Goal: Information Seeking & Learning: Learn about a topic

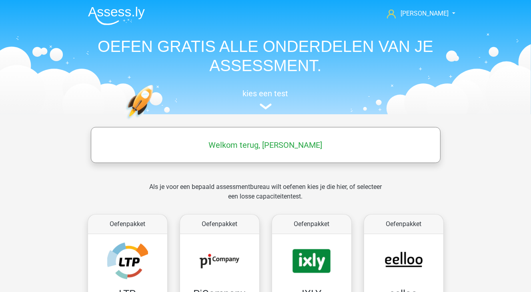
scroll to position [256, 0]
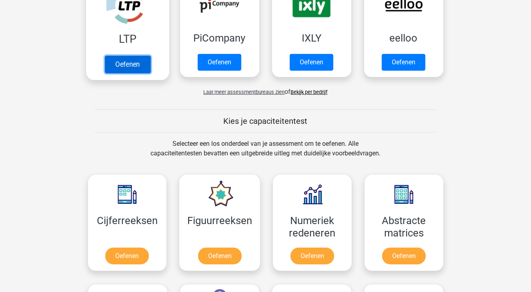
click at [125, 68] on link "Oefenen" at bounding box center [127, 65] width 46 height 18
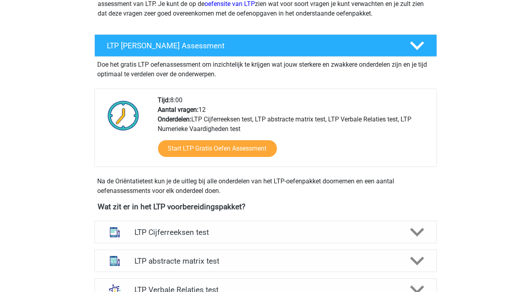
scroll to position [160, 0]
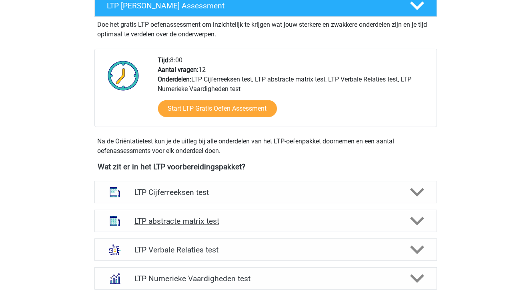
click at [184, 230] on div "LTP abstracte matrix test" at bounding box center [265, 221] width 342 height 22
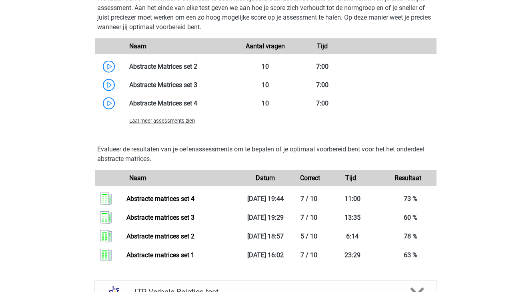
scroll to position [600, 0]
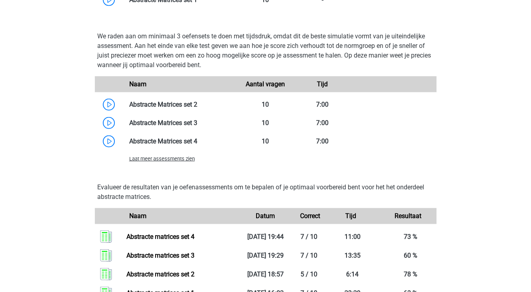
click at [181, 162] on span "Laat meer assessments zien" at bounding box center [162, 159] width 66 height 6
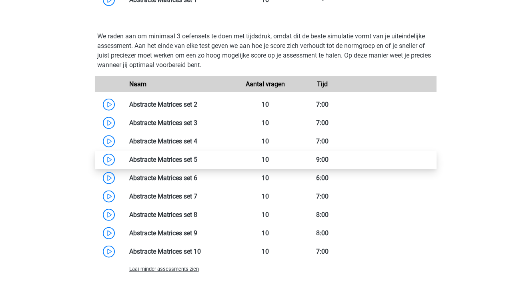
click at [197, 160] on link at bounding box center [197, 160] width 0 height 8
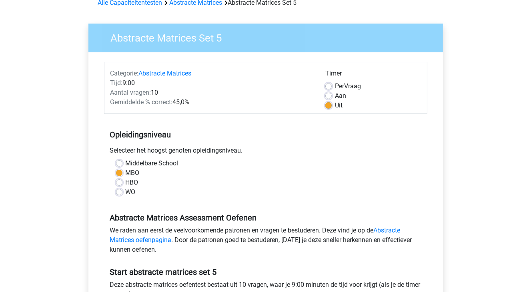
scroll to position [160, 0]
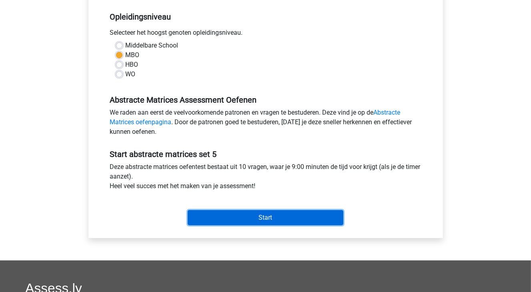
click at [238, 221] on input "Start" at bounding box center [266, 217] width 156 height 15
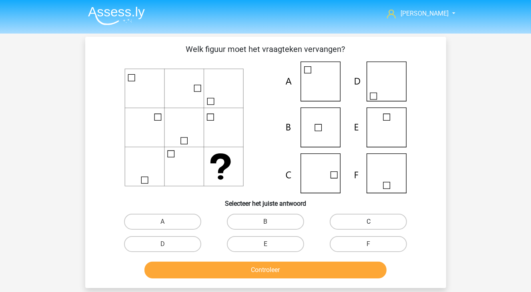
click at [359, 222] on label "C" at bounding box center [368, 222] width 77 height 16
click at [368, 222] on input "C" at bounding box center [370, 224] width 5 height 5
radio input "true"
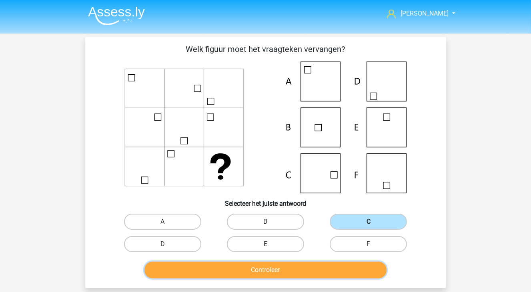
click at [266, 272] on button "Controleer" at bounding box center [265, 270] width 242 height 17
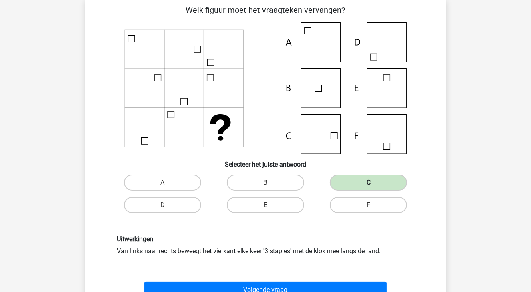
scroll to position [80, 0]
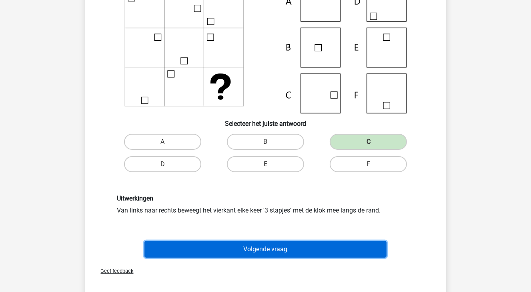
click at [261, 244] on button "Volgende vraag" at bounding box center [265, 249] width 242 height 17
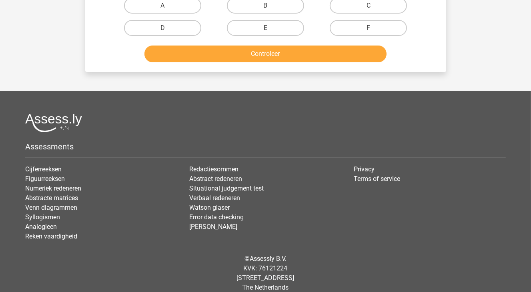
scroll to position [226, 0]
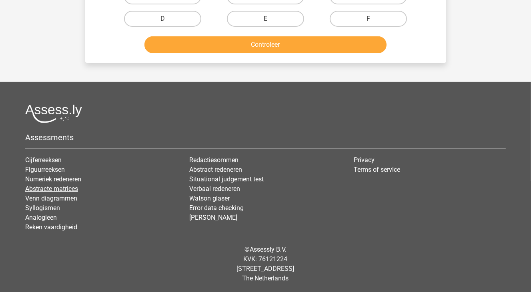
click at [51, 188] on link "Abstracte matrices" at bounding box center [51, 189] width 53 height 8
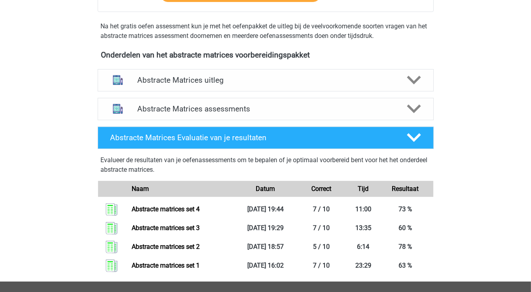
scroll to position [280, 0]
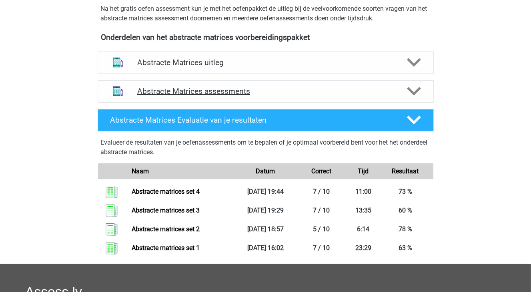
click at [200, 95] on h4 "Abstracte Matrices assessments" at bounding box center [265, 91] width 257 height 9
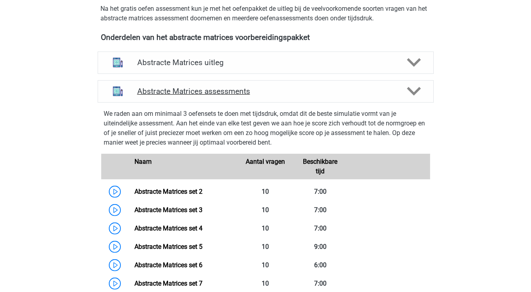
click at [198, 96] on div "Abstracte Matrices assessments" at bounding box center [266, 91] width 336 height 22
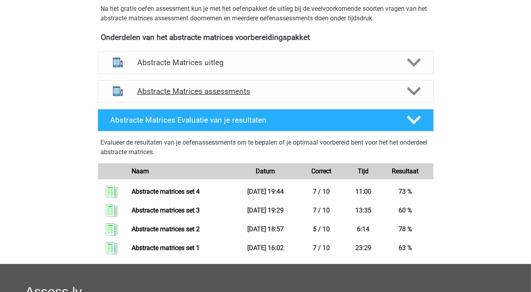
click at [236, 94] on h4 "Abstracte Matrices assessments" at bounding box center [265, 91] width 257 height 9
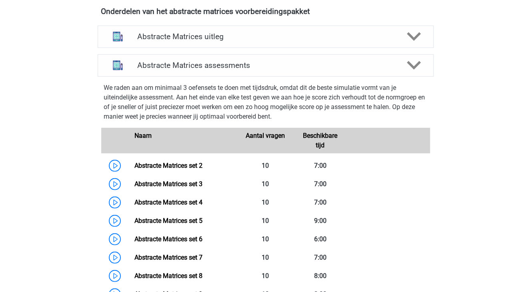
scroll to position [320, 0]
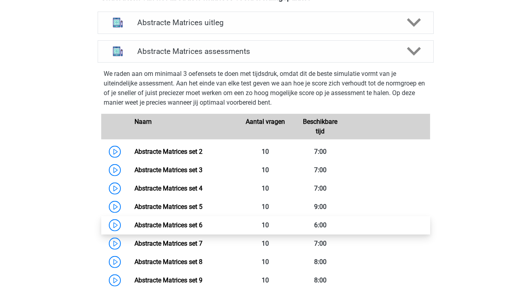
click at [134, 226] on link "Abstracte Matrices set 6" at bounding box center [168, 226] width 68 height 8
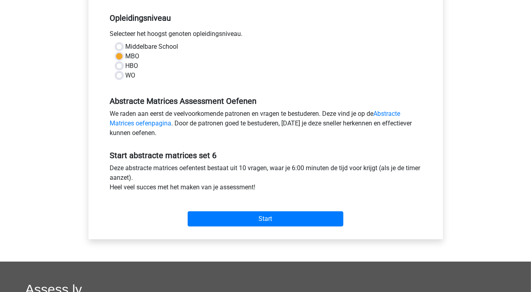
scroll to position [160, 0]
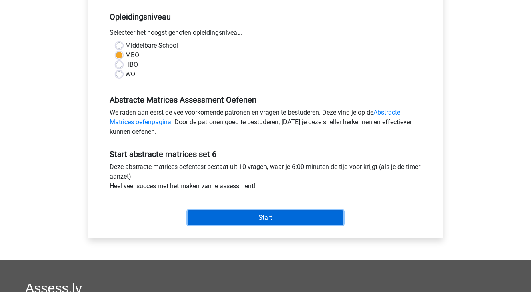
click at [282, 223] on input "Start" at bounding box center [266, 217] width 156 height 15
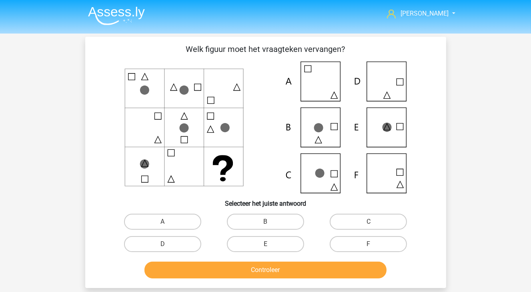
click at [115, 172] on icon at bounding box center [265, 128] width 322 height 132
click at [145, 167] on icon at bounding box center [144, 163] width 6 height 6
click at [347, 218] on label "C" at bounding box center [368, 222] width 77 height 16
click at [368, 222] on input "C" at bounding box center [370, 224] width 5 height 5
radio input "true"
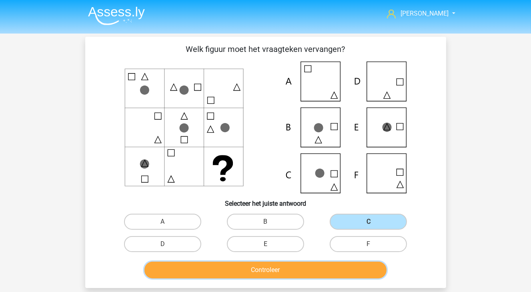
click at [331, 276] on button "Controleer" at bounding box center [265, 270] width 242 height 17
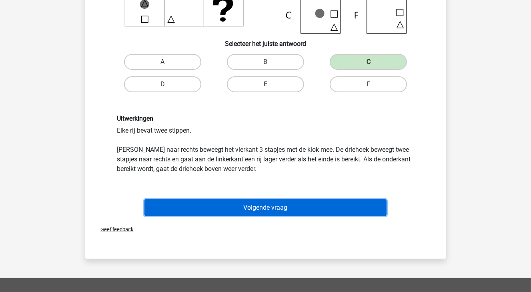
drag, startPoint x: 273, startPoint y: 209, endPoint x: 250, endPoint y: 208, distance: 23.6
click at [273, 208] on button "Volgende vraag" at bounding box center [265, 208] width 242 height 17
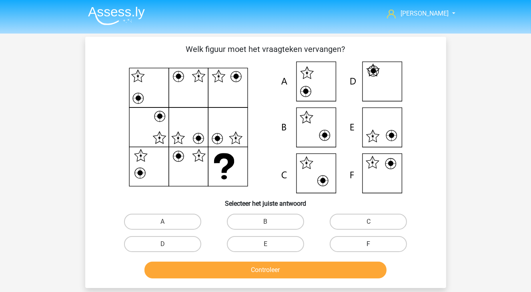
click at [375, 249] on label "F" at bounding box center [368, 244] width 77 height 16
click at [374, 249] on input "F" at bounding box center [370, 246] width 5 height 5
radio input "true"
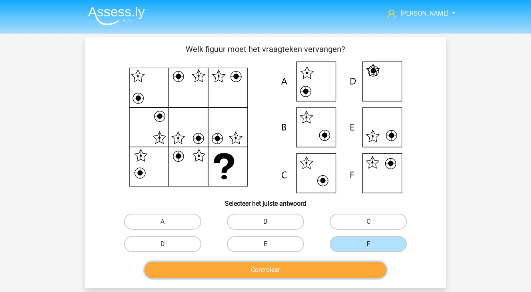
click at [361, 269] on button "Controleer" at bounding box center [265, 270] width 242 height 17
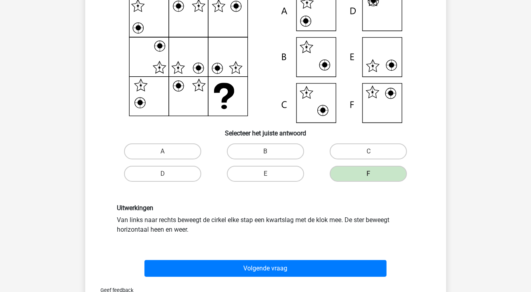
scroll to position [80, 0]
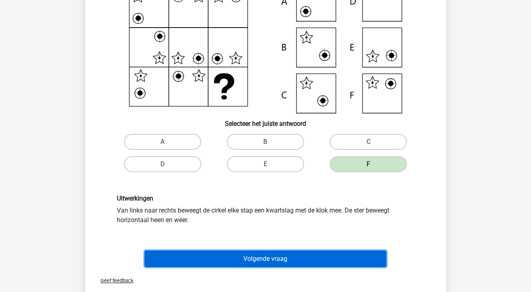
click at [278, 257] on button "Volgende vraag" at bounding box center [265, 259] width 242 height 17
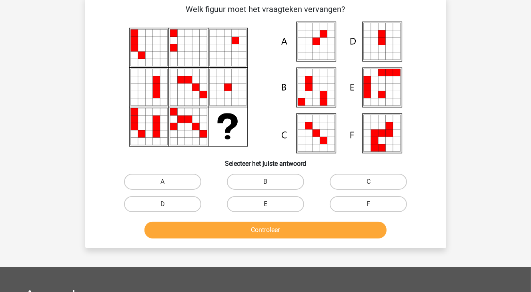
scroll to position [0, 0]
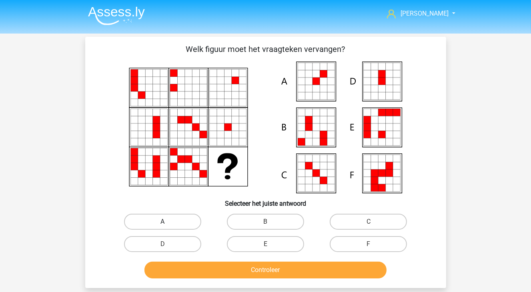
click at [173, 226] on label "A" at bounding box center [162, 222] width 77 height 16
click at [168, 226] on input "A" at bounding box center [164, 224] width 5 height 5
radio input "true"
click at [251, 222] on label "B" at bounding box center [265, 222] width 77 height 16
click at [265, 222] on input "B" at bounding box center [267, 224] width 5 height 5
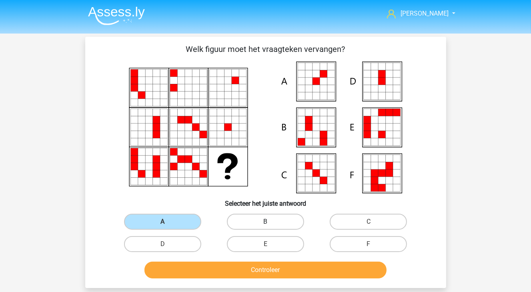
radio input "true"
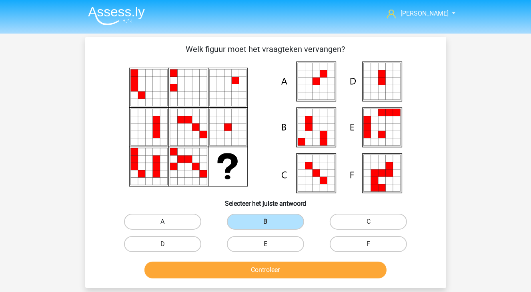
click at [192, 223] on label "A" at bounding box center [162, 222] width 77 height 16
click at [168, 223] on input "A" at bounding box center [164, 224] width 5 height 5
radio input "true"
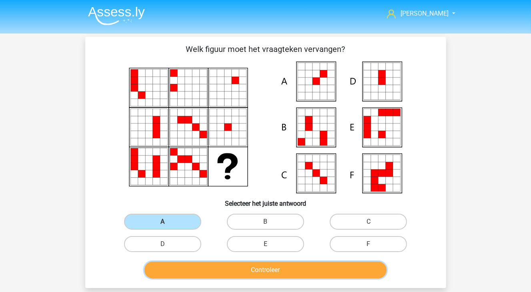
click at [228, 267] on button "Controleer" at bounding box center [265, 270] width 242 height 17
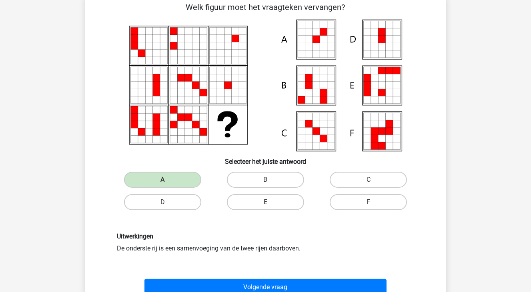
scroll to position [80, 0]
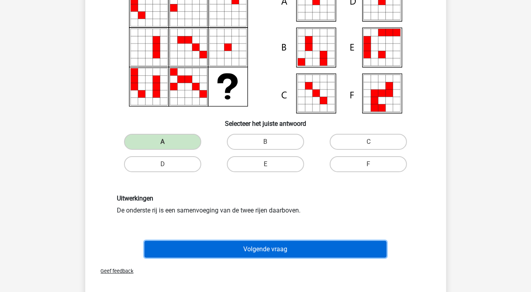
click at [278, 246] on button "Volgende vraag" at bounding box center [265, 249] width 242 height 17
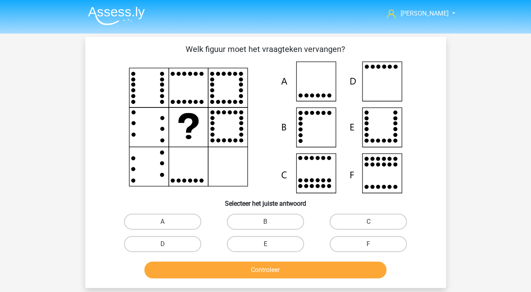
scroll to position [0, 0]
drag, startPoint x: 143, startPoint y: 244, endPoint x: 181, endPoint y: 257, distance: 40.1
click at [143, 244] on label "D" at bounding box center [162, 244] width 77 height 16
click at [162, 244] on input "D" at bounding box center [164, 246] width 5 height 5
radio input "true"
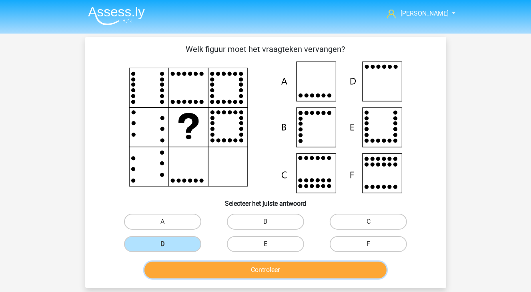
click at [191, 268] on button "Controleer" at bounding box center [265, 270] width 242 height 17
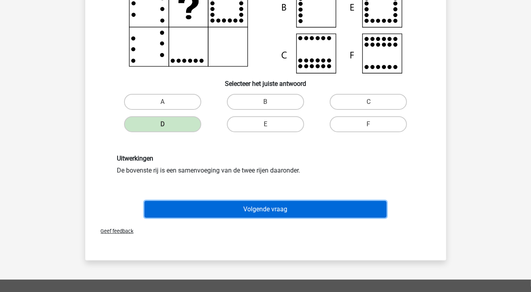
click at [235, 214] on button "Volgende vraag" at bounding box center [265, 209] width 242 height 17
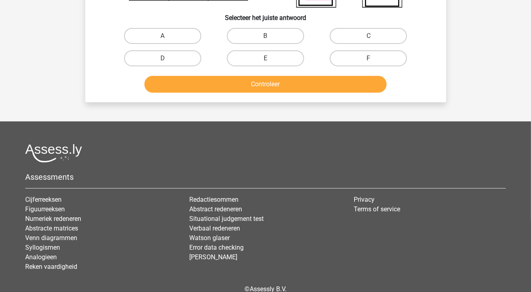
scroll to position [200, 0]
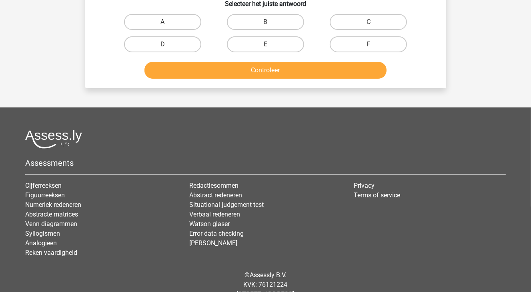
click at [66, 214] on link "Abstracte matrices" at bounding box center [51, 215] width 53 height 8
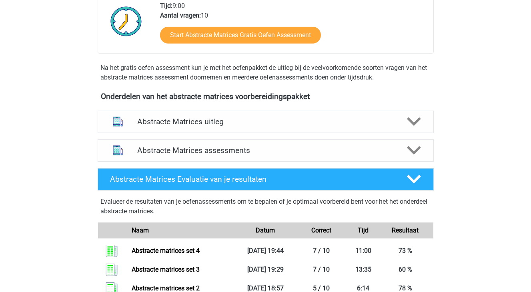
scroll to position [360, 0]
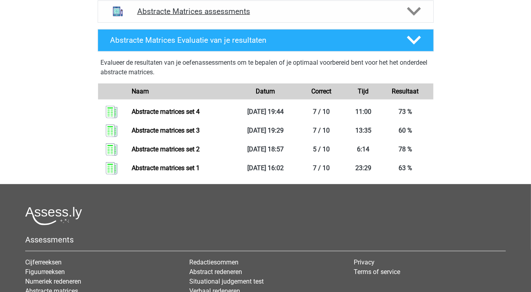
click at [233, 19] on div "Abstracte Matrices assessments" at bounding box center [266, 11] width 336 height 22
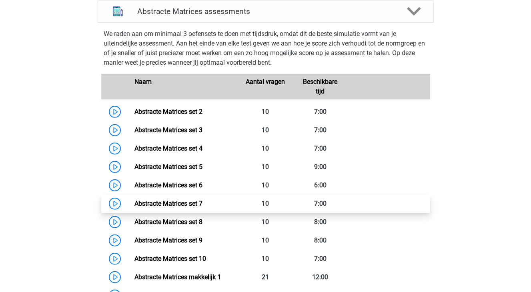
scroll to position [400, 0]
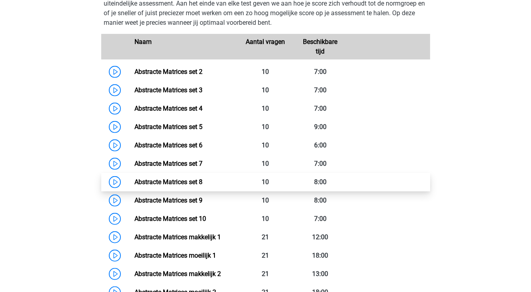
click at [134, 183] on link "Abstracte Matrices set 8" at bounding box center [168, 182] width 68 height 8
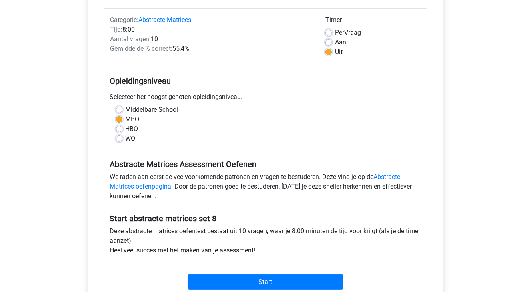
scroll to position [160, 0]
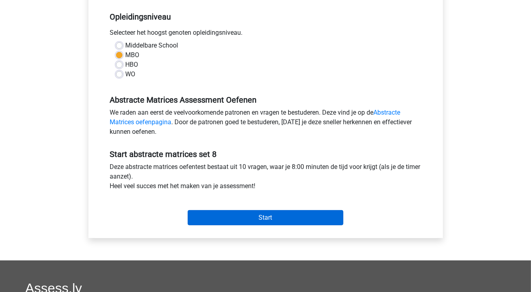
click at [276, 210] on div "Start" at bounding box center [265, 212] width 323 height 28
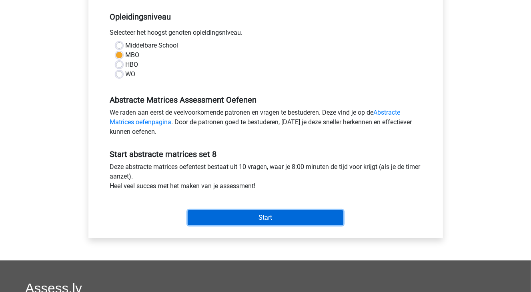
click at [274, 212] on input "Start" at bounding box center [266, 217] width 156 height 15
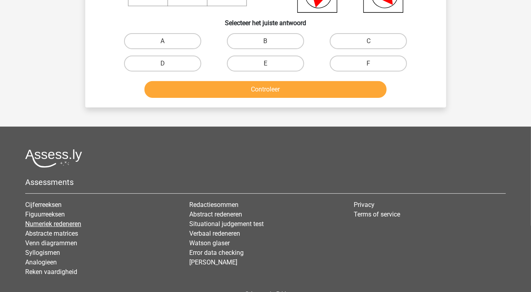
scroll to position [226, 0]
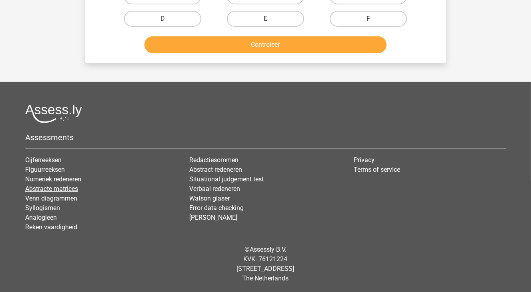
click at [37, 188] on link "Abstracte matrices" at bounding box center [51, 189] width 53 height 8
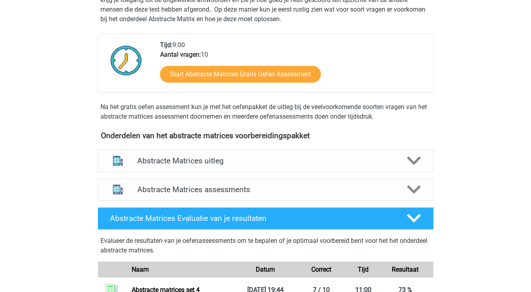
scroll to position [240, 0]
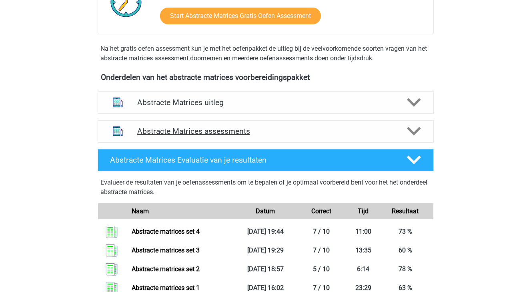
click at [211, 125] on div "Abstracte Matrices assessments" at bounding box center [266, 131] width 336 height 22
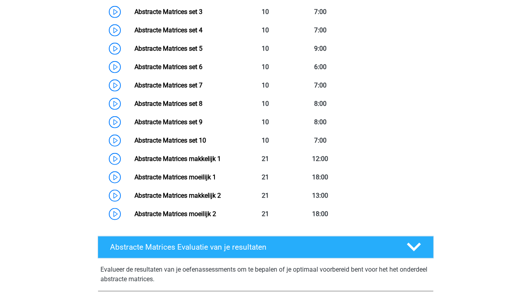
scroll to position [480, 0]
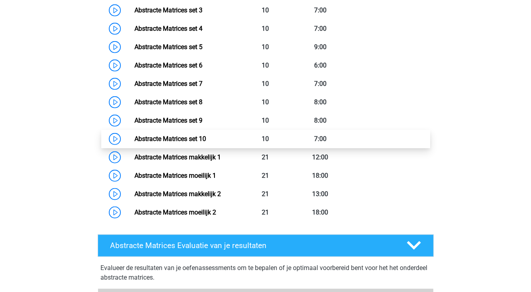
click at [134, 136] on link "Abstracte Matrices set 10" at bounding box center [170, 139] width 72 height 8
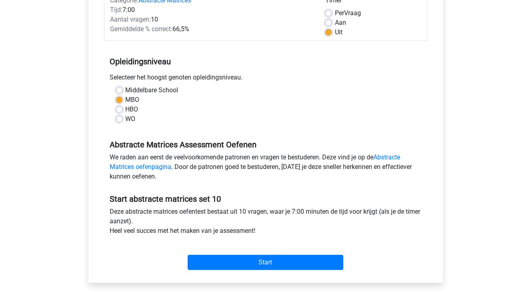
scroll to position [200, 0]
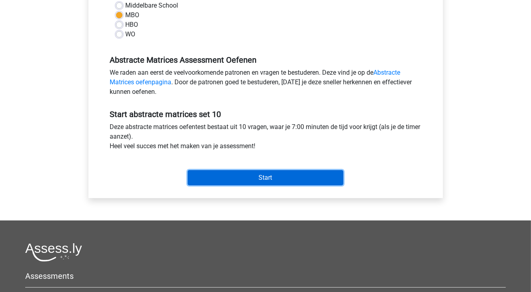
click at [256, 176] on input "Start" at bounding box center [266, 177] width 156 height 15
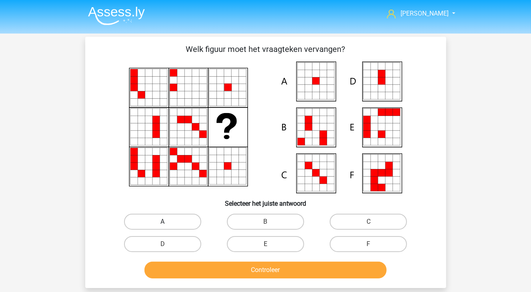
click at [185, 224] on label "A" at bounding box center [162, 222] width 77 height 16
click at [168, 224] on input "A" at bounding box center [164, 224] width 5 height 5
radio input "true"
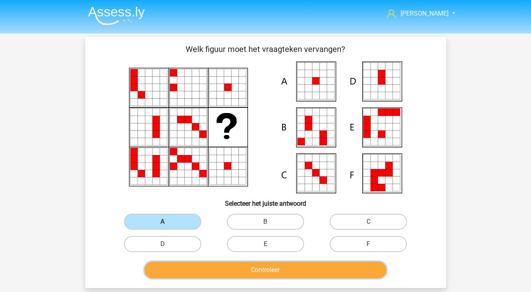
click at [206, 276] on button "Controleer" at bounding box center [265, 270] width 242 height 17
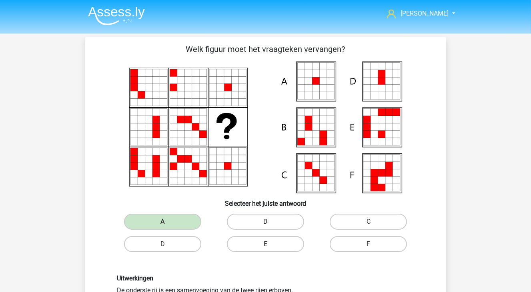
scroll to position [200, 0]
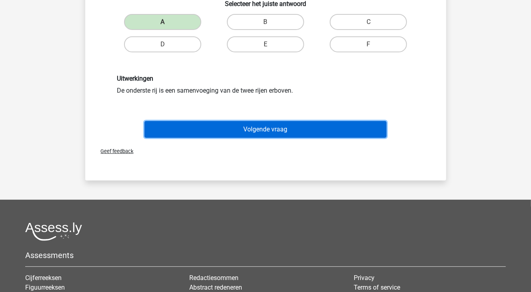
click at [256, 135] on button "Volgende vraag" at bounding box center [265, 129] width 242 height 17
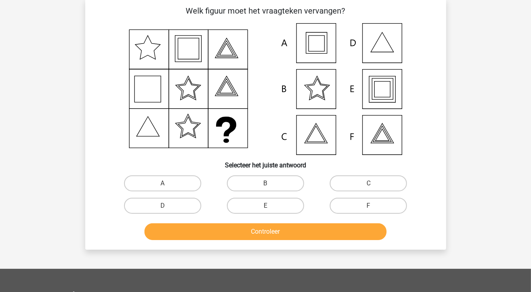
scroll to position [37, 0]
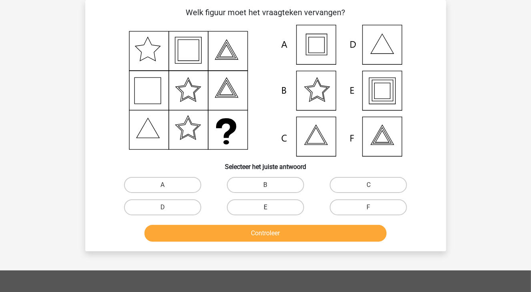
click at [266, 205] on label "E" at bounding box center [265, 208] width 77 height 16
click at [266, 208] on input "E" at bounding box center [267, 210] width 5 height 5
radio input "true"
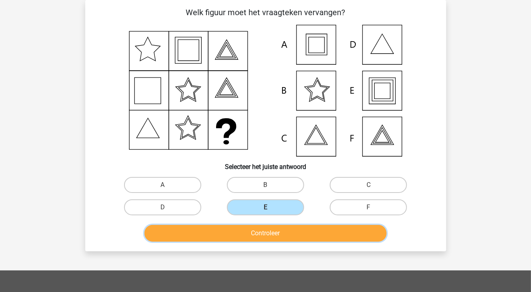
click at [280, 232] on button "Controleer" at bounding box center [265, 233] width 242 height 17
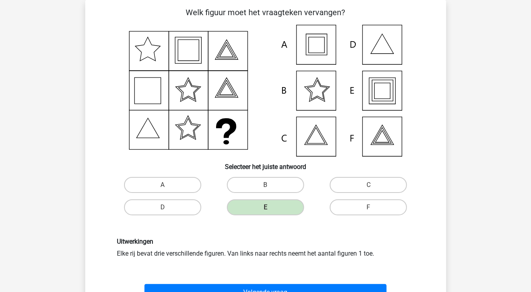
scroll to position [77, 0]
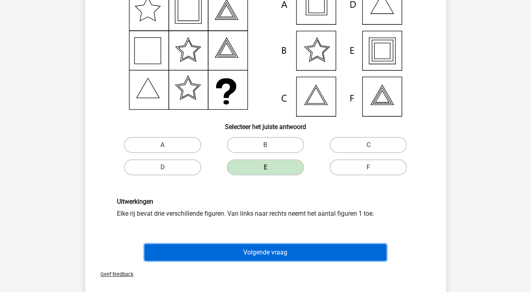
click at [344, 255] on button "Volgende vraag" at bounding box center [265, 252] width 242 height 17
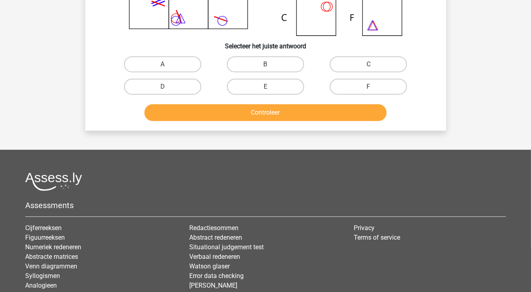
scroll to position [226, 0]
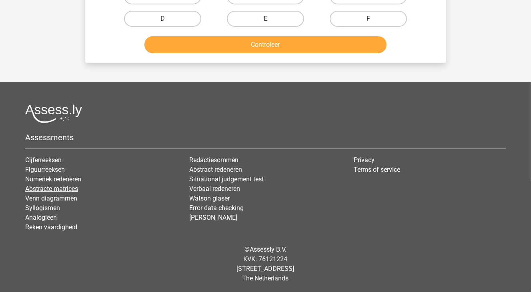
click at [50, 188] on link "Abstracte matrices" at bounding box center [51, 189] width 53 height 8
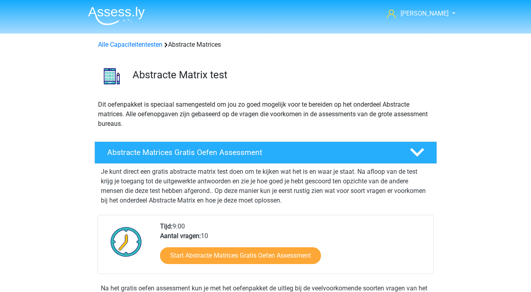
scroll to position [360, 0]
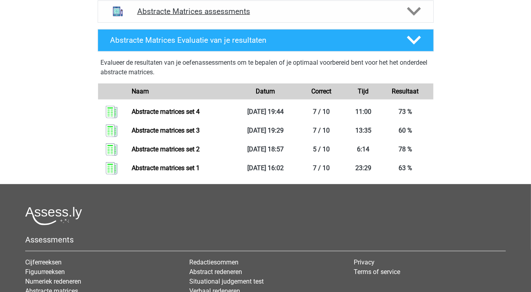
click at [238, 12] on h4 "Abstracte Matrices assessments" at bounding box center [265, 11] width 257 height 9
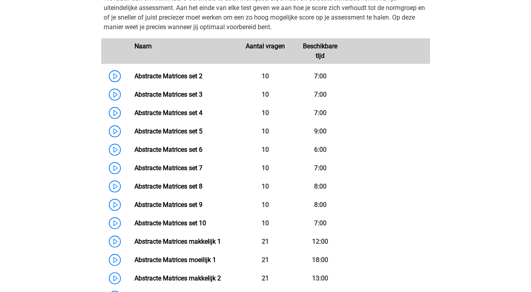
scroll to position [440, 0]
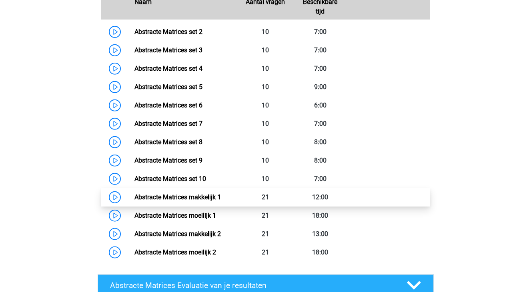
click at [134, 196] on link "Abstracte Matrices makkelijk 1" at bounding box center [177, 198] width 86 height 8
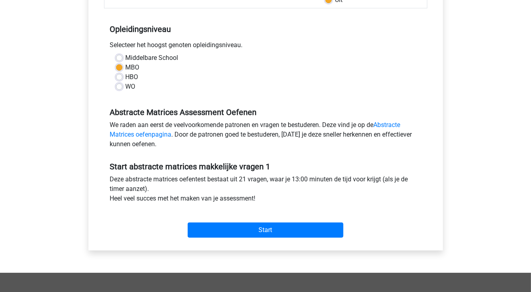
scroll to position [160, 0]
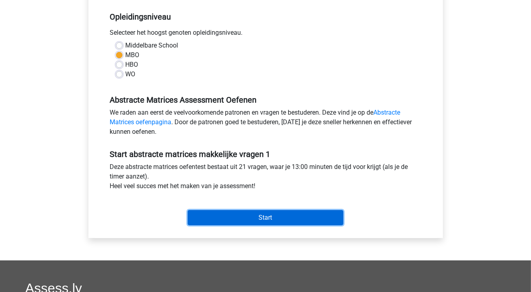
click at [282, 220] on input "Start" at bounding box center [266, 217] width 156 height 15
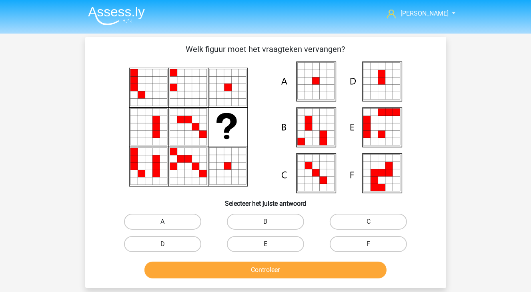
click at [170, 219] on label "A" at bounding box center [162, 222] width 77 height 16
click at [168, 222] on input "A" at bounding box center [164, 224] width 5 height 5
radio input "true"
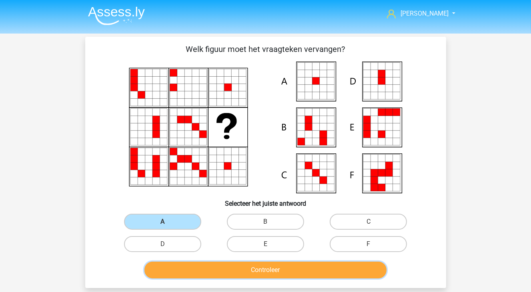
click at [258, 277] on button "Controleer" at bounding box center [265, 270] width 242 height 17
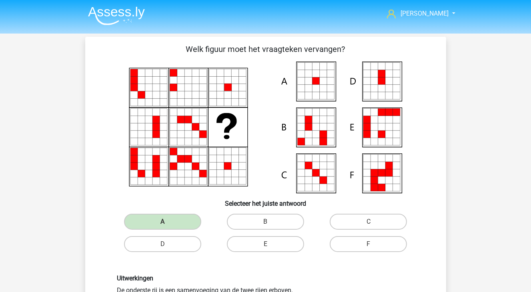
scroll to position [80, 0]
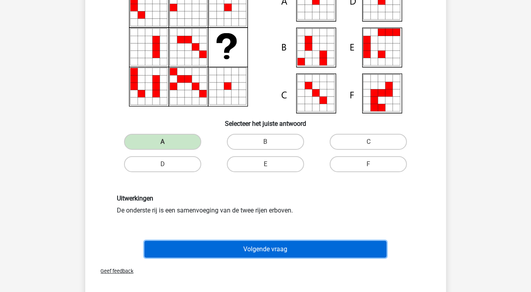
click at [208, 246] on button "Volgende vraag" at bounding box center [265, 249] width 242 height 17
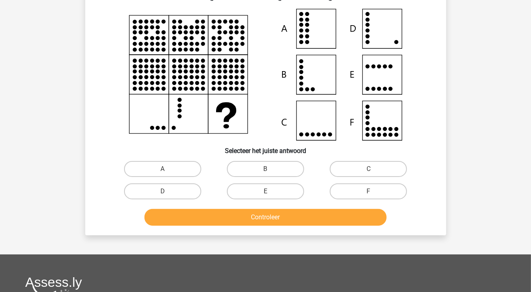
scroll to position [0, 0]
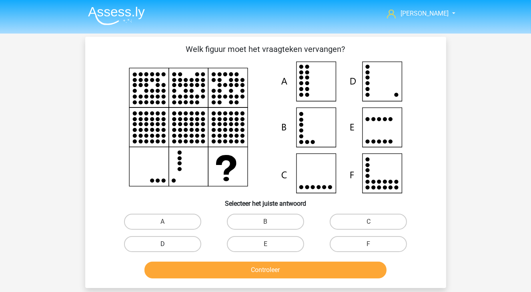
click at [157, 247] on label "D" at bounding box center [162, 244] width 77 height 16
click at [162, 247] on input "D" at bounding box center [164, 246] width 5 height 5
radio input "true"
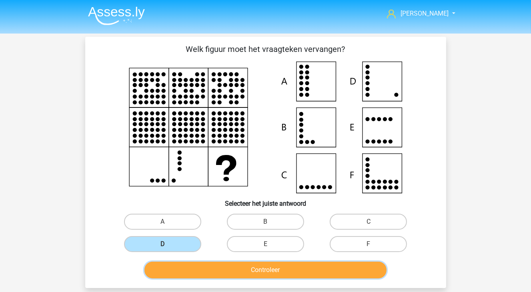
click at [186, 264] on button "Controleer" at bounding box center [265, 270] width 242 height 17
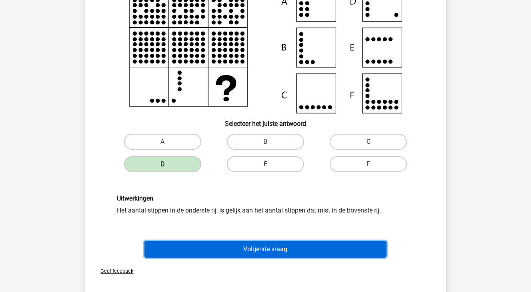
click at [259, 248] on button "Volgende vraag" at bounding box center [265, 249] width 242 height 17
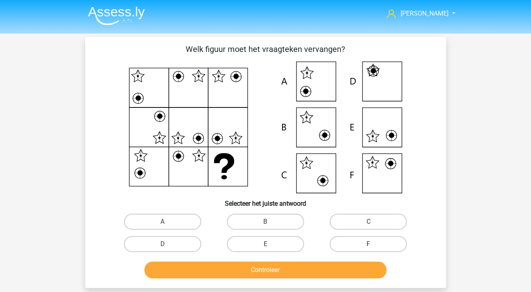
click at [379, 244] on label "F" at bounding box center [368, 244] width 77 height 16
click at [374, 244] on input "F" at bounding box center [370, 246] width 5 height 5
radio input "true"
click at [369, 260] on div "Controleer" at bounding box center [265, 269] width 335 height 26
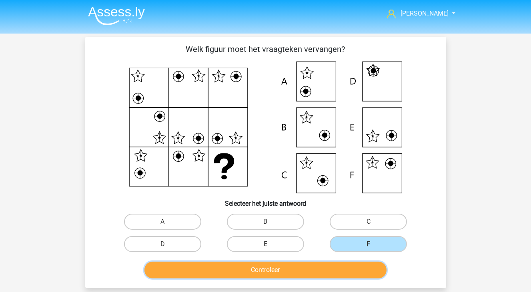
click at [364, 264] on button "Controleer" at bounding box center [265, 270] width 242 height 17
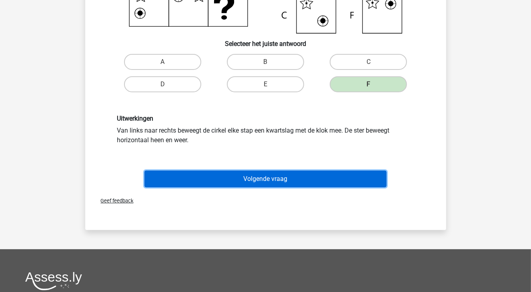
click at [289, 173] on button "Volgende vraag" at bounding box center [265, 179] width 242 height 17
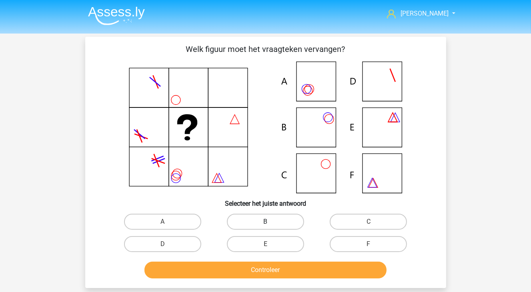
click at [281, 222] on label "B" at bounding box center [265, 222] width 77 height 16
click at [270, 222] on input "B" at bounding box center [267, 224] width 5 height 5
radio input "true"
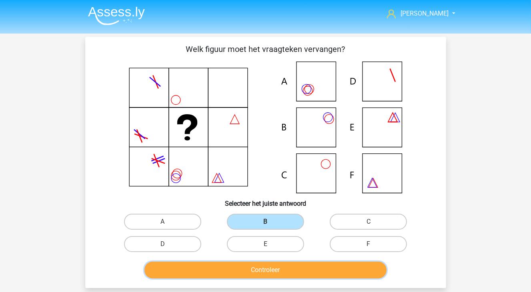
click at [289, 275] on button "Controleer" at bounding box center [265, 270] width 242 height 17
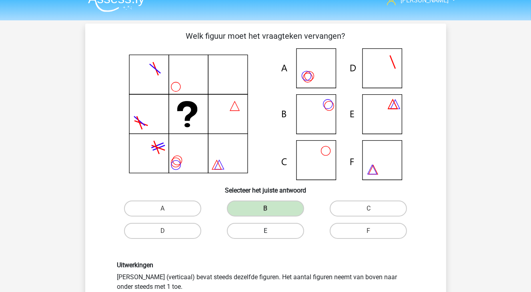
scroll to position [160, 0]
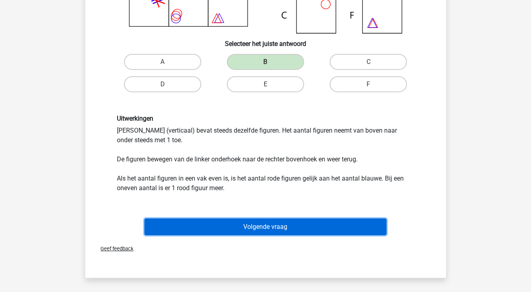
click at [281, 228] on button "Volgende vraag" at bounding box center [265, 227] width 242 height 17
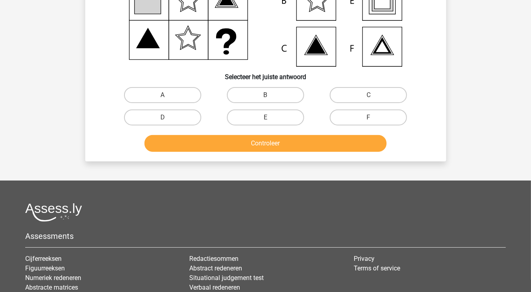
scroll to position [0, 0]
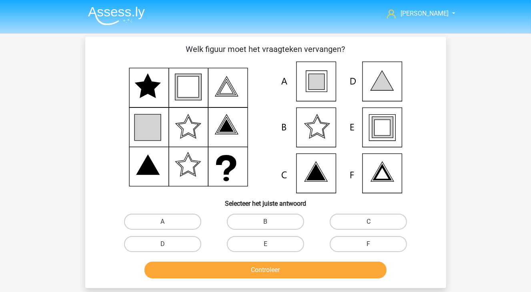
click at [161, 230] on div "A" at bounding box center [162, 222] width 103 height 22
click at [170, 218] on label "A" at bounding box center [162, 222] width 77 height 16
click at [168, 222] on input "A" at bounding box center [164, 224] width 5 height 5
radio input "true"
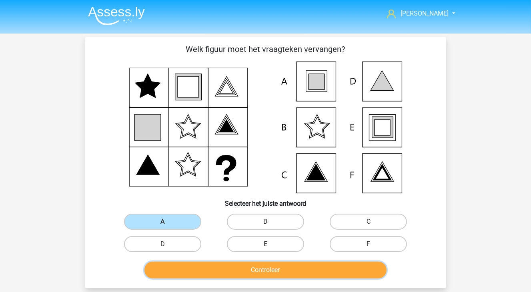
click at [244, 274] on button "Controleer" at bounding box center [265, 270] width 242 height 17
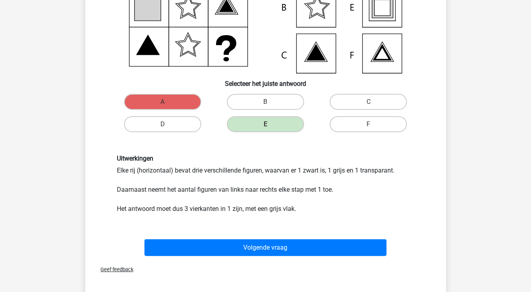
scroll to position [40, 0]
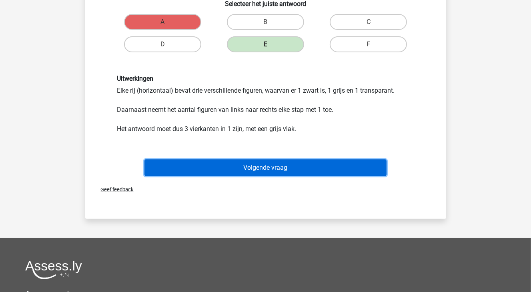
click at [288, 160] on button "Volgende vraag" at bounding box center [265, 168] width 242 height 17
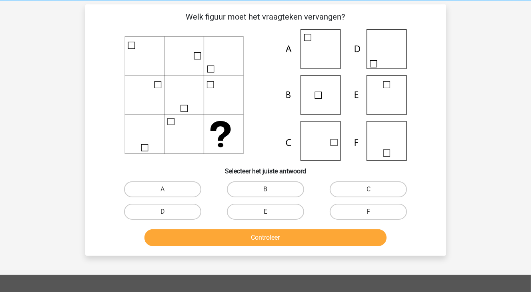
scroll to position [0, 0]
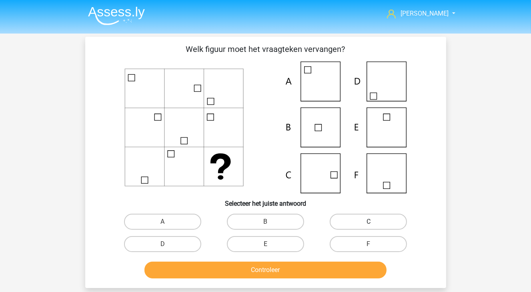
click at [360, 218] on label "C" at bounding box center [368, 222] width 77 height 16
click at [368, 222] on input "C" at bounding box center [370, 224] width 5 height 5
radio input "true"
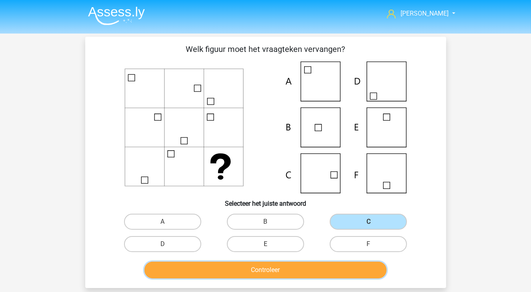
click at [339, 274] on button "Controleer" at bounding box center [265, 270] width 242 height 17
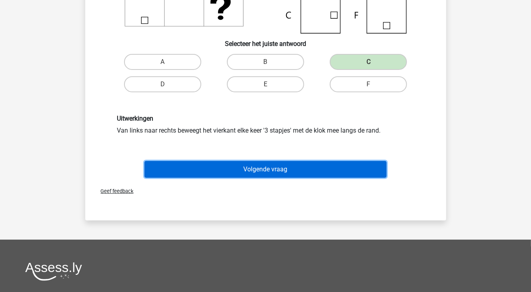
click at [310, 164] on button "Volgende vraag" at bounding box center [265, 169] width 242 height 17
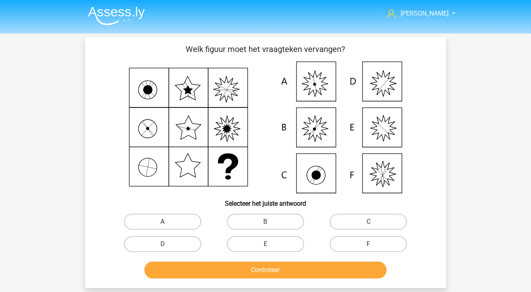
drag, startPoint x: 195, startPoint y: 222, endPoint x: 199, endPoint y: 226, distance: 5.4
click at [195, 222] on label "A" at bounding box center [162, 222] width 77 height 16
click at [168, 222] on input "A" at bounding box center [164, 224] width 5 height 5
radio input "true"
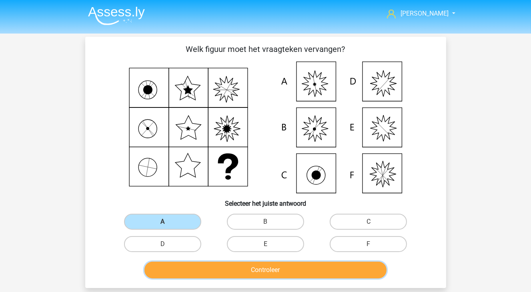
click at [265, 275] on button "Controleer" at bounding box center [265, 270] width 242 height 17
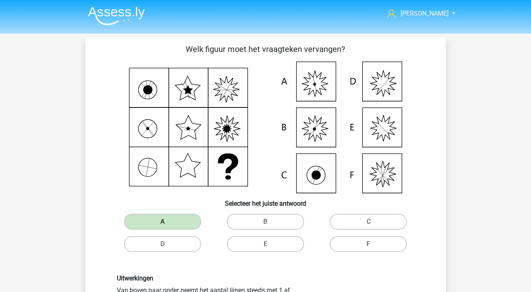
scroll to position [120, 0]
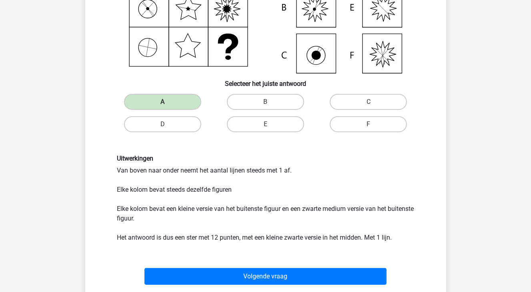
click at [284, 286] on div "Volgende vraag" at bounding box center [265, 278] width 309 height 20
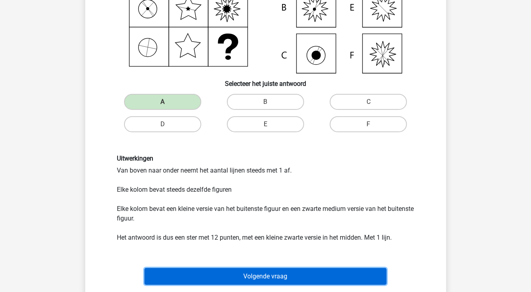
click at [283, 279] on button "Volgende vraag" at bounding box center [265, 276] width 242 height 17
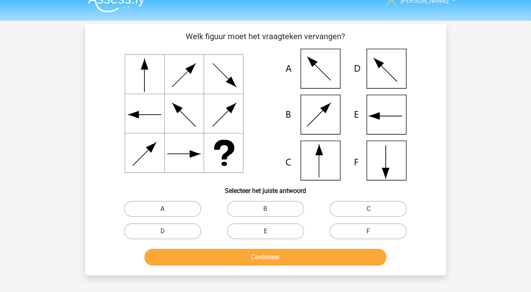
scroll to position [0, 0]
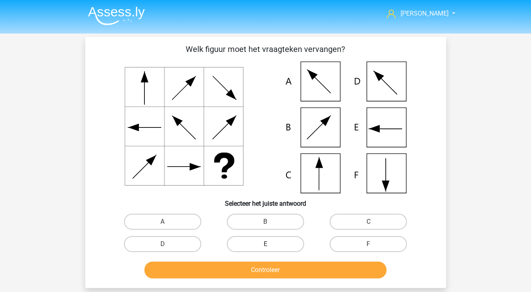
click at [276, 242] on label "E" at bounding box center [265, 244] width 77 height 16
click at [270, 244] on input "E" at bounding box center [267, 246] width 5 height 5
radio input "true"
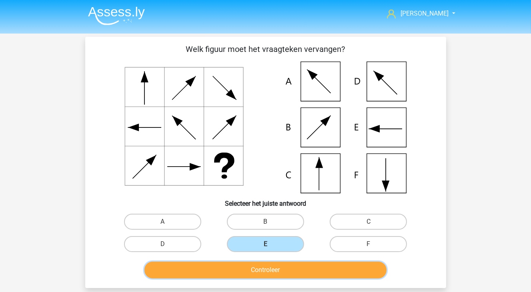
click at [279, 270] on button "Controleer" at bounding box center [265, 270] width 242 height 17
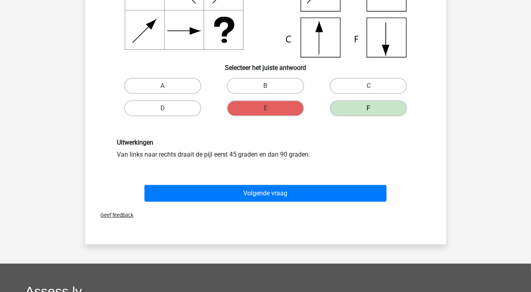
scroll to position [160, 0]
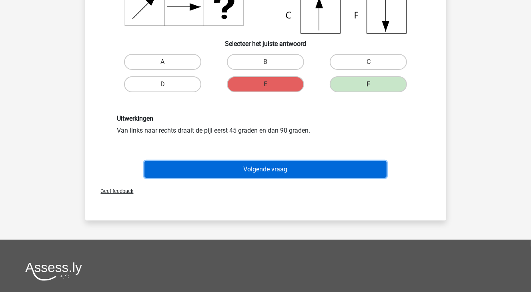
click at [236, 166] on button "Volgende vraag" at bounding box center [265, 169] width 242 height 17
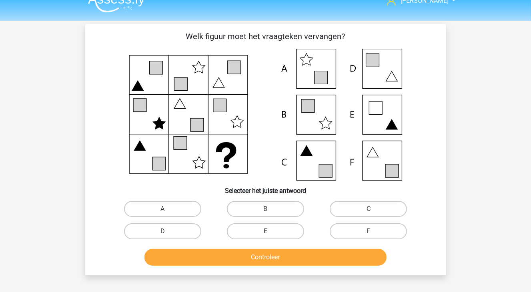
scroll to position [0, 0]
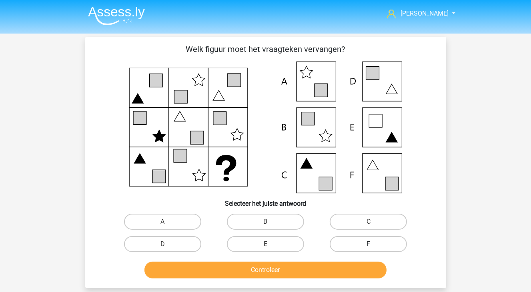
click at [375, 248] on label "F" at bounding box center [368, 244] width 77 height 16
click at [374, 248] on input "F" at bounding box center [370, 246] width 5 height 5
radio input "true"
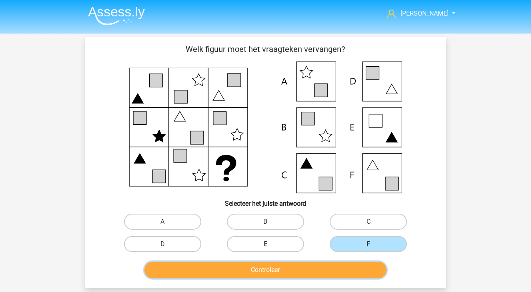
click at [365, 262] on button "Controleer" at bounding box center [265, 270] width 242 height 17
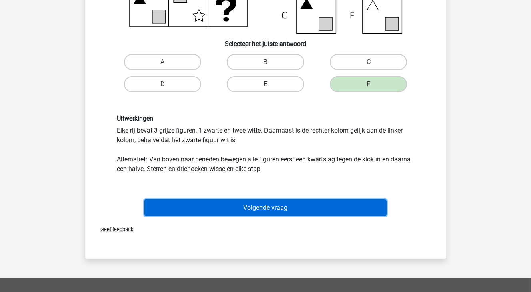
click at [288, 208] on button "Volgende vraag" at bounding box center [265, 208] width 242 height 17
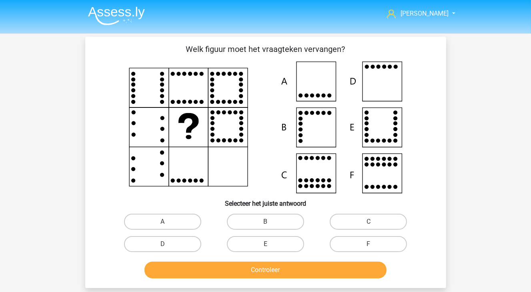
click at [150, 253] on div "D" at bounding box center [162, 244] width 103 height 22
click at [157, 248] on label "D" at bounding box center [162, 244] width 77 height 16
click at [162, 248] on input "D" at bounding box center [164, 246] width 5 height 5
radio input "true"
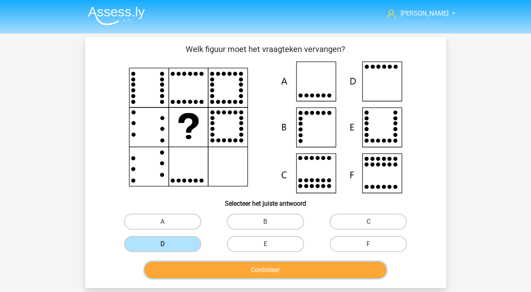
click at [181, 263] on button "Controleer" at bounding box center [265, 270] width 242 height 17
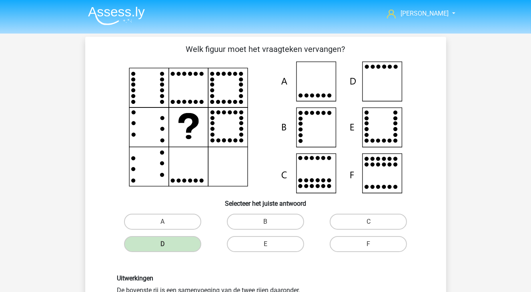
scroll to position [120, 0]
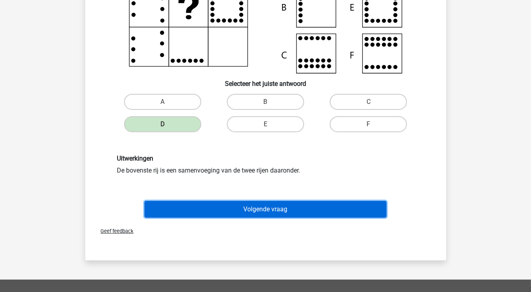
click at [284, 211] on button "Volgende vraag" at bounding box center [265, 209] width 242 height 17
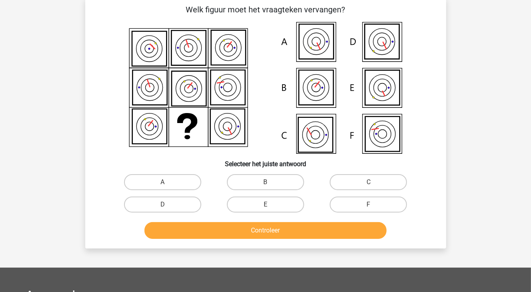
scroll to position [0, 0]
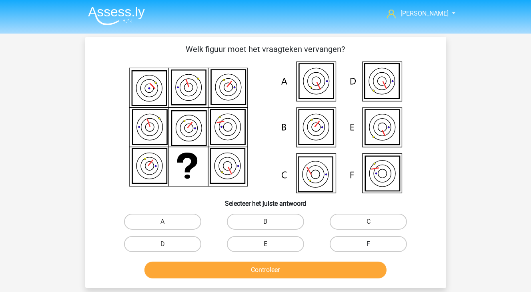
click at [380, 243] on label "F" at bounding box center [368, 244] width 77 height 16
click at [374, 244] on input "F" at bounding box center [370, 246] width 5 height 5
radio input "true"
click at [357, 288] on div "anita anitadeboer2002@gmail.com Nederlands English" at bounding box center [265, 259] width 531 height 519
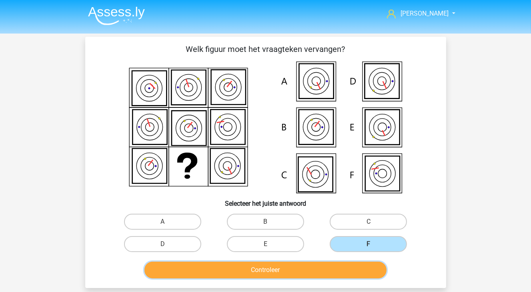
click at [361, 265] on button "Controleer" at bounding box center [265, 270] width 242 height 17
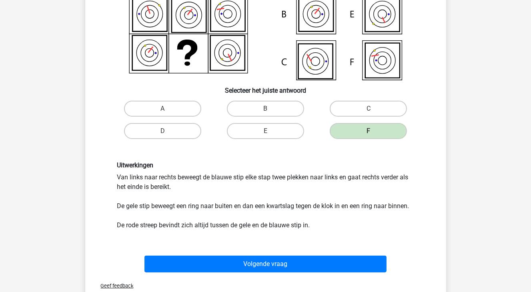
scroll to position [160, 0]
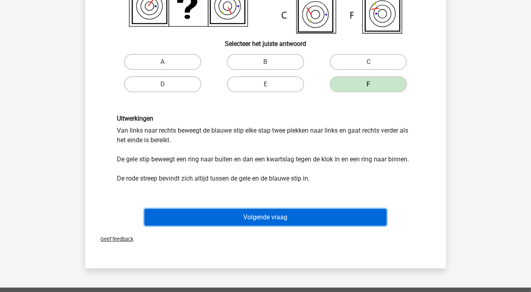
click at [337, 215] on button "Volgende vraag" at bounding box center [265, 217] width 242 height 17
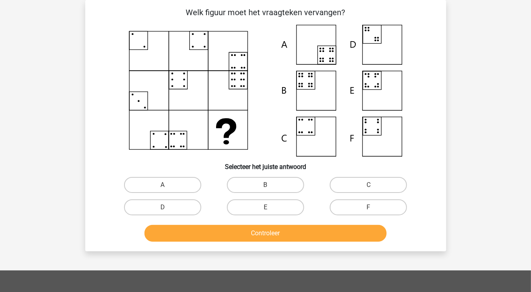
scroll to position [0, 0]
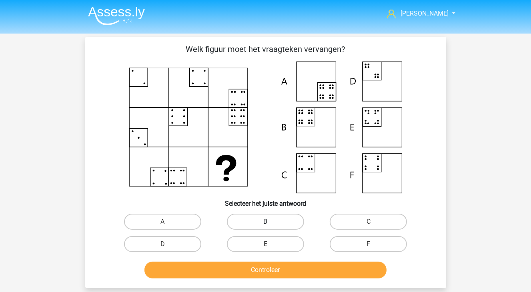
click at [285, 220] on label "B" at bounding box center [265, 222] width 77 height 16
click at [270, 222] on input "B" at bounding box center [267, 224] width 5 height 5
radio input "true"
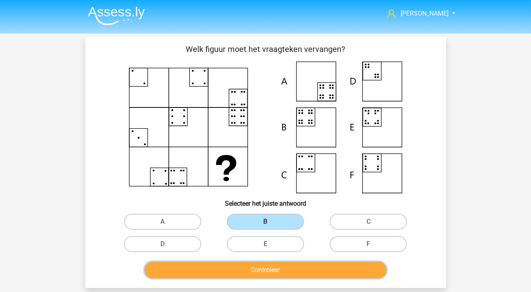
click at [299, 270] on button "Controleer" at bounding box center [265, 270] width 242 height 17
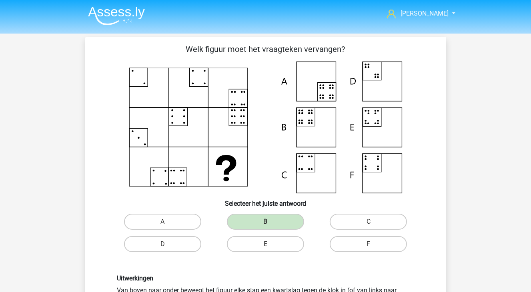
scroll to position [120, 0]
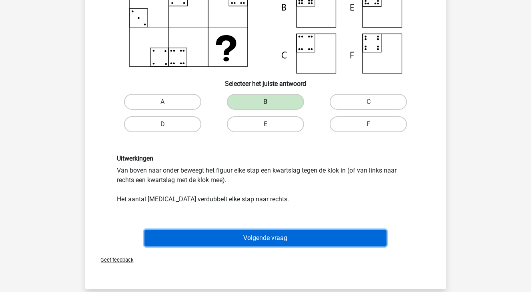
click at [300, 238] on button "Volgende vraag" at bounding box center [265, 238] width 242 height 17
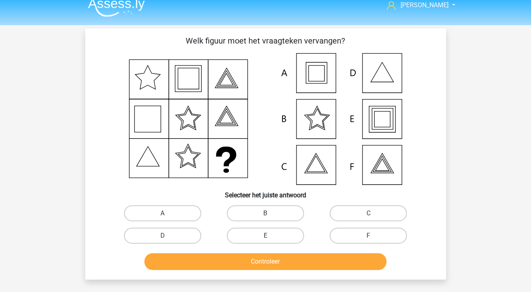
scroll to position [0, 0]
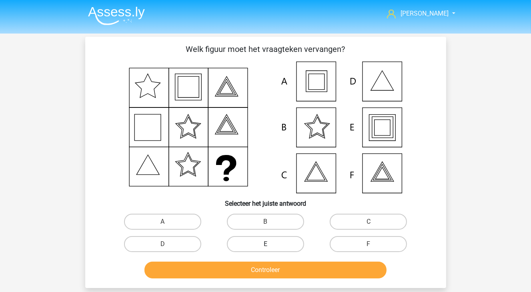
click at [288, 243] on label "E" at bounding box center [265, 244] width 77 height 16
click at [270, 244] on input "E" at bounding box center [267, 246] width 5 height 5
radio input "true"
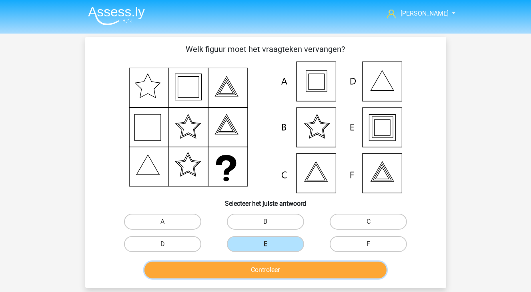
click at [294, 265] on button "Controleer" at bounding box center [265, 270] width 242 height 17
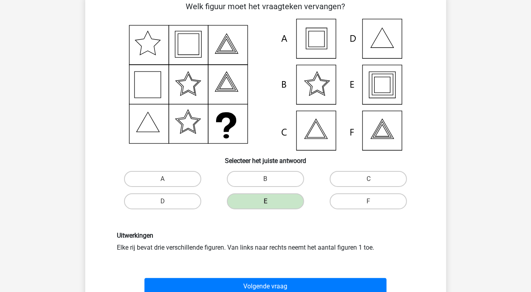
scroll to position [80, 0]
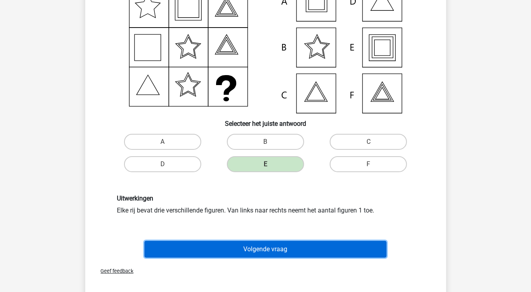
click at [295, 253] on button "Volgende vraag" at bounding box center [265, 249] width 242 height 17
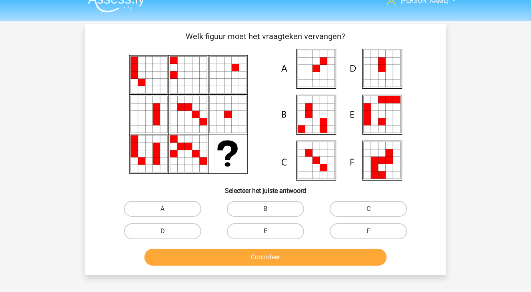
scroll to position [0, 0]
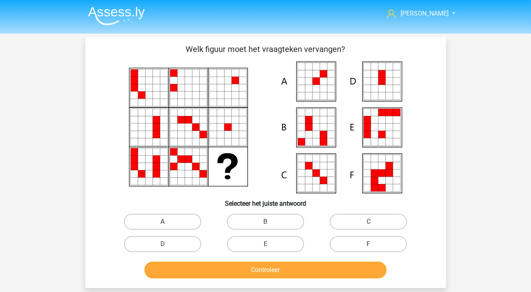
click at [176, 222] on label "A" at bounding box center [162, 222] width 77 height 16
click at [168, 222] on input "A" at bounding box center [164, 224] width 5 height 5
radio input "true"
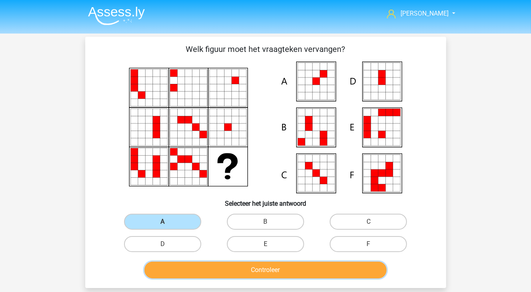
click at [200, 269] on button "Controleer" at bounding box center [265, 270] width 242 height 17
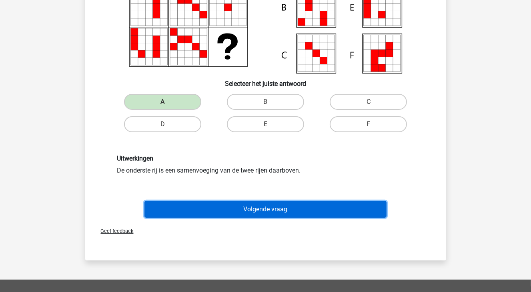
click at [271, 213] on button "Volgende vraag" at bounding box center [265, 209] width 242 height 17
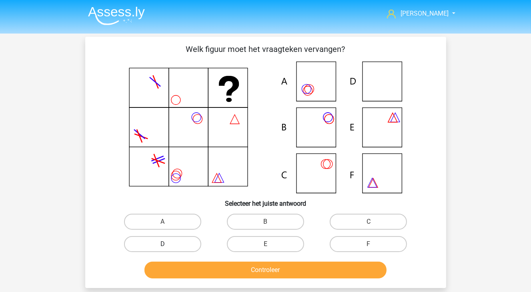
click at [195, 245] on label "D" at bounding box center [162, 244] width 77 height 16
click at [168, 245] on input "D" at bounding box center [164, 246] width 5 height 5
radio input "true"
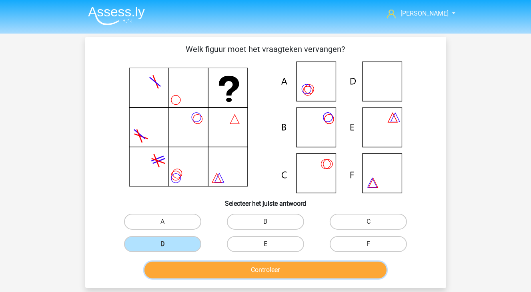
click at [220, 268] on button "Controleer" at bounding box center [265, 270] width 242 height 17
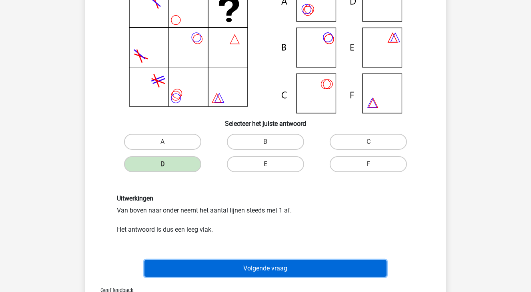
click at [295, 266] on button "Volgende vraag" at bounding box center [265, 268] width 242 height 17
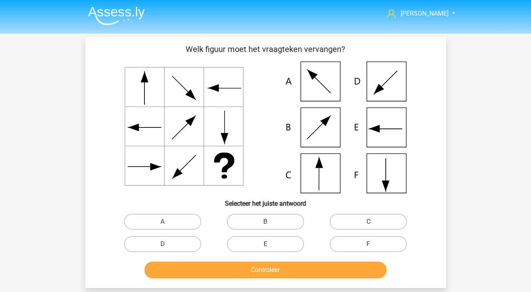
click at [369, 222] on input "C" at bounding box center [370, 224] width 5 height 5
radio input "true"
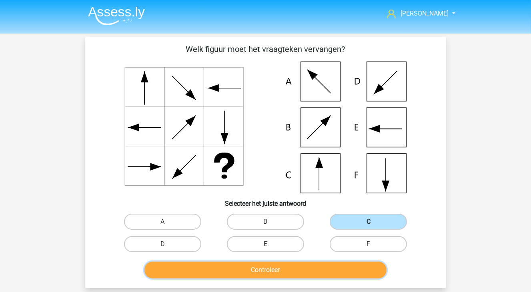
click at [346, 270] on button "Controleer" at bounding box center [265, 270] width 242 height 17
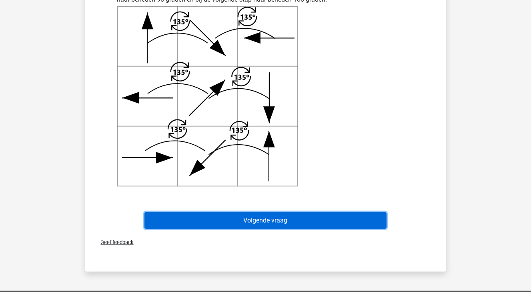
click at [281, 222] on button "Volgende vraag" at bounding box center [265, 220] width 242 height 17
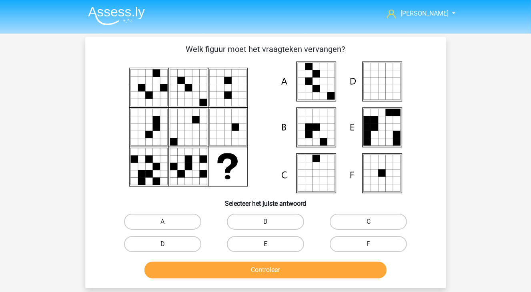
drag, startPoint x: 165, startPoint y: 215, endPoint x: 189, endPoint y: 240, distance: 35.1
click at [165, 215] on label "A" at bounding box center [162, 222] width 77 height 16
click at [165, 222] on input "A" at bounding box center [164, 224] width 5 height 5
radio input "true"
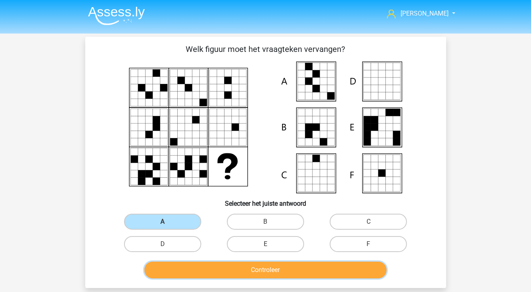
click at [218, 270] on button "Controleer" at bounding box center [265, 270] width 242 height 17
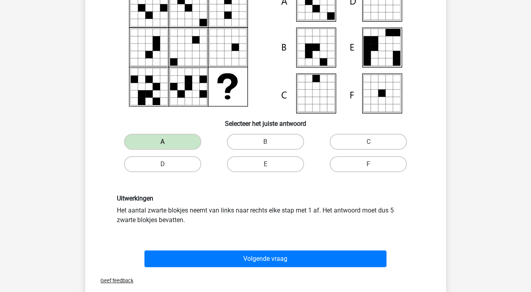
scroll to position [120, 0]
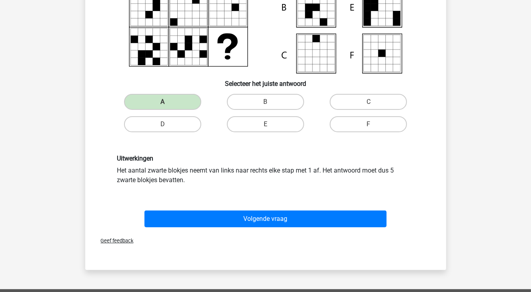
click at [262, 228] on div "Volgende vraag" at bounding box center [265, 221] width 309 height 20
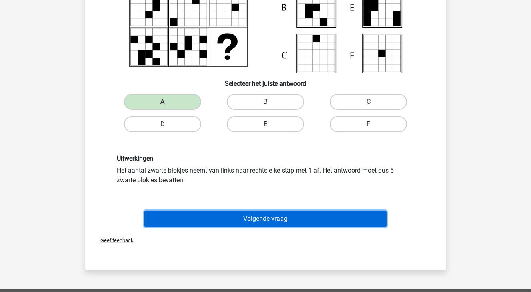
click at [266, 221] on button "Volgende vraag" at bounding box center [265, 219] width 242 height 17
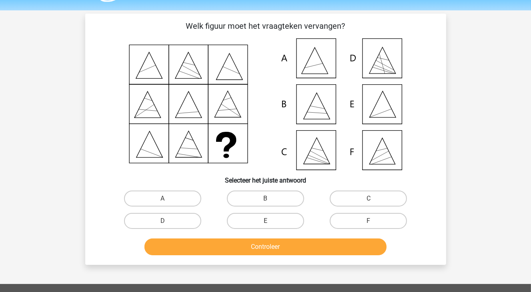
scroll to position [0, 0]
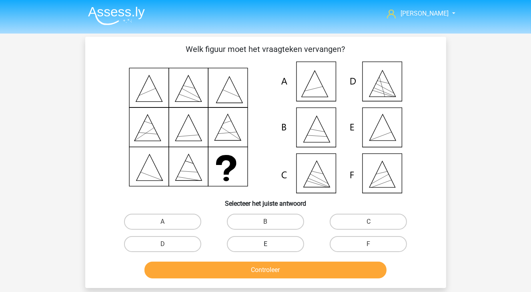
click at [279, 241] on label "E" at bounding box center [265, 244] width 77 height 16
click at [270, 244] on input "E" at bounding box center [267, 246] width 5 height 5
radio input "true"
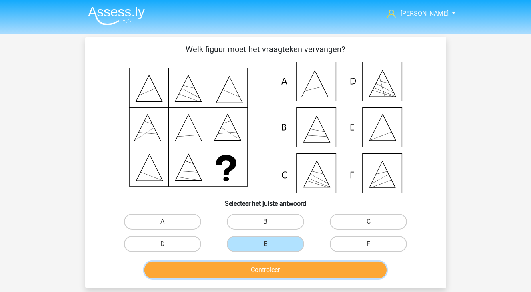
click at [279, 266] on button "Controleer" at bounding box center [265, 270] width 242 height 17
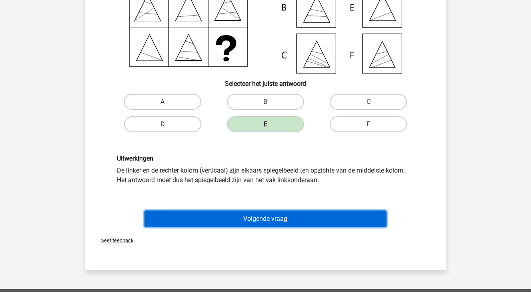
click at [284, 222] on button "Volgende vraag" at bounding box center [265, 219] width 242 height 17
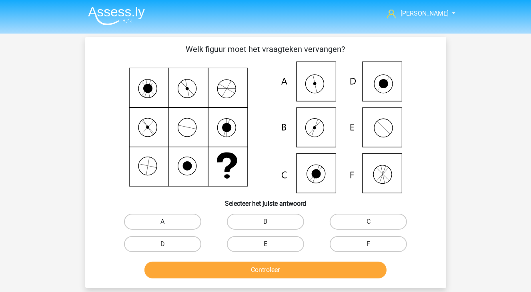
click at [182, 226] on label "A" at bounding box center [162, 222] width 77 height 16
click at [168, 226] on input "A" at bounding box center [164, 224] width 5 height 5
radio input "true"
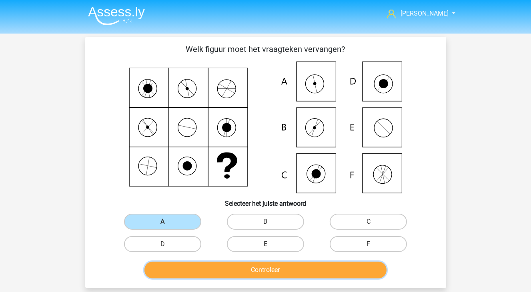
click at [226, 276] on button "Controleer" at bounding box center [265, 270] width 242 height 17
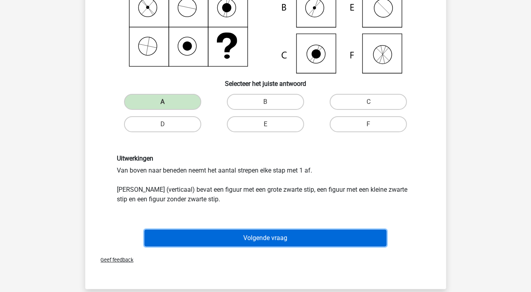
click at [250, 234] on button "Volgende vraag" at bounding box center [265, 238] width 242 height 17
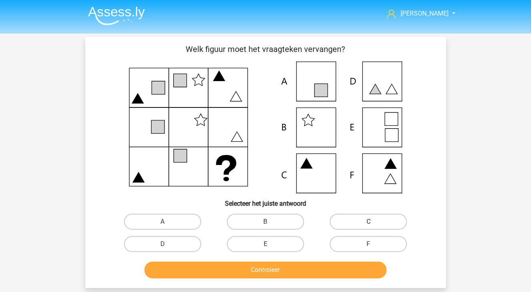
click at [364, 215] on label "C" at bounding box center [368, 222] width 77 height 16
click at [368, 222] on input "C" at bounding box center [370, 224] width 5 height 5
radio input "true"
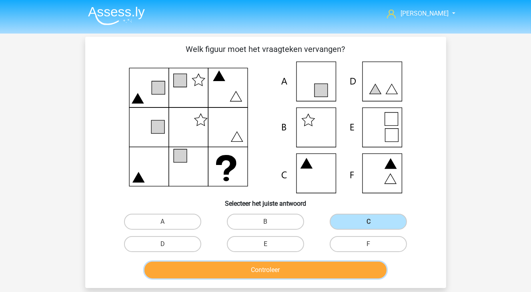
click at [352, 264] on button "Controleer" at bounding box center [265, 270] width 242 height 17
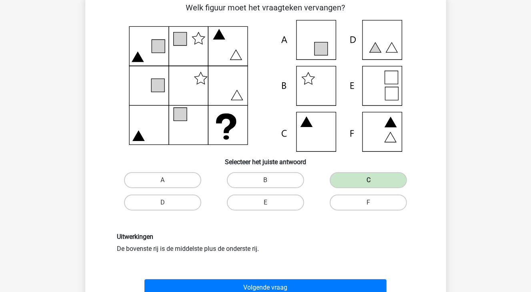
scroll to position [120, 0]
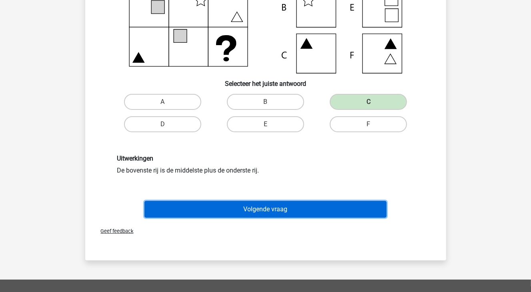
click at [289, 214] on button "Volgende vraag" at bounding box center [265, 209] width 242 height 17
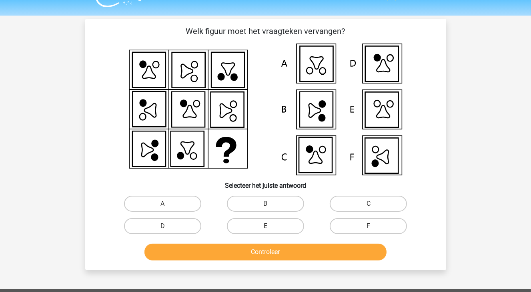
scroll to position [0, 0]
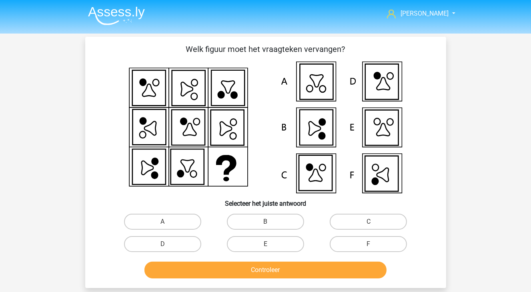
drag, startPoint x: 358, startPoint y: 239, endPoint x: 354, endPoint y: 254, distance: 15.4
click at [359, 240] on label "F" at bounding box center [368, 244] width 77 height 16
click at [368, 244] on input "F" at bounding box center [370, 246] width 5 height 5
radio input "true"
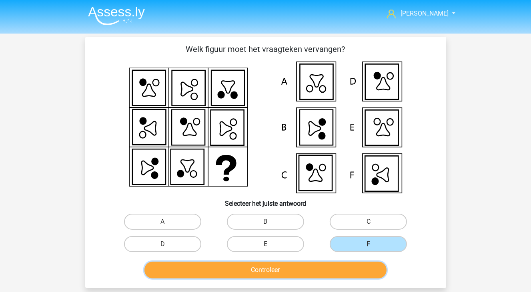
click at [344, 278] on button "Controleer" at bounding box center [265, 270] width 242 height 17
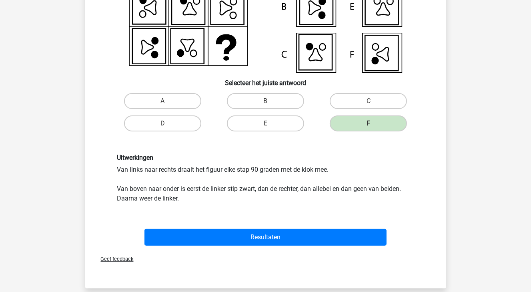
scroll to position [160, 0]
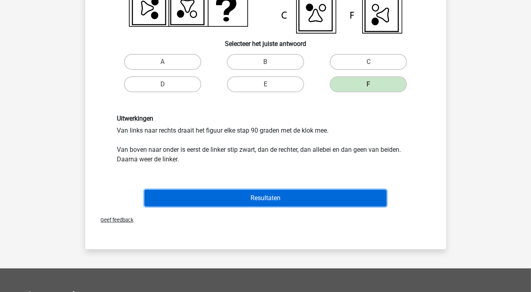
click at [314, 202] on button "Resultaten" at bounding box center [265, 198] width 242 height 17
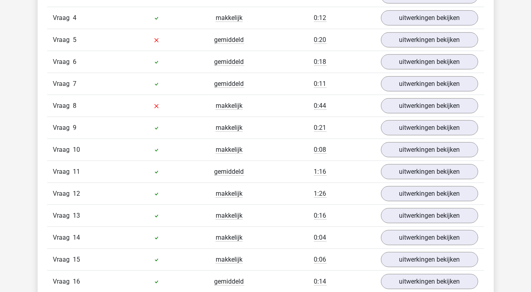
scroll to position [560, 0]
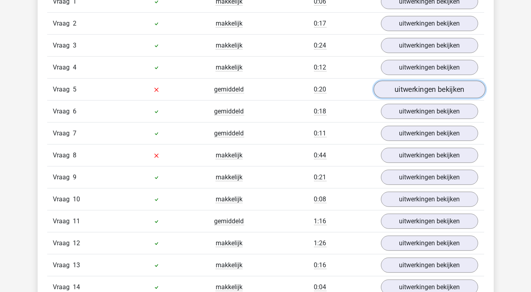
click at [402, 88] on link "uitwerkingen bekijken" at bounding box center [429, 90] width 112 height 18
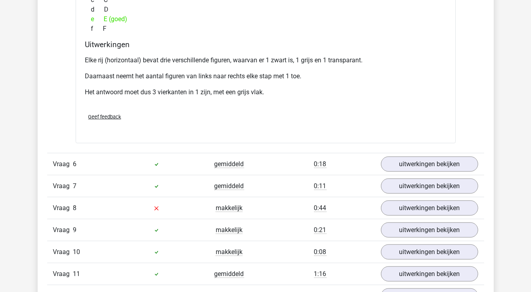
scroll to position [920, 0]
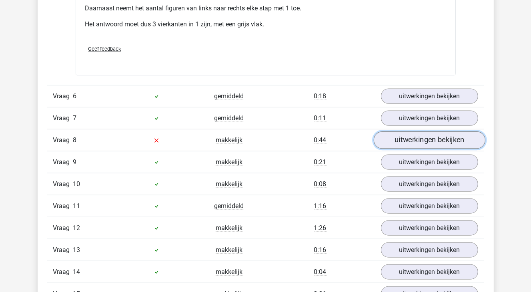
click at [449, 139] on link "uitwerkingen bekijken" at bounding box center [429, 141] width 112 height 18
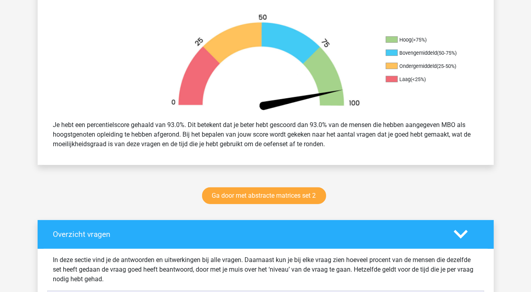
scroll to position [240, 0]
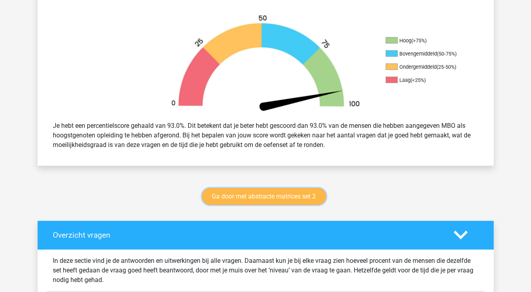
click at [253, 194] on link "Ga door met abstracte matrices set 2" at bounding box center [264, 196] width 124 height 17
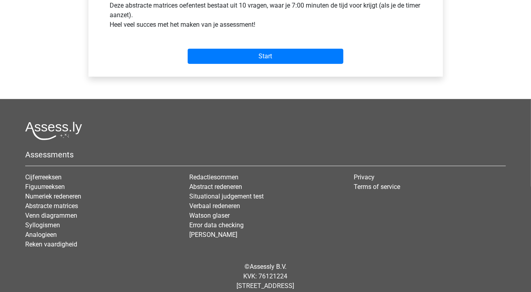
scroll to position [339, 0]
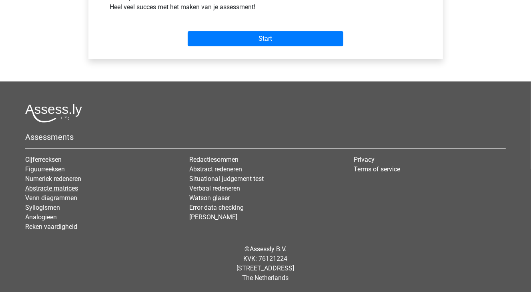
click at [54, 190] on link "Abstracte matrices" at bounding box center [51, 189] width 53 height 8
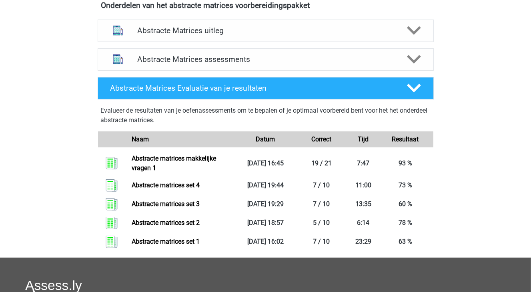
scroll to position [240, 0]
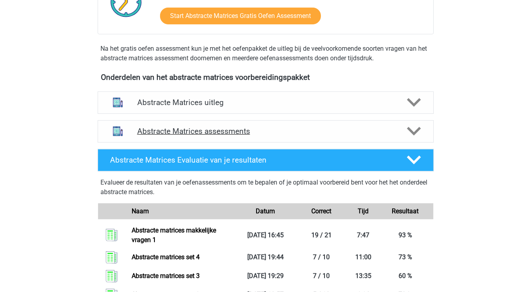
click at [199, 129] on h4 "Abstracte Matrices assessments" at bounding box center [265, 131] width 257 height 9
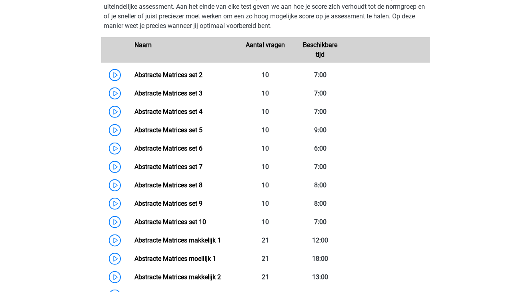
scroll to position [440, 0]
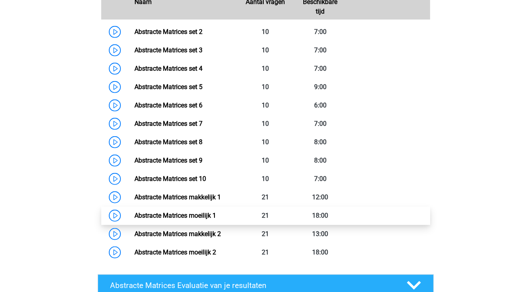
click at [134, 214] on link "Abstracte Matrices moeilijk 1" at bounding box center [175, 216] width 82 height 8
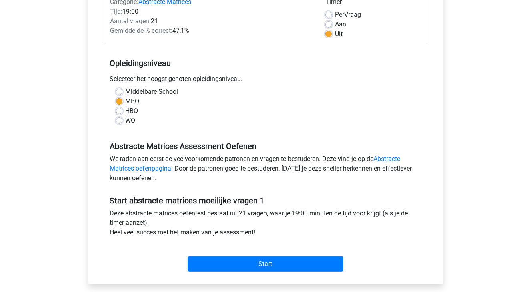
scroll to position [120, 0]
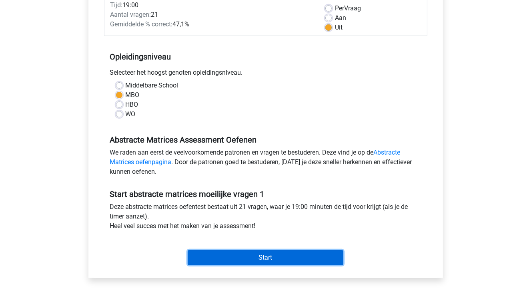
click at [282, 255] on input "Start" at bounding box center [266, 257] width 156 height 15
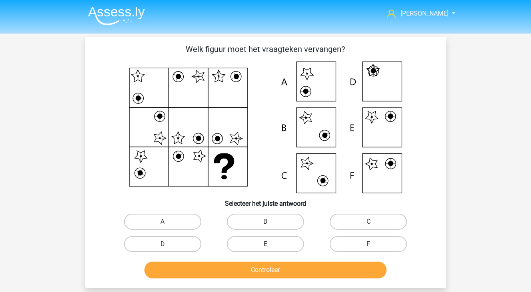
click at [270, 244] on input "E" at bounding box center [267, 246] width 5 height 5
radio input "true"
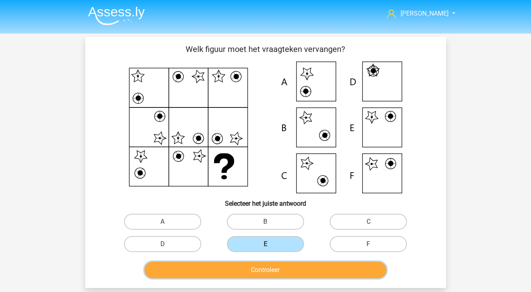
click at [271, 273] on button "Controleer" at bounding box center [265, 270] width 242 height 17
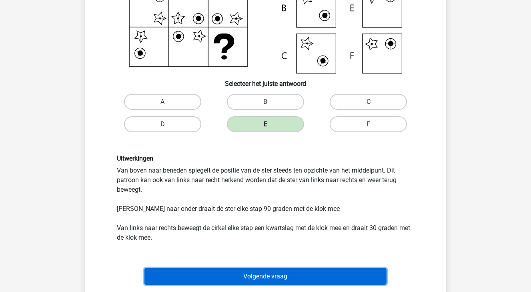
click at [282, 276] on button "Volgende vraag" at bounding box center [265, 276] width 242 height 17
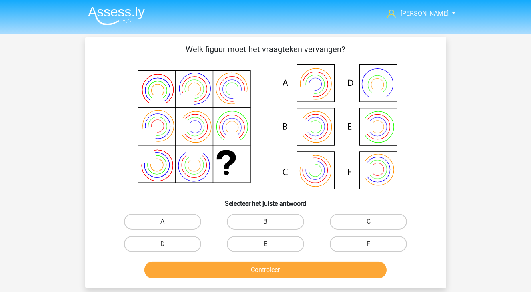
click at [163, 221] on label "A" at bounding box center [162, 222] width 77 height 16
click at [163, 222] on input "A" at bounding box center [164, 224] width 5 height 5
radio input "true"
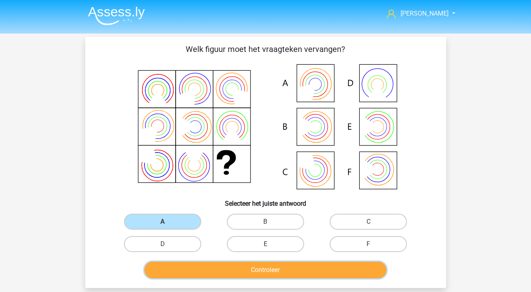
click at [191, 266] on button "Controleer" at bounding box center [265, 270] width 242 height 17
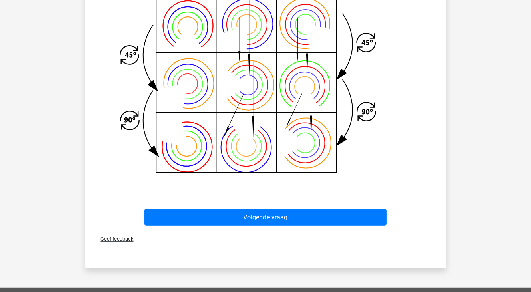
scroll to position [320, 0]
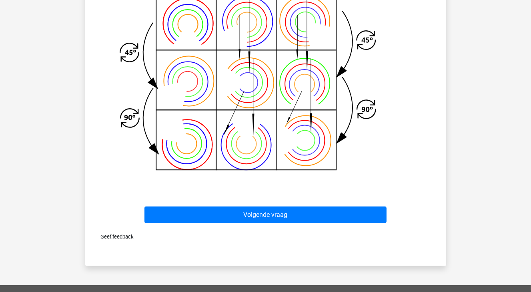
click at [326, 204] on div "Volgende vraag" at bounding box center [265, 213] width 335 height 26
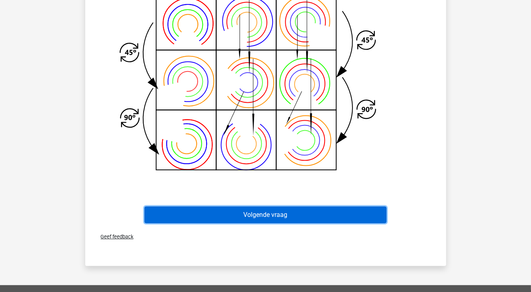
click at [322, 208] on button "Volgende vraag" at bounding box center [265, 215] width 242 height 17
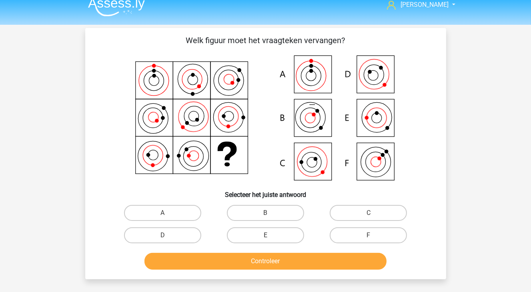
scroll to position [0, 0]
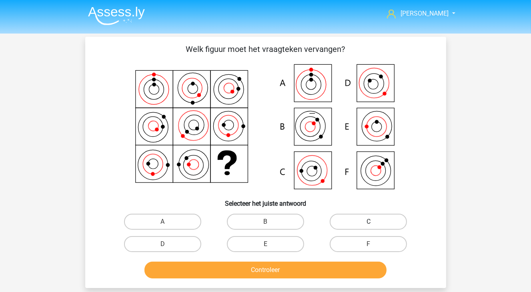
click at [356, 217] on label "C" at bounding box center [368, 222] width 77 height 16
click at [368, 222] on input "C" at bounding box center [370, 224] width 5 height 5
radio input "true"
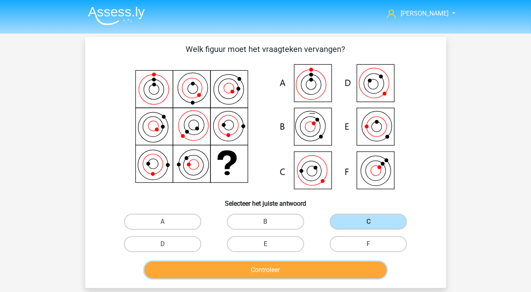
click at [351, 271] on button "Controleer" at bounding box center [265, 270] width 242 height 17
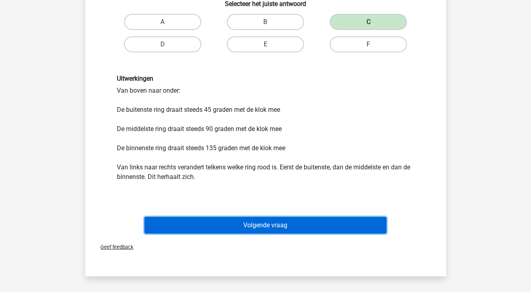
click at [288, 219] on button "Volgende vraag" at bounding box center [265, 225] width 242 height 17
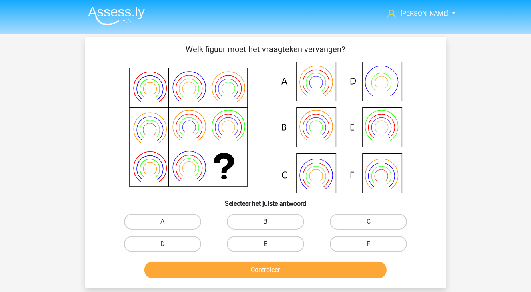
click at [264, 225] on label "B" at bounding box center [265, 222] width 77 height 16
click at [265, 225] on input "B" at bounding box center [267, 224] width 5 height 5
radio input "true"
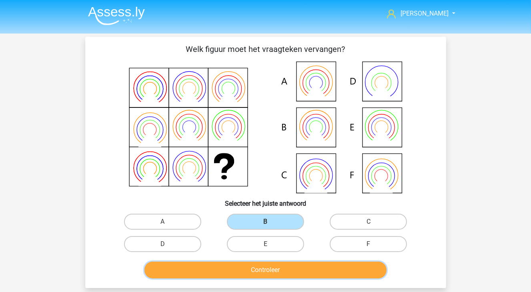
click at [274, 272] on button "Controleer" at bounding box center [265, 270] width 242 height 17
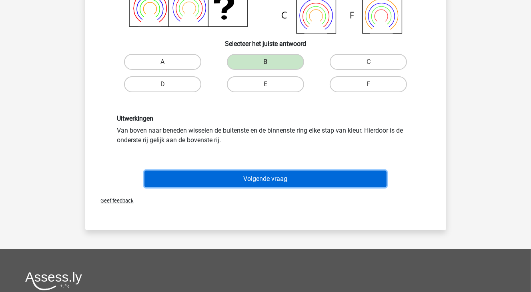
click at [277, 178] on button "Volgende vraag" at bounding box center [265, 179] width 242 height 17
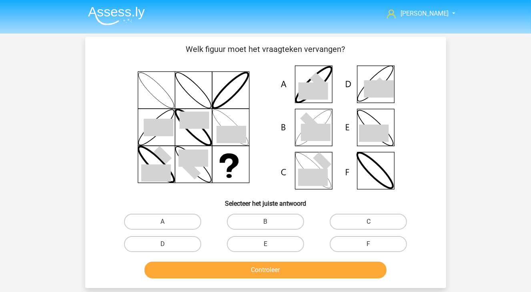
click at [268, 223] on input "B" at bounding box center [267, 224] width 5 height 5
radio input "true"
click at [268, 278] on div "Controleer" at bounding box center [265, 272] width 309 height 20
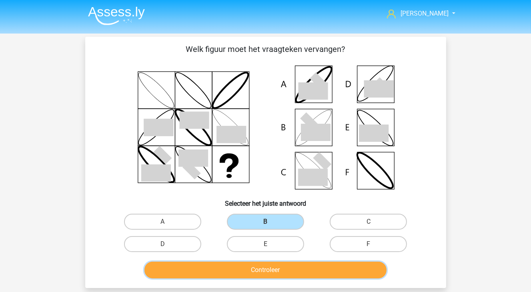
click at [269, 274] on button "Controleer" at bounding box center [265, 270] width 242 height 17
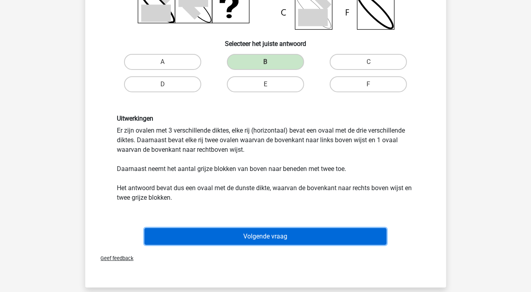
click at [274, 232] on button "Volgende vraag" at bounding box center [265, 236] width 242 height 17
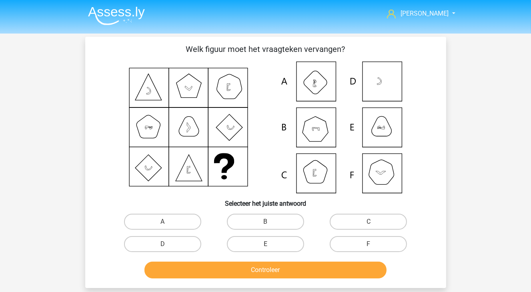
click at [370, 223] on input "C" at bounding box center [370, 224] width 5 height 5
radio input "true"
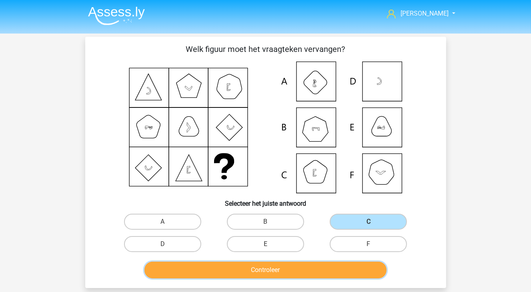
click at [351, 263] on button "Controleer" at bounding box center [265, 270] width 242 height 17
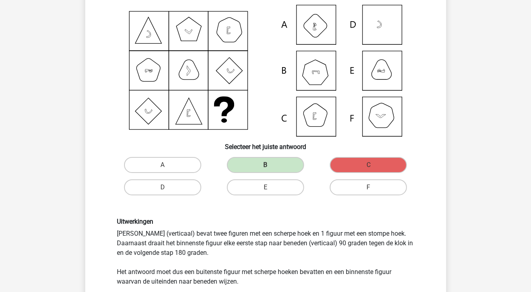
scroll to position [58, 0]
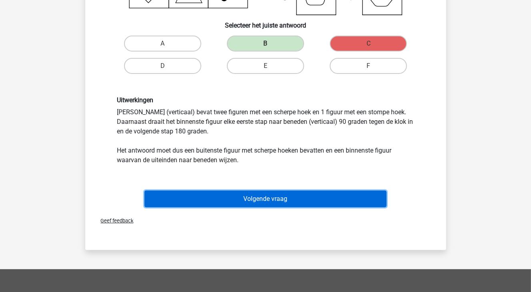
click at [289, 201] on button "Volgende vraag" at bounding box center [265, 199] width 242 height 17
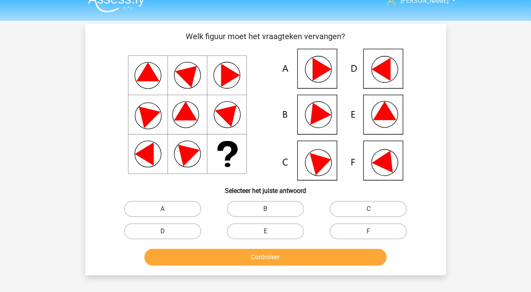
scroll to position [0, 0]
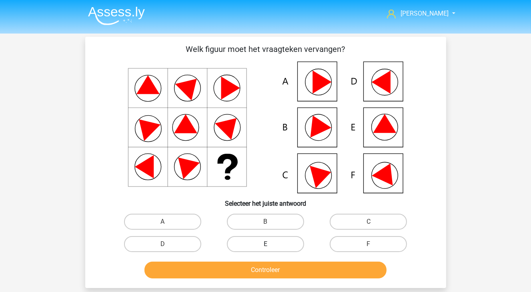
click at [284, 248] on label "E" at bounding box center [265, 244] width 77 height 16
click at [270, 248] on input "E" at bounding box center [267, 246] width 5 height 5
radio input "true"
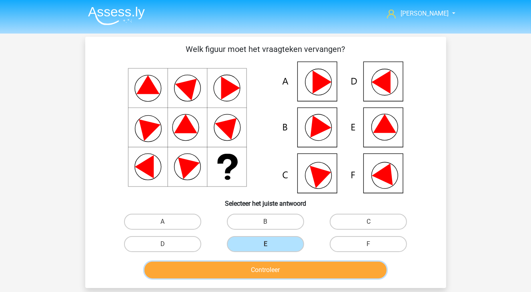
click at [284, 266] on button "Controleer" at bounding box center [265, 270] width 242 height 17
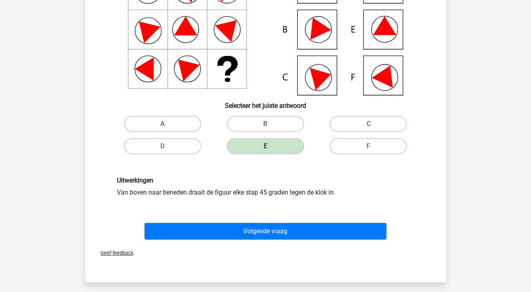
scroll to position [120, 0]
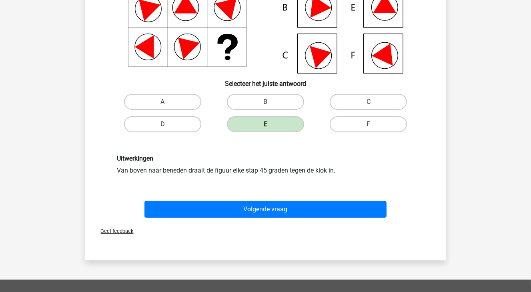
click at [275, 199] on div "Volgende vraag" at bounding box center [265, 208] width 335 height 26
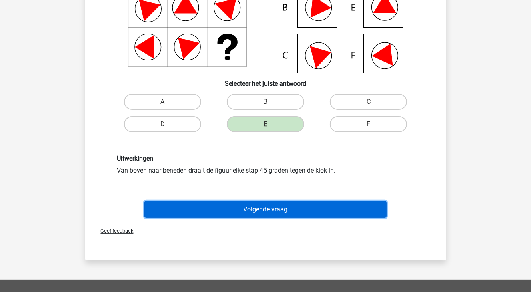
click at [272, 209] on button "Volgende vraag" at bounding box center [265, 209] width 242 height 17
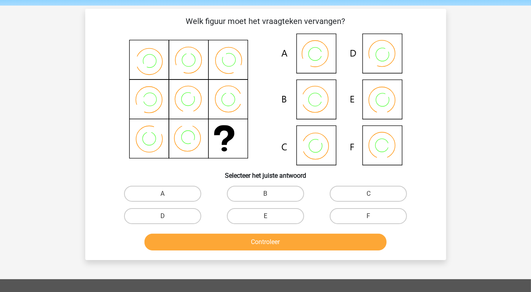
scroll to position [0, 0]
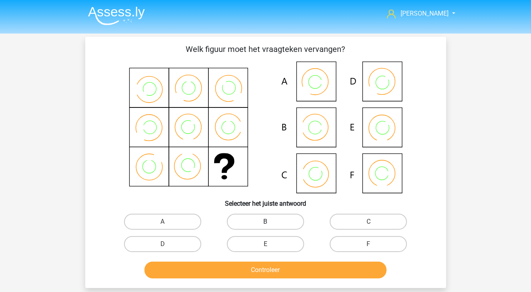
click at [275, 224] on label "B" at bounding box center [265, 222] width 77 height 16
click at [270, 224] on input "B" at bounding box center [267, 224] width 5 height 5
radio input "true"
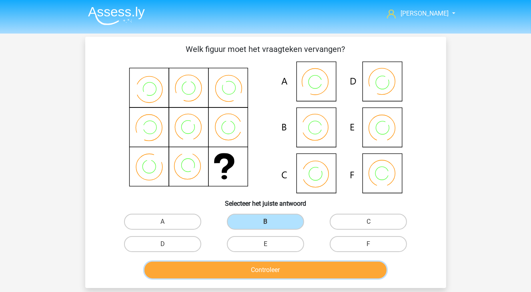
click at [287, 274] on button "Controleer" at bounding box center [265, 270] width 242 height 17
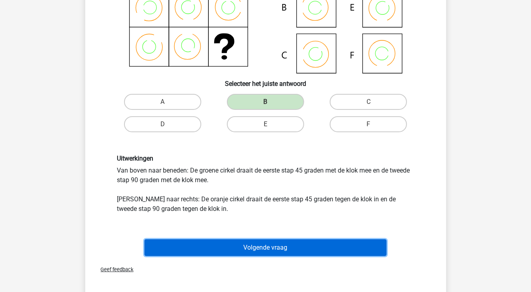
click at [282, 248] on button "Volgende vraag" at bounding box center [265, 248] width 242 height 17
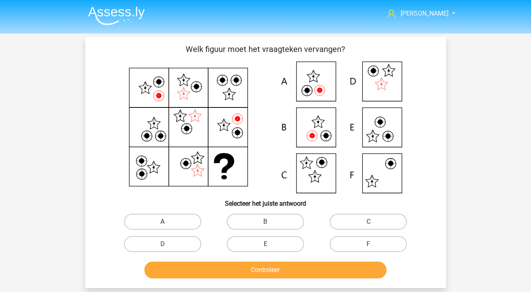
click at [150, 226] on label "A" at bounding box center [162, 222] width 77 height 16
click at [162, 226] on input "A" at bounding box center [164, 224] width 5 height 5
radio input "true"
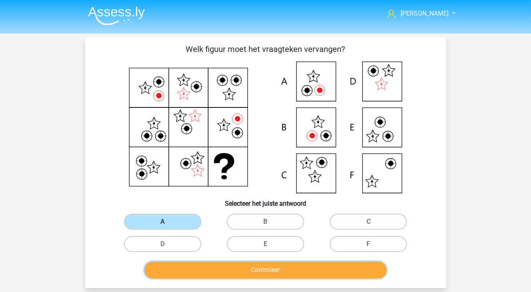
click at [184, 264] on button "Controleer" at bounding box center [265, 270] width 242 height 17
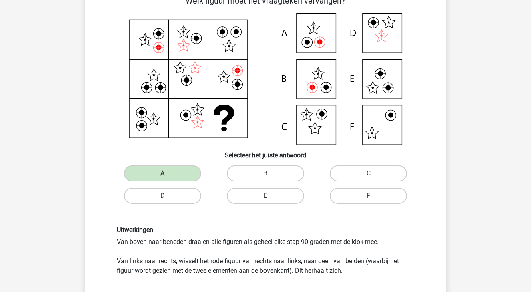
scroll to position [40, 0]
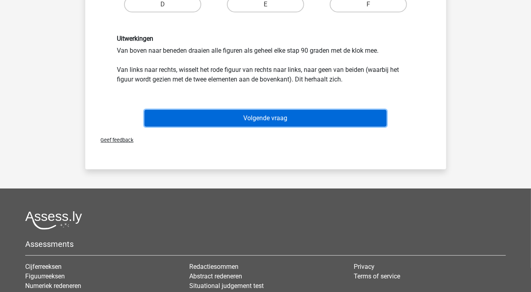
click at [301, 124] on button "Volgende vraag" at bounding box center [265, 118] width 242 height 17
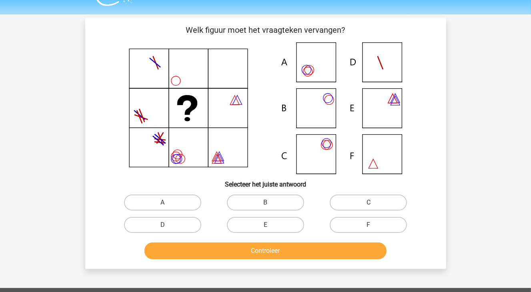
scroll to position [0, 0]
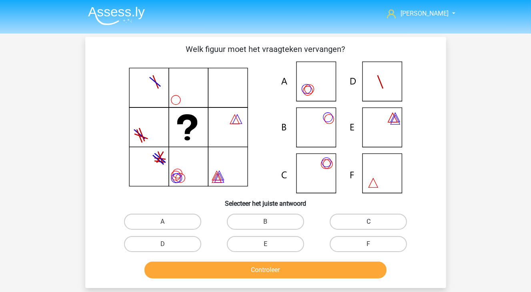
click at [365, 218] on label "C" at bounding box center [368, 222] width 77 height 16
click at [368, 222] on input "C" at bounding box center [370, 224] width 5 height 5
radio input "true"
click at [304, 286] on div "anita anitadeboer2002@gmail.com Nederlands English" at bounding box center [265, 259] width 531 height 519
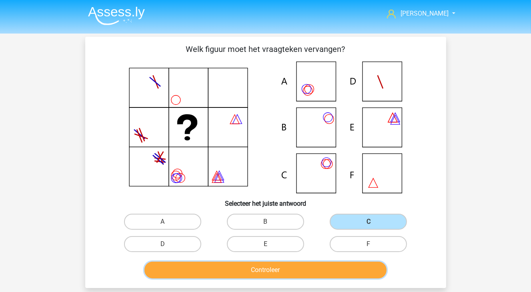
click at [301, 273] on button "Controleer" at bounding box center [265, 270] width 242 height 17
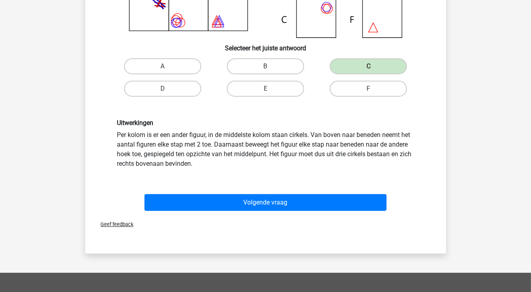
scroll to position [160, 0]
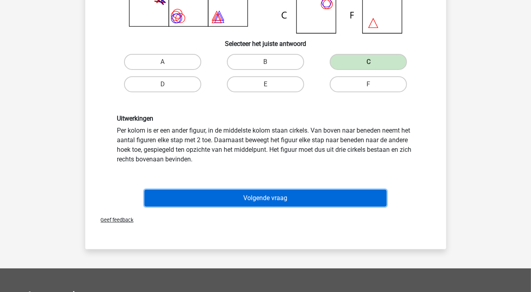
click at [307, 202] on button "Volgende vraag" at bounding box center [265, 198] width 242 height 17
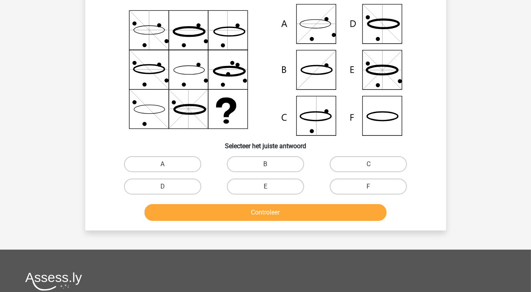
scroll to position [37, 0]
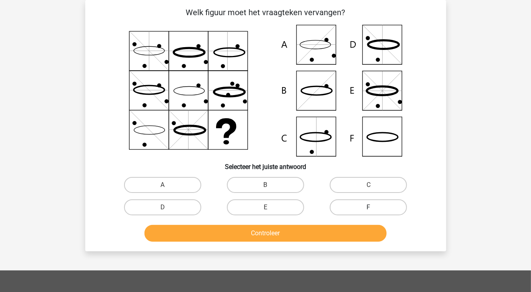
click at [349, 207] on label "F" at bounding box center [368, 208] width 77 height 16
click at [368, 208] on input "F" at bounding box center [370, 210] width 5 height 5
radio input "true"
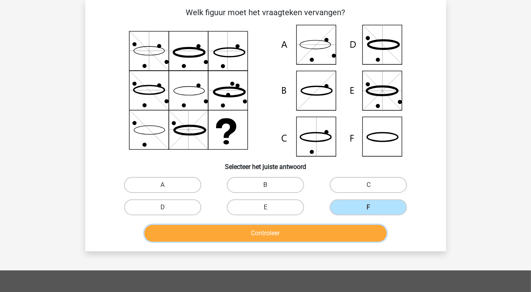
click at [329, 232] on button "Controleer" at bounding box center [265, 233] width 242 height 17
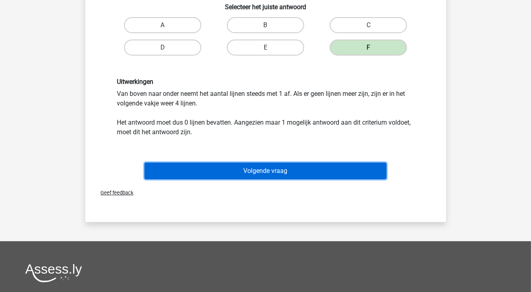
click at [318, 171] on button "Volgende vraag" at bounding box center [265, 171] width 242 height 17
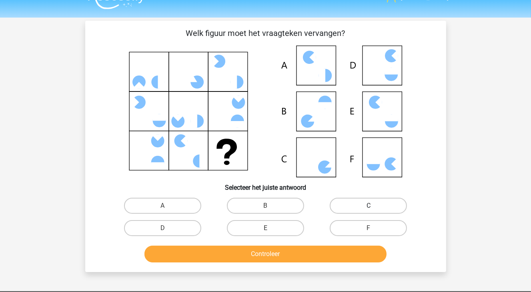
scroll to position [0, 0]
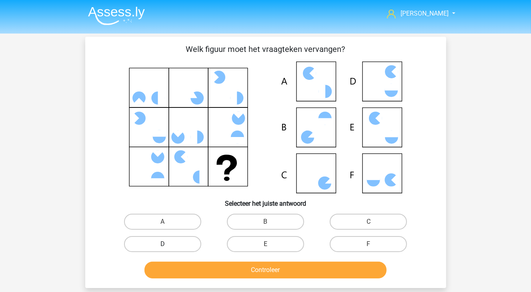
click at [178, 242] on label "D" at bounding box center [162, 244] width 77 height 16
click at [168, 244] on input "D" at bounding box center [164, 246] width 5 height 5
radio input "true"
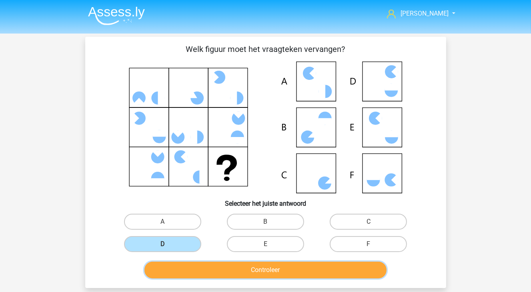
click at [220, 271] on button "Controleer" at bounding box center [265, 270] width 242 height 17
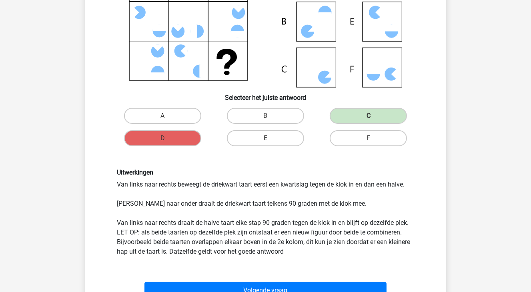
scroll to position [120, 0]
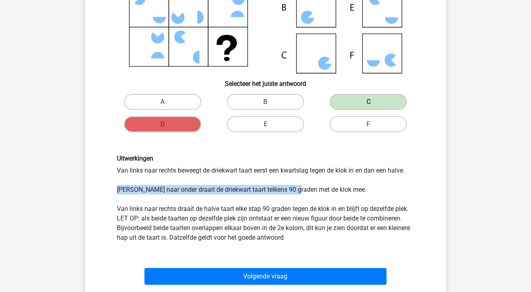
drag, startPoint x: 118, startPoint y: 188, endPoint x: 298, endPoint y: 189, distance: 180.0
click at [298, 189] on div "Uitwerkingen Van links naar rechts beweegt de driekwart taart eerst een kwartsl…" at bounding box center [265, 199] width 309 height 88
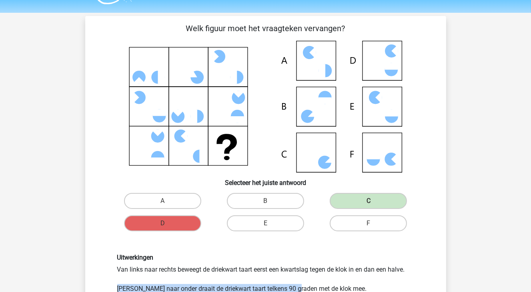
scroll to position [0, 0]
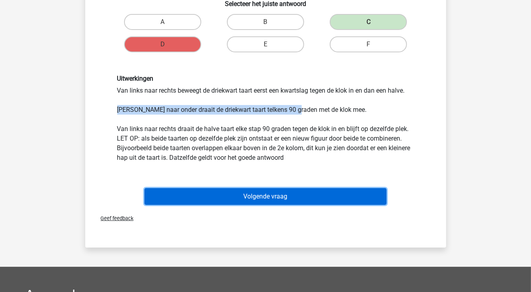
click at [236, 198] on button "Volgende vraag" at bounding box center [265, 196] width 242 height 17
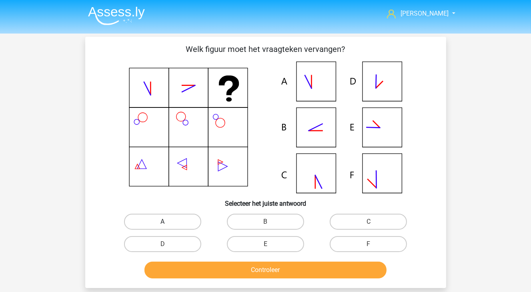
click at [181, 226] on label "A" at bounding box center [162, 222] width 77 height 16
click at [168, 226] on input "A" at bounding box center [164, 224] width 5 height 5
radio input "true"
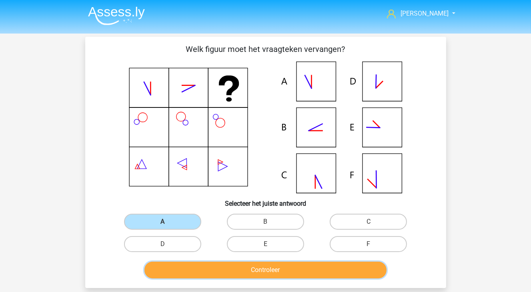
click at [201, 264] on button "Controleer" at bounding box center [265, 270] width 242 height 17
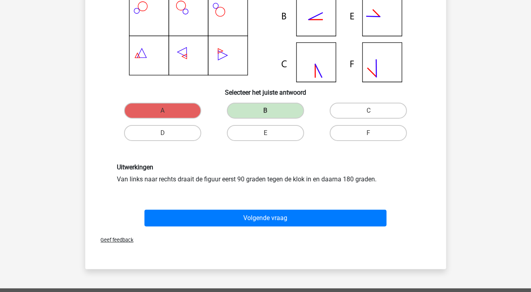
scroll to position [160, 0]
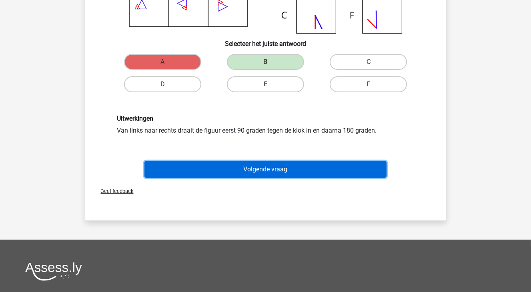
click at [273, 167] on button "Volgende vraag" at bounding box center [265, 169] width 242 height 17
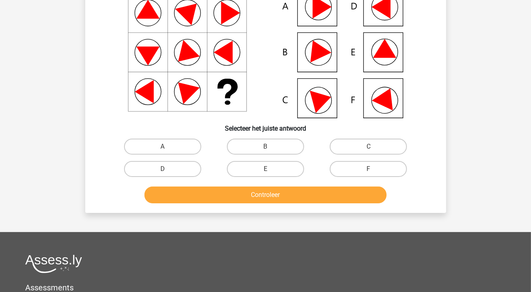
scroll to position [37, 0]
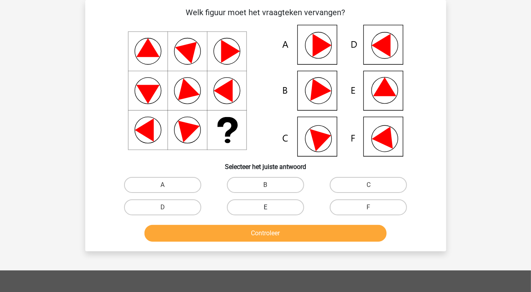
click at [278, 207] on label "E" at bounding box center [265, 208] width 77 height 16
click at [270, 208] on input "E" at bounding box center [267, 210] width 5 height 5
radio input "true"
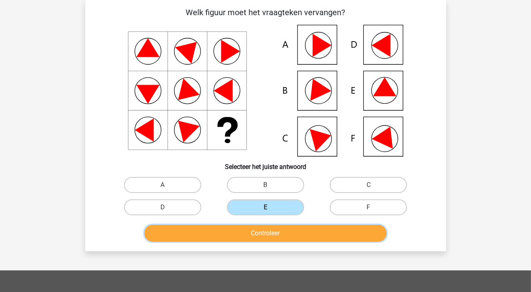
click at [284, 234] on button "Controleer" at bounding box center [265, 233] width 242 height 17
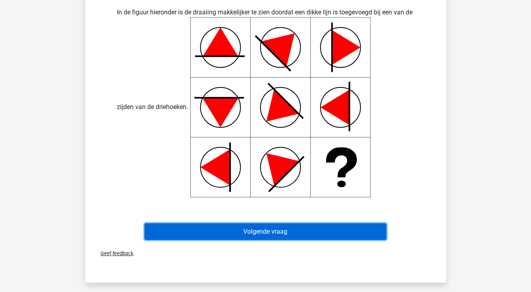
click at [328, 229] on button "Volgende vraag" at bounding box center [265, 232] width 242 height 17
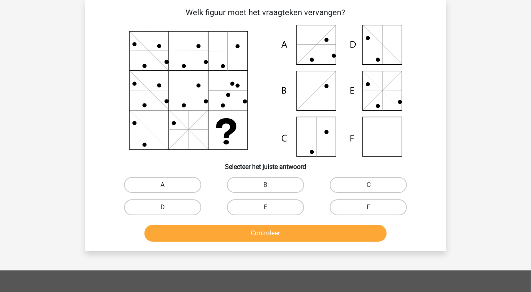
click at [349, 200] on label "F" at bounding box center [368, 208] width 77 height 16
click at [368, 208] on input "F" at bounding box center [370, 210] width 5 height 5
radio input "true"
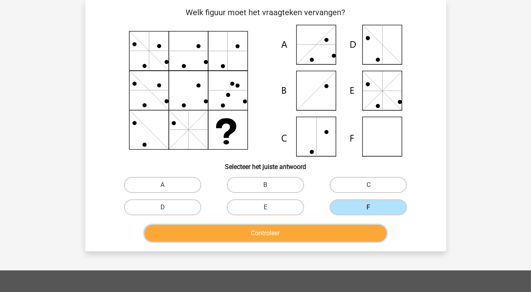
click at [346, 234] on button "Controleer" at bounding box center [265, 233] width 242 height 17
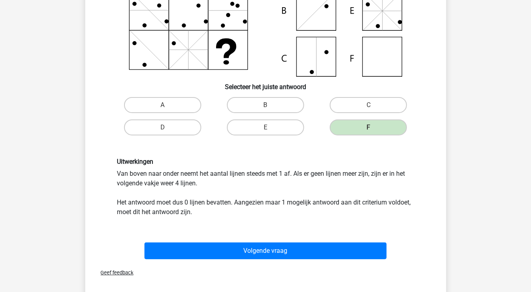
scroll to position [117, 0]
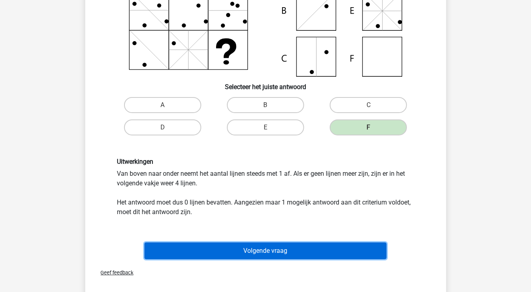
click at [270, 254] on button "Volgende vraag" at bounding box center [265, 251] width 242 height 17
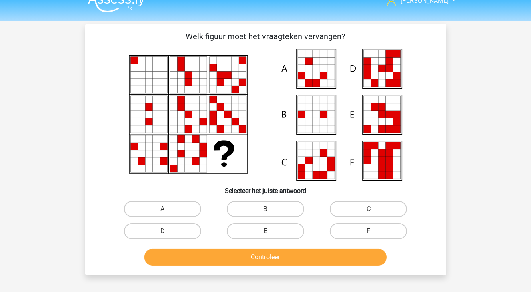
scroll to position [0, 0]
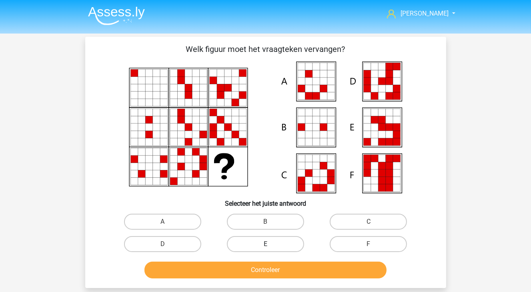
click at [280, 244] on label "E" at bounding box center [265, 244] width 77 height 16
click at [270, 244] on input "E" at bounding box center [267, 246] width 5 height 5
radio input "true"
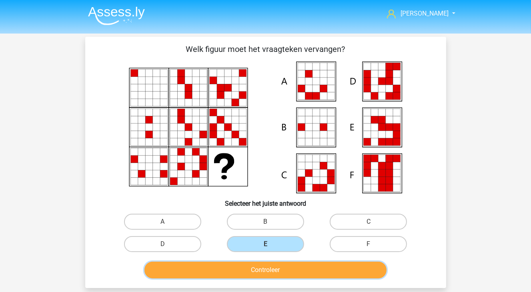
click at [280, 274] on button "Controleer" at bounding box center [265, 270] width 242 height 17
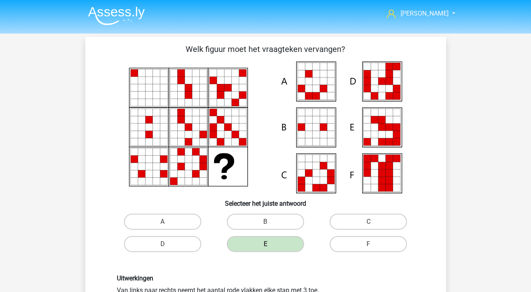
scroll to position [80, 0]
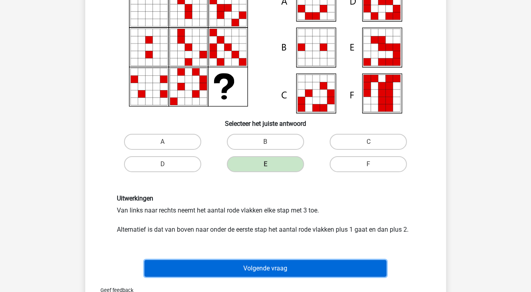
click at [244, 267] on button "Volgende vraag" at bounding box center [265, 268] width 242 height 17
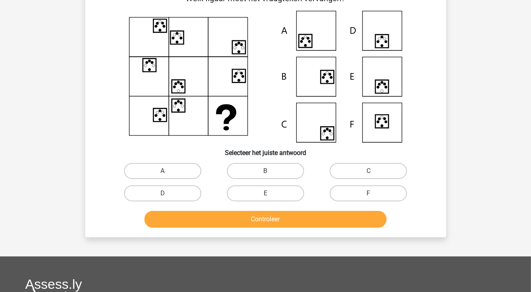
scroll to position [37, 0]
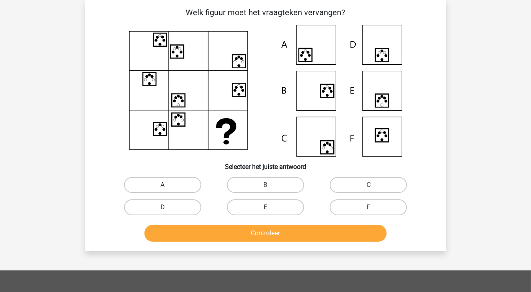
click at [270, 206] on label "E" at bounding box center [265, 208] width 77 height 16
click at [270, 208] on input "E" at bounding box center [267, 210] width 5 height 5
radio input "true"
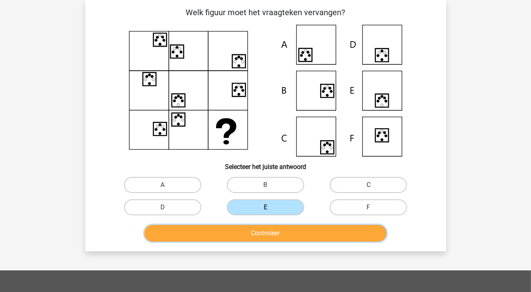
click at [275, 235] on button "Controleer" at bounding box center [265, 233] width 242 height 17
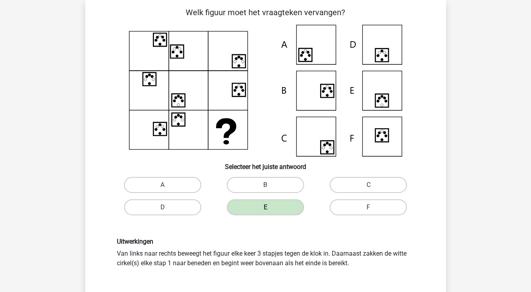
scroll to position [117, 0]
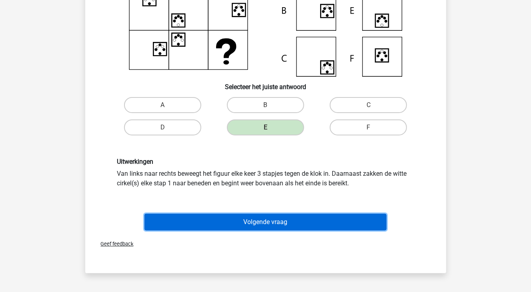
click at [272, 223] on button "Volgende vraag" at bounding box center [265, 222] width 242 height 17
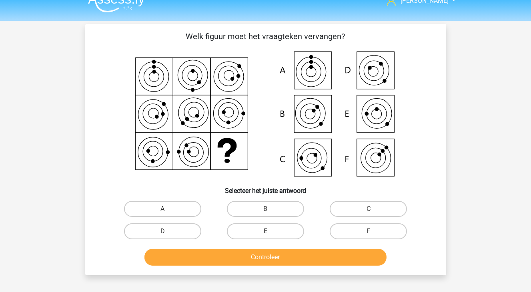
scroll to position [0, 0]
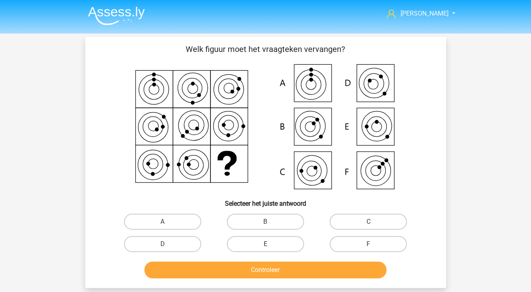
drag, startPoint x: 300, startPoint y: 182, endPoint x: 388, endPoint y: 193, distance: 88.2
click at [388, 193] on icon at bounding box center [265, 128] width 322 height 132
click at [284, 243] on label "E" at bounding box center [265, 244] width 77 height 16
click at [270, 244] on input "E" at bounding box center [267, 246] width 5 height 5
radio input "true"
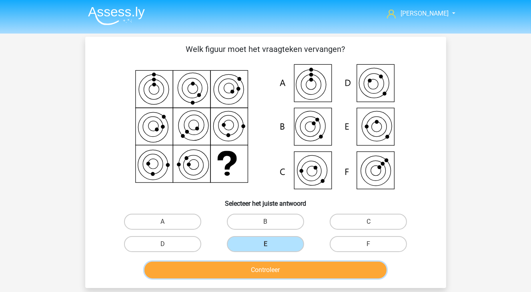
click at [288, 269] on button "Controleer" at bounding box center [265, 270] width 242 height 17
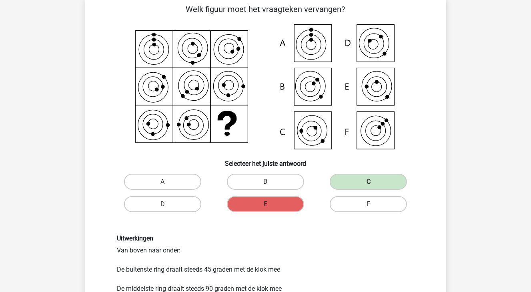
scroll to position [160, 0]
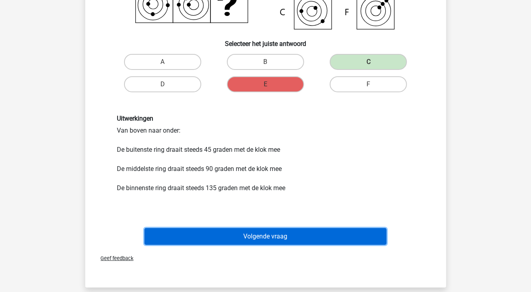
click at [324, 231] on button "Volgende vraag" at bounding box center [265, 236] width 242 height 17
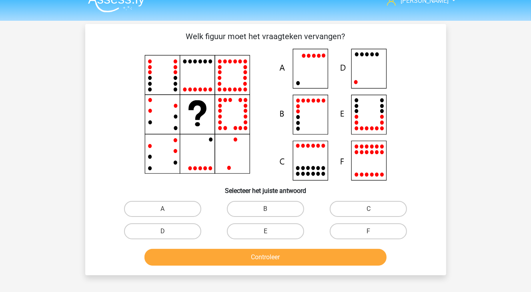
scroll to position [0, 0]
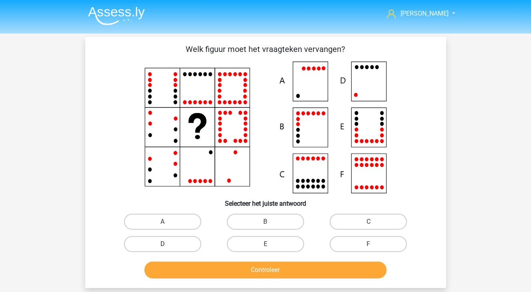
click at [181, 250] on label "D" at bounding box center [162, 244] width 77 height 16
click at [168, 250] on input "D" at bounding box center [164, 246] width 5 height 5
radio input "true"
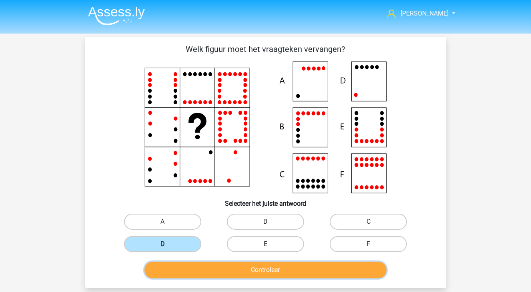
click at [197, 268] on button "Controleer" at bounding box center [265, 270] width 242 height 17
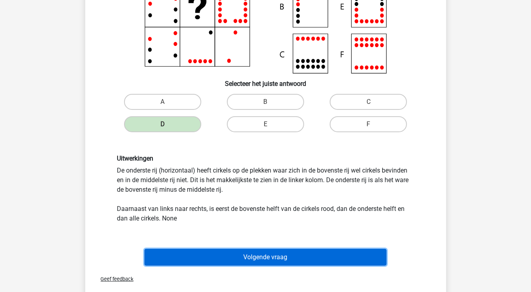
click at [353, 260] on button "Volgende vraag" at bounding box center [265, 257] width 242 height 17
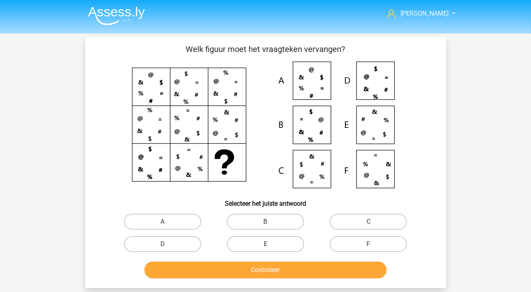
drag, startPoint x: 159, startPoint y: 222, endPoint x: 230, endPoint y: 263, distance: 82.4
click at [162, 224] on div "A" at bounding box center [162, 222] width 96 height 16
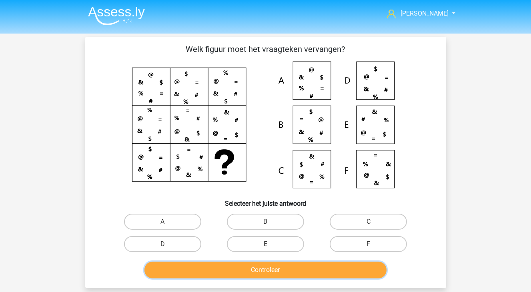
click at [242, 263] on button "Controleer" at bounding box center [265, 270] width 242 height 17
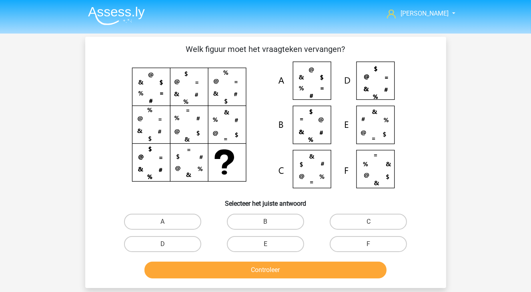
click at [227, 249] on div "E" at bounding box center [265, 244] width 96 height 16
click at [248, 244] on label "E" at bounding box center [265, 244] width 77 height 16
click at [265, 244] on input "E" at bounding box center [267, 246] width 5 height 5
radio input "true"
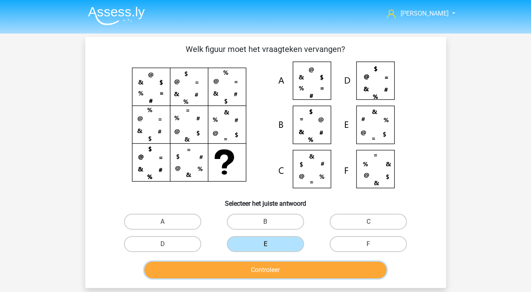
click at [244, 267] on button "Controleer" at bounding box center [265, 270] width 242 height 17
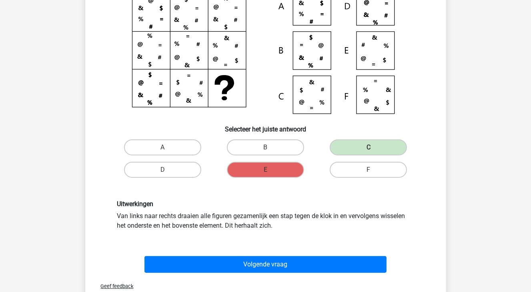
scroll to position [120, 0]
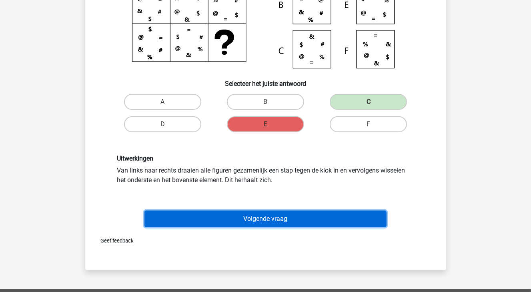
click at [309, 223] on button "Volgende vraag" at bounding box center [265, 219] width 242 height 17
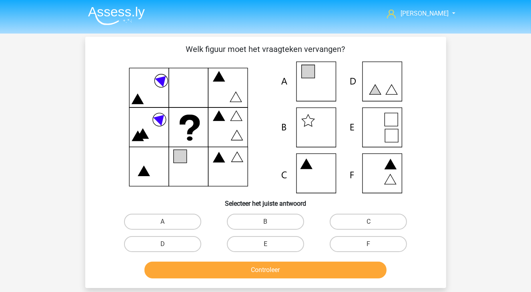
scroll to position [0, 0]
click at [166, 228] on label "A" at bounding box center [162, 222] width 77 height 16
click at [166, 227] on input "A" at bounding box center [164, 224] width 5 height 5
radio input "true"
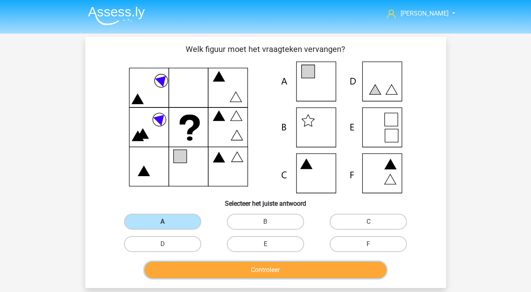
click at [240, 274] on button "Controleer" at bounding box center [265, 270] width 242 height 17
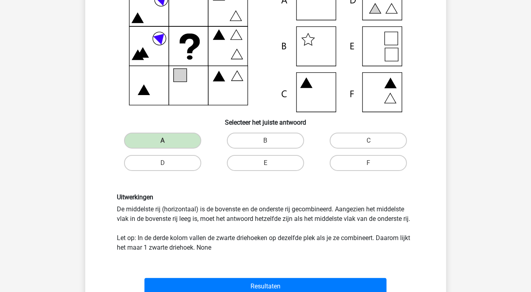
scroll to position [120, 0]
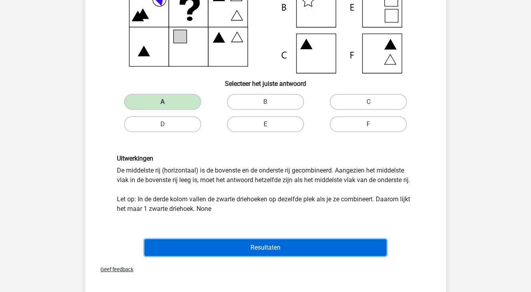
click at [261, 244] on button "Resultaten" at bounding box center [265, 248] width 242 height 17
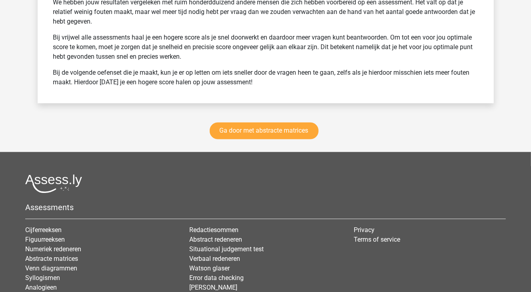
scroll to position [1360, 0]
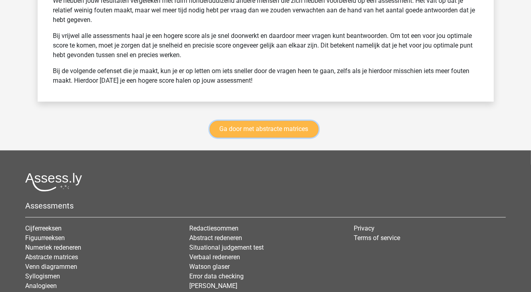
click at [308, 126] on link "Ga door met abstracte matrices" at bounding box center [264, 129] width 109 height 17
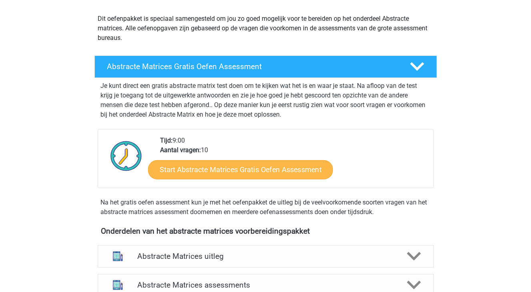
scroll to position [116, 0]
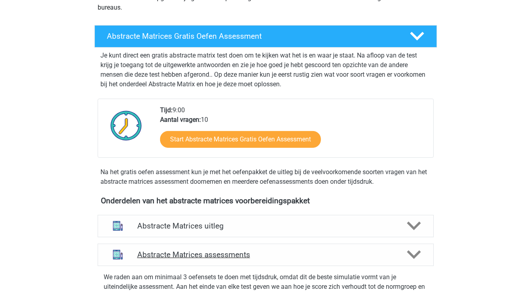
click at [252, 256] on h4 "Abstracte Matrices assessments" at bounding box center [265, 254] width 257 height 9
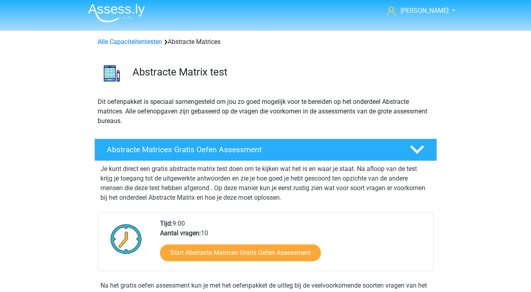
scroll to position [0, 0]
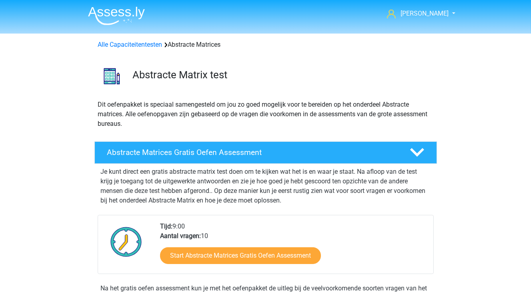
click at [154, 49] on div "Alle Capaciteitentesten Abstracte Matrices" at bounding box center [266, 45] width 342 height 10
click at [154, 46] on link "Alle Capaciteitentesten" at bounding box center [130, 45] width 64 height 8
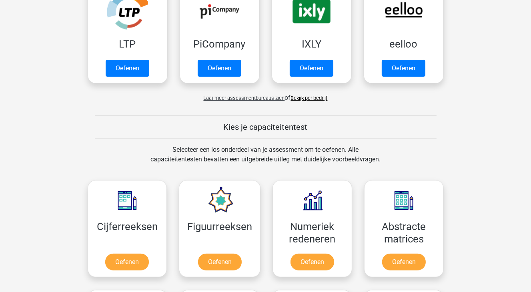
scroll to position [99, 0]
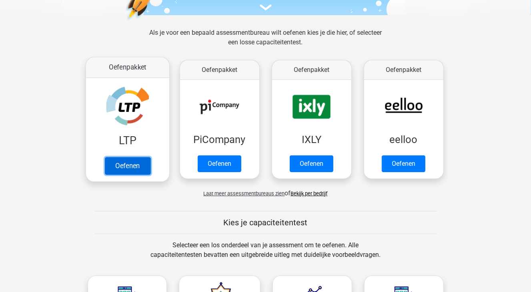
click at [123, 163] on link "Oefenen" at bounding box center [127, 166] width 46 height 18
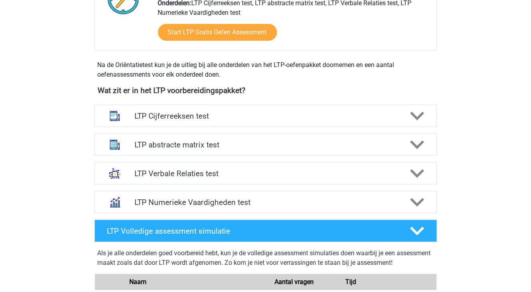
scroll to position [240, 0]
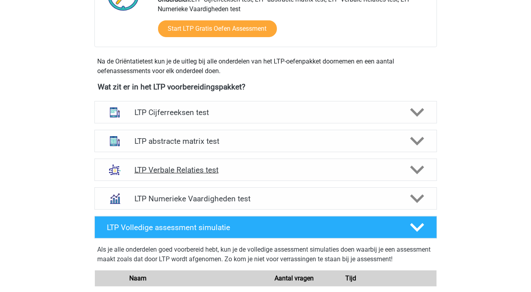
click at [176, 168] on h4 "LTP Verbale Relaties test" at bounding box center [265, 170] width 262 height 9
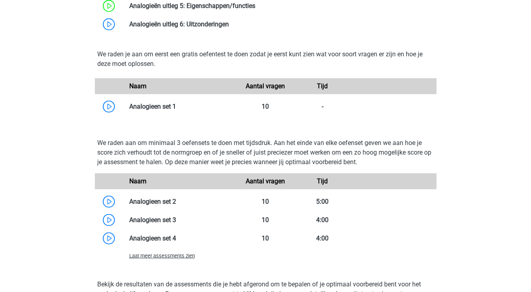
scroll to position [640, 0]
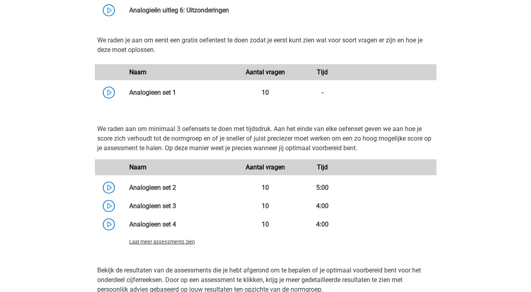
click at [141, 243] on span "Laat meer assessments zien" at bounding box center [162, 242] width 66 height 6
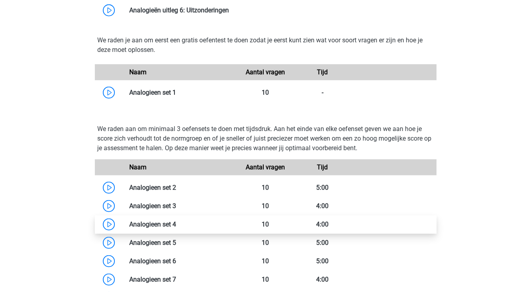
scroll to position [720, 0]
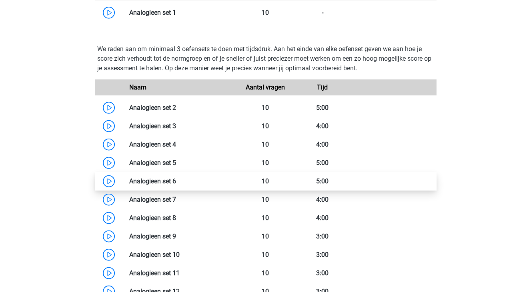
click at [176, 182] on link at bounding box center [176, 182] width 0 height 8
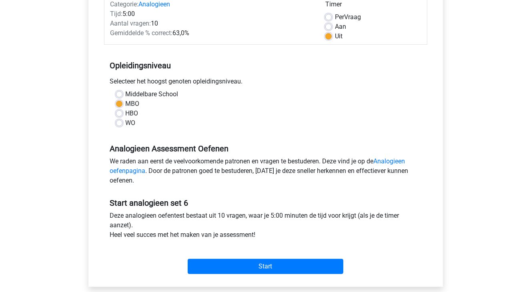
scroll to position [120, 0]
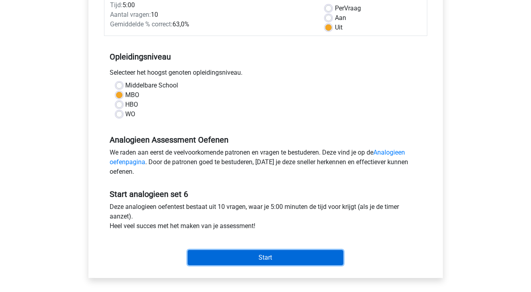
click at [266, 262] on input "Start" at bounding box center [266, 257] width 156 height 15
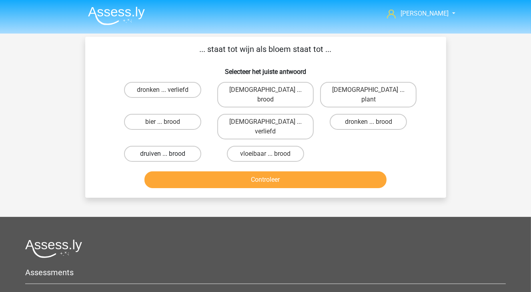
click at [166, 146] on label "druiven ... brood" at bounding box center [162, 154] width 77 height 16
click at [166, 154] on input "druiven ... brood" at bounding box center [164, 156] width 5 height 5
radio input "true"
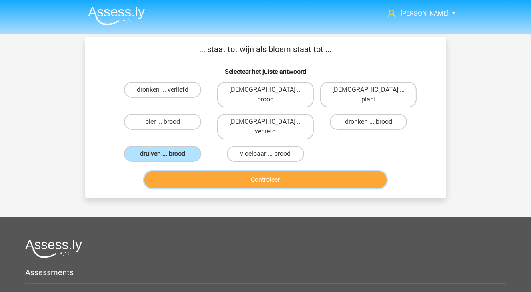
click at [159, 172] on button "Controleer" at bounding box center [265, 180] width 242 height 17
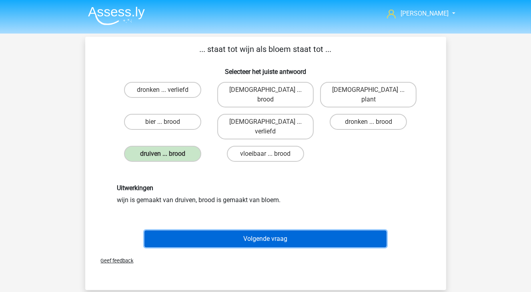
click at [266, 231] on button "Volgende vraag" at bounding box center [265, 239] width 242 height 17
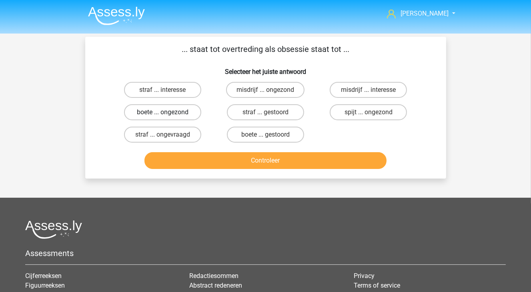
click at [186, 110] on label "boete ... ongezond" at bounding box center [162, 112] width 77 height 16
click at [168, 112] on input "boete ... ongezond" at bounding box center [164, 114] width 5 height 5
radio input "true"
click at [394, 92] on label "misdrijf ... interesse" at bounding box center [368, 90] width 77 height 16
click at [374, 92] on input "misdrijf ... interesse" at bounding box center [370, 92] width 5 height 5
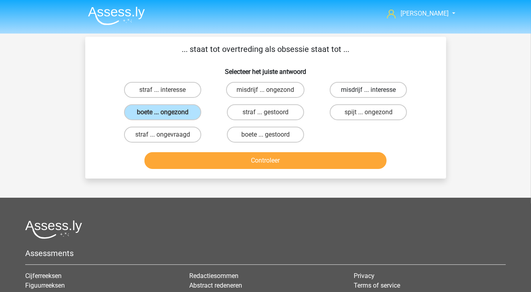
radio input "true"
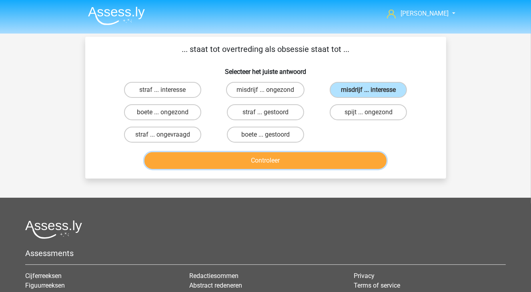
click at [357, 160] on button "Controleer" at bounding box center [265, 160] width 242 height 17
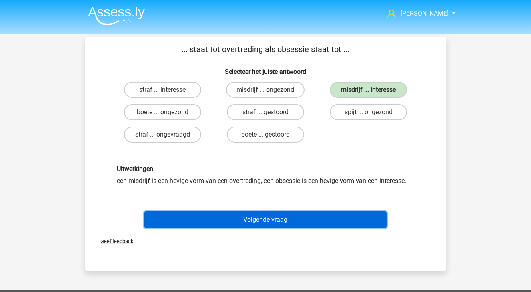
click at [326, 217] on button "Volgende vraag" at bounding box center [265, 220] width 242 height 17
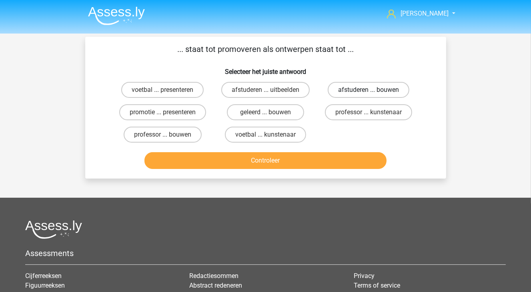
click at [371, 86] on label "afstuderen ... bouwen" at bounding box center [369, 90] width 82 height 16
click at [371, 90] on input "afstuderen ... bouwen" at bounding box center [370, 92] width 5 height 5
radio input "true"
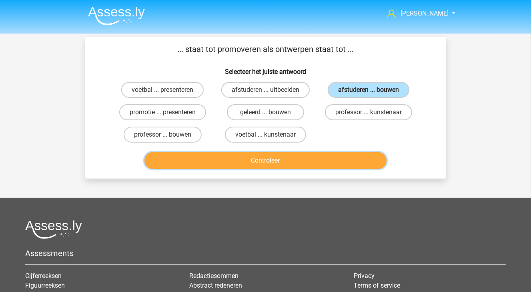
click at [352, 160] on button "Controleer" at bounding box center [265, 160] width 242 height 17
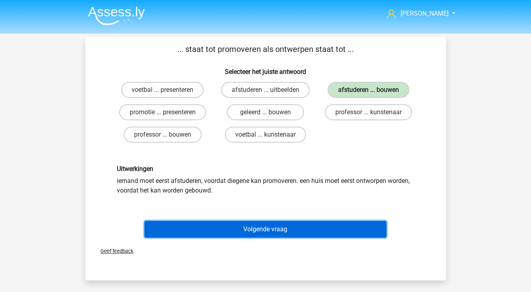
click at [349, 227] on button "Volgende vraag" at bounding box center [265, 229] width 242 height 17
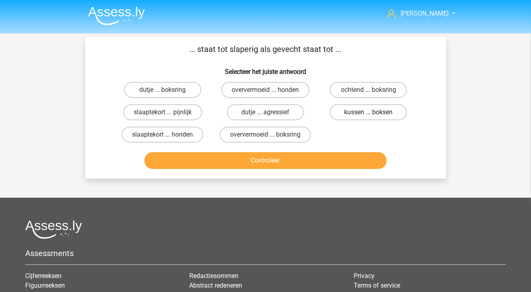
click at [347, 114] on label "kussen ... boksen" at bounding box center [368, 112] width 77 height 16
click at [368, 114] on input "kussen ... boksen" at bounding box center [370, 114] width 5 height 5
radio input "true"
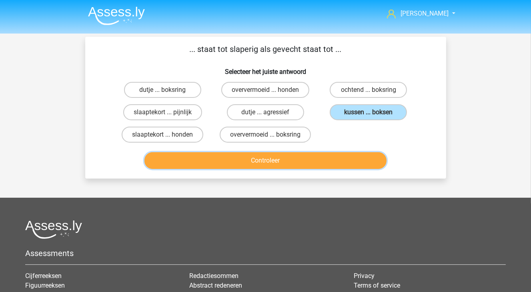
click at [338, 162] on button "Controleer" at bounding box center [265, 160] width 242 height 17
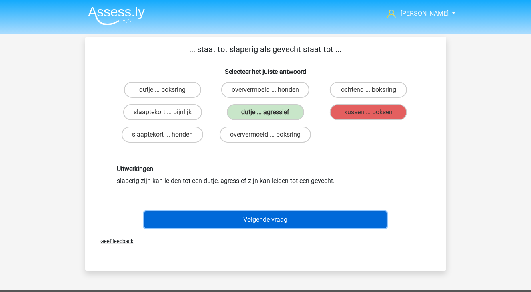
click at [313, 222] on button "Volgende vraag" at bounding box center [265, 220] width 242 height 17
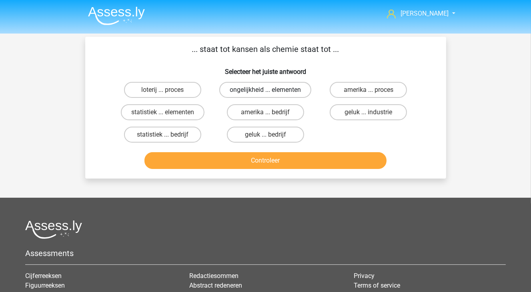
click at [242, 85] on label "ongelijkheid ... elementen" at bounding box center [265, 90] width 92 height 16
click at [265, 90] on input "ongelijkheid ... elementen" at bounding box center [267, 92] width 5 height 5
radio input "true"
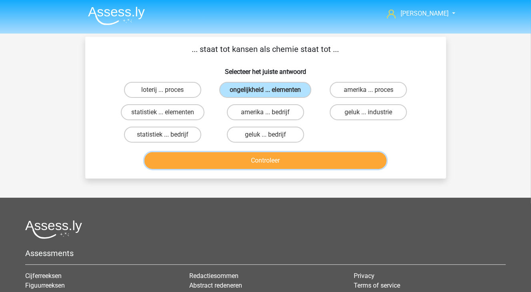
click at [244, 159] on button "Controleer" at bounding box center [265, 160] width 242 height 17
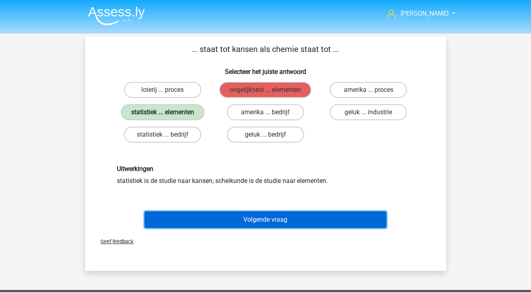
click at [208, 218] on button "Volgende vraag" at bounding box center [265, 220] width 242 height 17
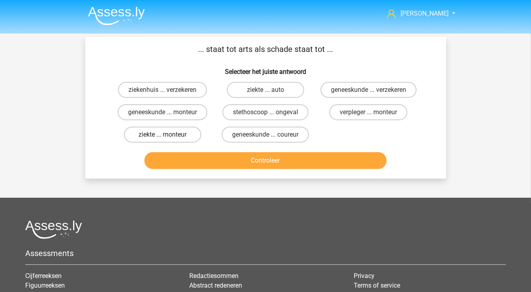
click at [179, 141] on label "ziekte ... monteur" at bounding box center [162, 135] width 77 height 16
click at [168, 140] on input "ziekte ... monteur" at bounding box center [164, 137] width 5 height 5
radio input "true"
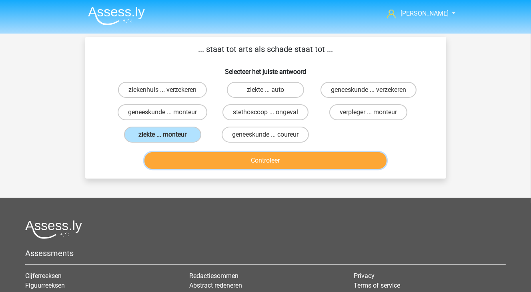
click at [193, 164] on button "Controleer" at bounding box center [265, 160] width 242 height 17
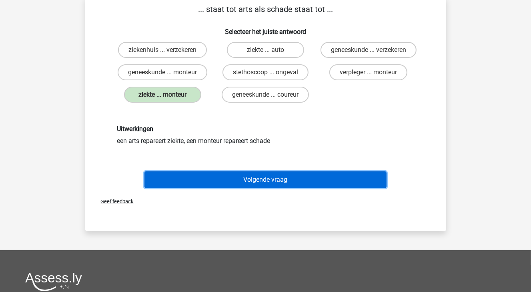
click at [258, 186] on button "Volgende vraag" at bounding box center [265, 180] width 242 height 17
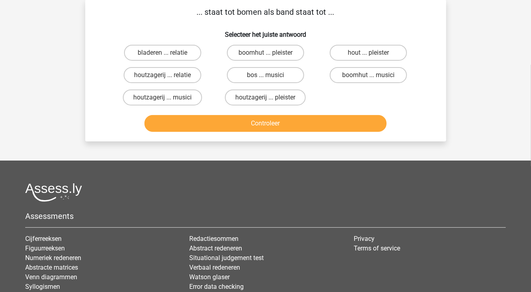
scroll to position [37, 0]
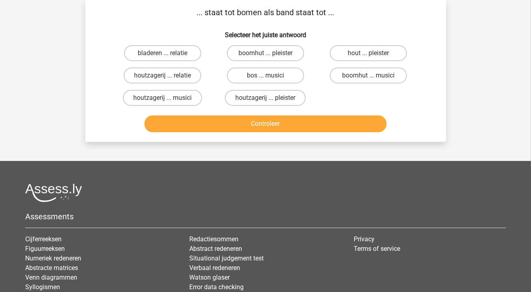
drag, startPoint x: 150, startPoint y: 98, endPoint x: 197, endPoint y: 129, distance: 55.8
click at [151, 98] on label "houtzagerij ... musici" at bounding box center [162, 98] width 79 height 16
click at [162, 98] on input "houtzagerij ... musici" at bounding box center [164, 100] width 5 height 5
radio input "true"
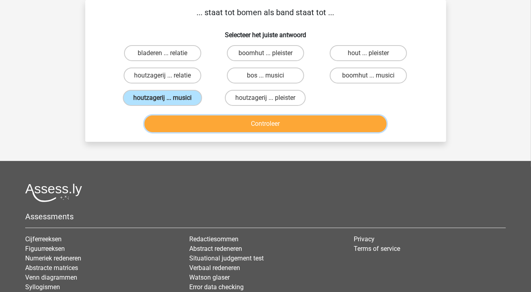
click at [253, 124] on button "Controleer" at bounding box center [265, 124] width 242 height 17
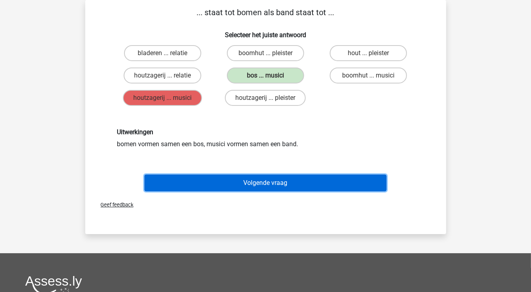
click at [267, 178] on button "Volgende vraag" at bounding box center [265, 183] width 242 height 17
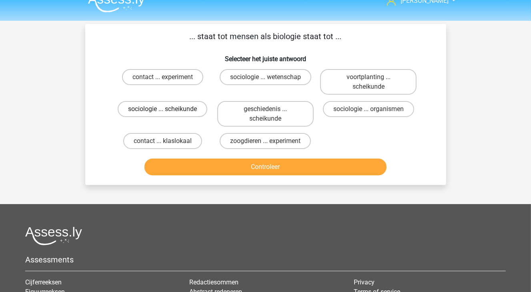
scroll to position [0, 0]
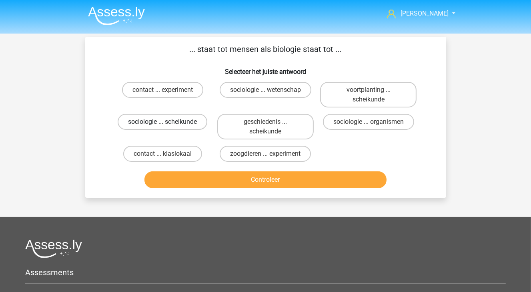
click at [175, 123] on label "sociologie ... scheikunde" at bounding box center [163, 122] width 90 height 16
click at [168, 123] on input "sociologie ... scheikunde" at bounding box center [164, 124] width 5 height 5
radio input "true"
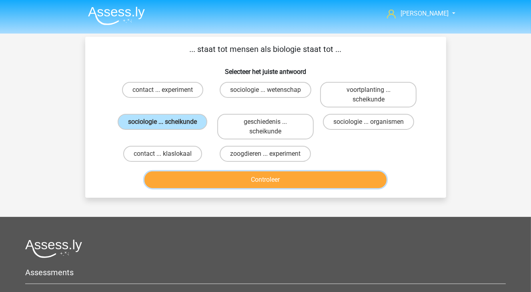
click at [278, 177] on button "Controleer" at bounding box center [265, 180] width 242 height 17
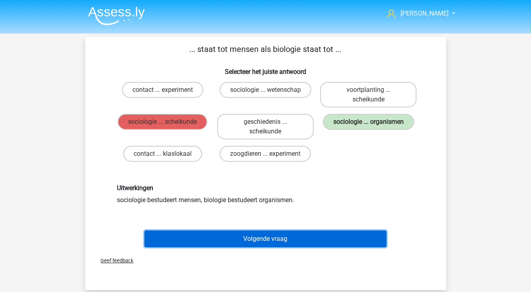
click at [228, 241] on button "Volgende vraag" at bounding box center [265, 239] width 242 height 17
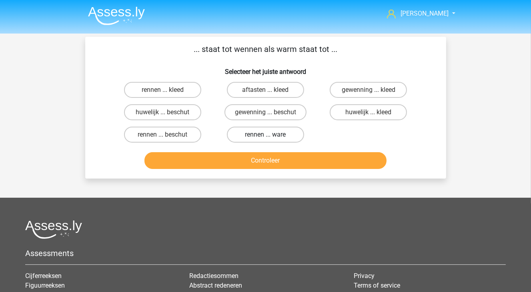
click at [282, 137] on label "rennen ... ware" at bounding box center [265, 135] width 77 height 16
click at [270, 137] on input "rennen ... ware" at bounding box center [267, 137] width 5 height 5
radio input "true"
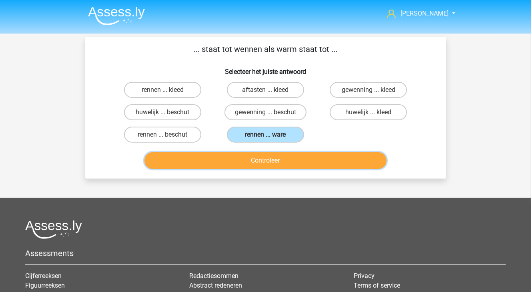
click at [285, 159] on button "Controleer" at bounding box center [265, 160] width 242 height 17
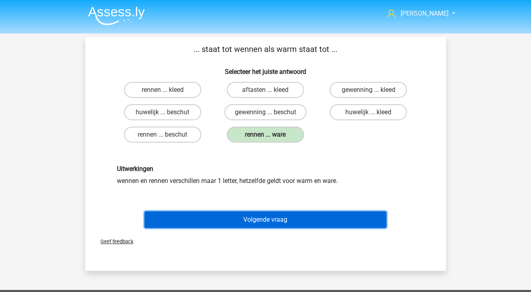
click at [292, 218] on button "Volgende vraag" at bounding box center [265, 220] width 242 height 17
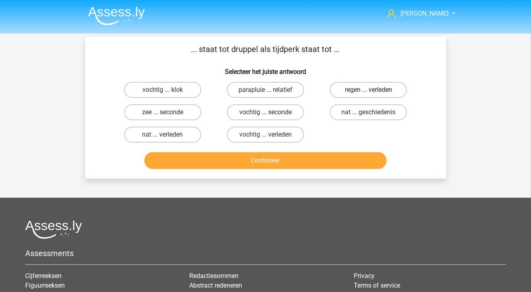
click at [363, 88] on label "regen ... verleden" at bounding box center [368, 90] width 77 height 16
click at [368, 90] on input "regen ... verleden" at bounding box center [370, 92] width 5 height 5
radio input "true"
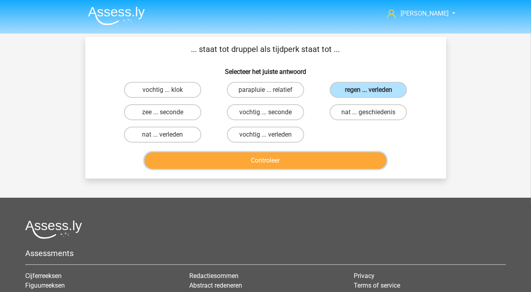
click at [343, 158] on button "Controleer" at bounding box center [265, 160] width 242 height 17
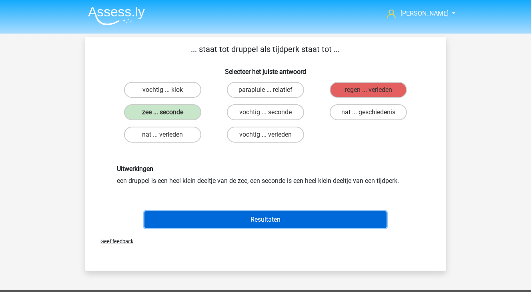
click at [336, 217] on button "Resultaten" at bounding box center [265, 220] width 242 height 17
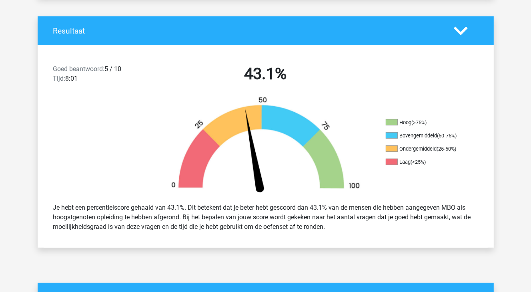
scroll to position [160, 0]
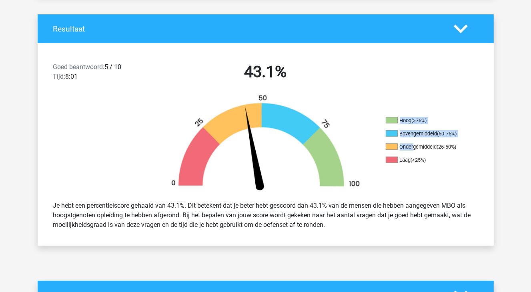
drag, startPoint x: 382, startPoint y: 148, endPoint x: 413, endPoint y: 146, distance: 30.8
click at [413, 146] on div "Hoog (>75%) Bovengemiddeld (50-75%) Ondergemiddeld (25-50%) Laag (<25%)" at bounding box center [266, 144] width 456 height 100
click at [414, 155] on ul "Hoog (>75%) Bovengemiddeld (50-75%) Ondergemiddeld (25-50%) Laag (<25%)" at bounding box center [426, 143] width 80 height 53
drag, startPoint x: 460, startPoint y: 149, endPoint x: 394, endPoint y: 166, distance: 68.4
click at [392, 149] on li "Ondergemiddeld (25-50%)" at bounding box center [426, 147] width 80 height 7
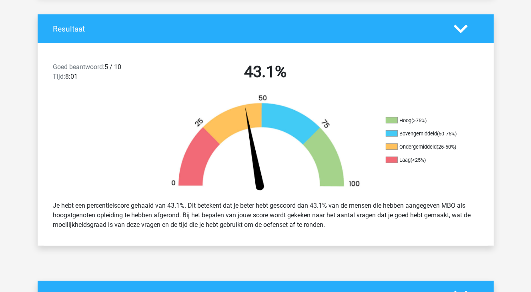
click at [406, 214] on div "Je hebt een percentielscore gehaald van 43.1%. Dit betekent dat je beter hebt g…" at bounding box center [265, 215] width 437 height 35
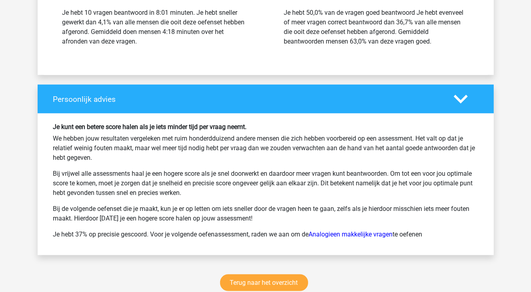
scroll to position [1160, 0]
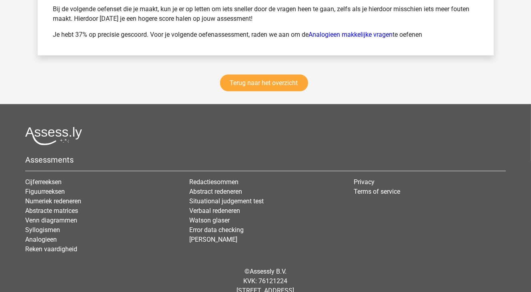
click at [283, 92] on div "Terug naar het overzicht" at bounding box center [266, 84] width 456 height 39
click at [284, 86] on link "Terug naar het overzicht" at bounding box center [264, 83] width 88 height 17
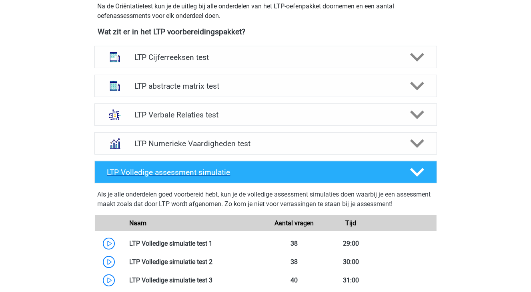
scroll to position [360, 0]
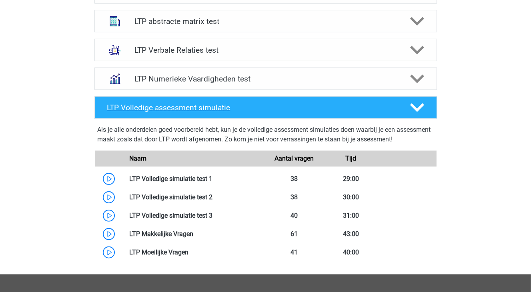
click at [221, 112] on div "LTP Volledige assessment simulatie" at bounding box center [265, 107] width 342 height 22
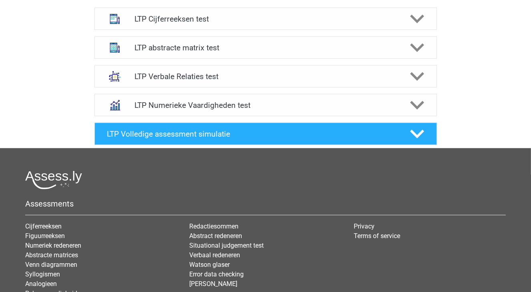
scroll to position [320, 0]
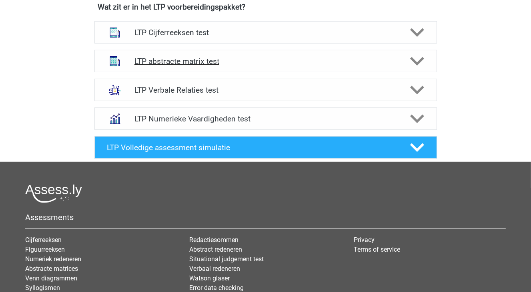
click at [219, 65] on h4 "LTP abstracte matrix test" at bounding box center [265, 61] width 262 height 9
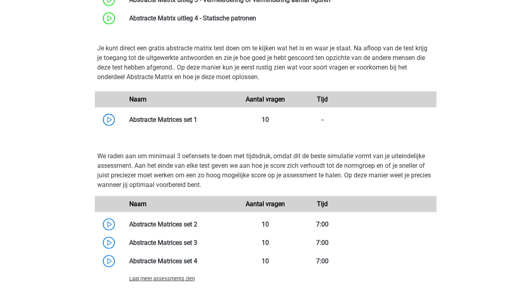
scroll to position [360, 0]
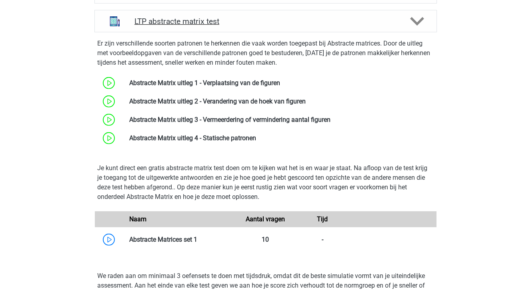
click at [426, 18] on div at bounding box center [415, 21] width 27 height 14
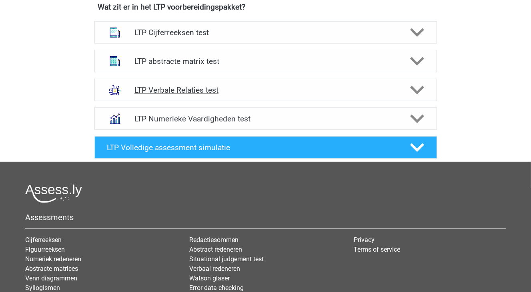
scroll to position [280, 0]
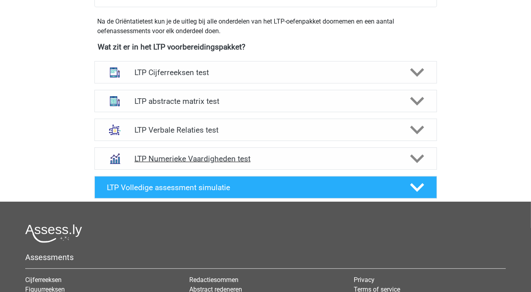
click at [200, 161] on h4 "LTP Numerieke Vaardigheden test" at bounding box center [265, 158] width 262 height 9
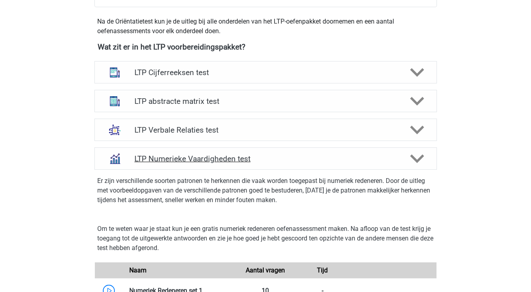
click at [200, 161] on h4 "LTP Numerieke Vaardigheden test" at bounding box center [265, 158] width 262 height 9
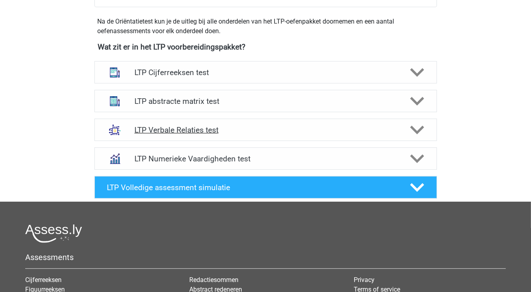
click at [200, 130] on h4 "LTP Verbale Relaties test" at bounding box center [265, 130] width 262 height 9
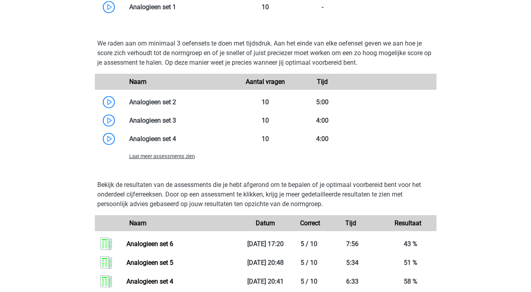
scroll to position [800, 0]
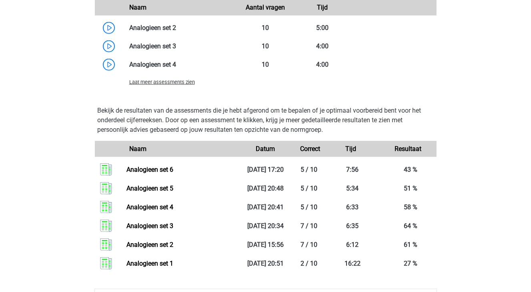
click at [182, 83] on span "Laat meer assessments zien" at bounding box center [162, 82] width 66 height 6
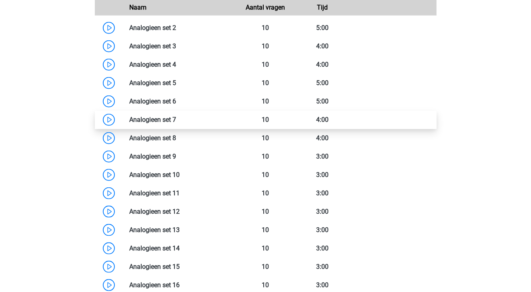
click at [176, 118] on link at bounding box center [176, 120] width 0 height 8
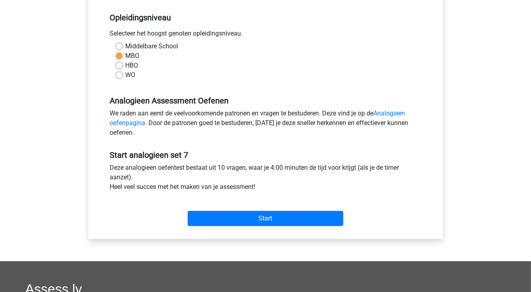
scroll to position [160, 0]
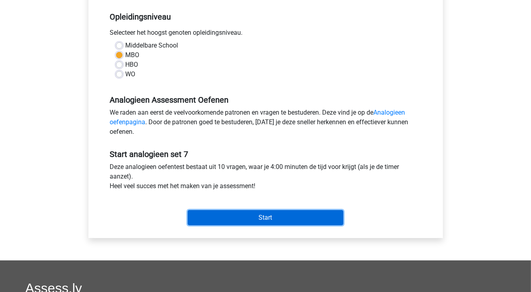
click at [249, 215] on input "Start" at bounding box center [266, 217] width 156 height 15
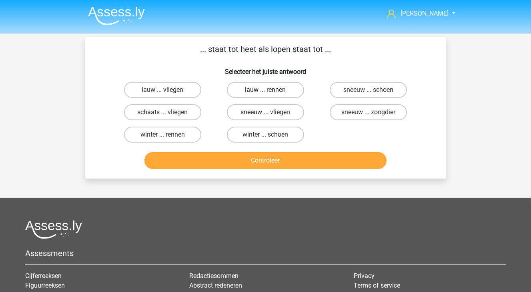
click at [236, 89] on label "lauw ... rennen" at bounding box center [265, 90] width 77 height 16
click at [265, 90] on input "lauw ... rennen" at bounding box center [267, 92] width 5 height 5
radio input "true"
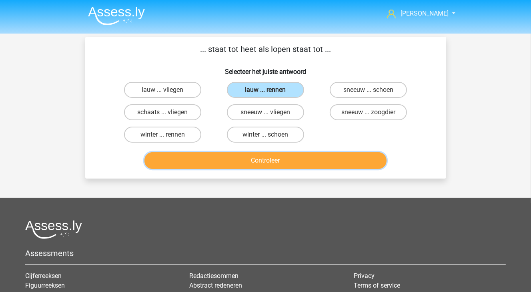
click at [240, 165] on button "Controleer" at bounding box center [265, 160] width 242 height 17
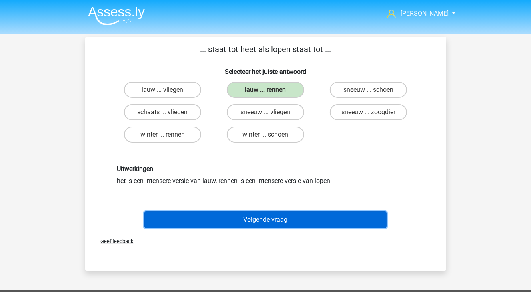
click at [224, 223] on button "Volgende vraag" at bounding box center [265, 220] width 242 height 17
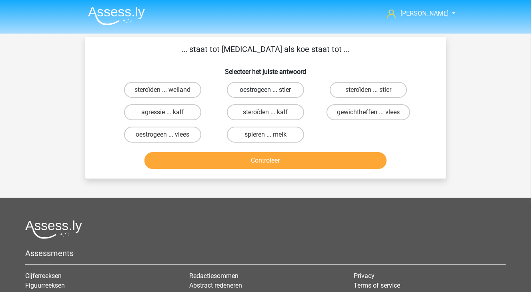
click at [286, 88] on label "oestrogeen ... stier" at bounding box center [265, 90] width 77 height 16
click at [270, 90] on input "oestrogeen ... stier" at bounding box center [267, 92] width 5 height 5
radio input "true"
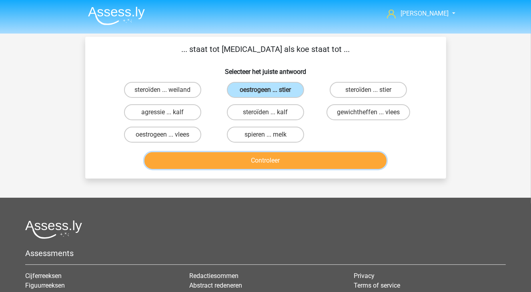
click at [286, 159] on button "Controleer" at bounding box center [265, 160] width 242 height 17
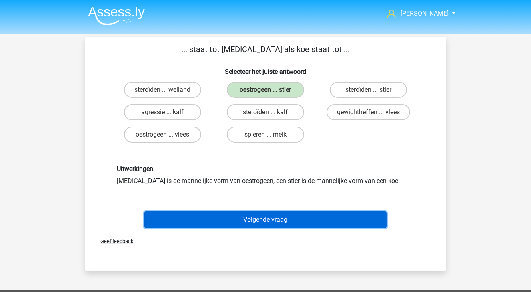
click at [264, 219] on button "Volgende vraag" at bounding box center [265, 220] width 242 height 17
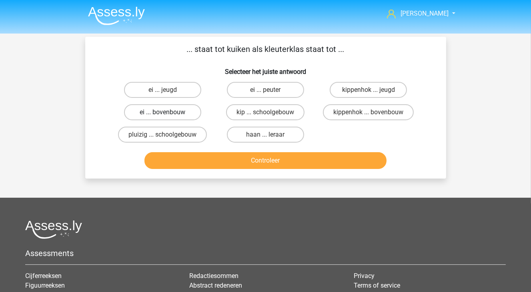
click at [185, 112] on label "ei ... bovenbouw" at bounding box center [162, 112] width 77 height 16
click at [168, 112] on input "ei ... bovenbouw" at bounding box center [164, 114] width 5 height 5
radio input "true"
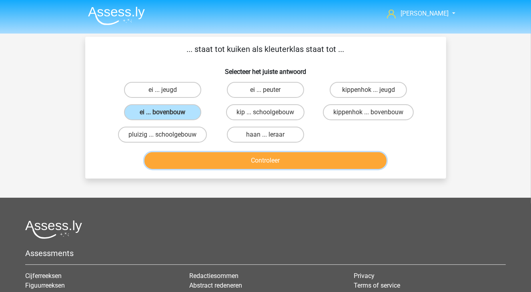
click at [325, 164] on button "Controleer" at bounding box center [265, 160] width 242 height 17
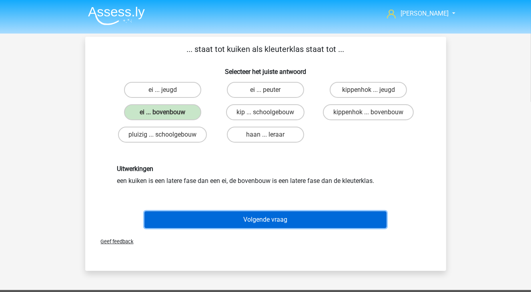
click at [248, 218] on button "Volgende vraag" at bounding box center [265, 220] width 242 height 17
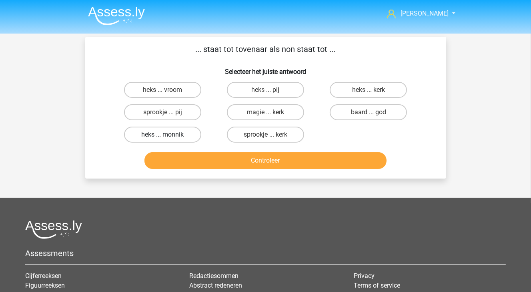
click at [184, 133] on label "heks ... monnik" at bounding box center [162, 135] width 77 height 16
click at [168, 135] on input "heks ... monnik" at bounding box center [164, 137] width 5 height 5
radio input "true"
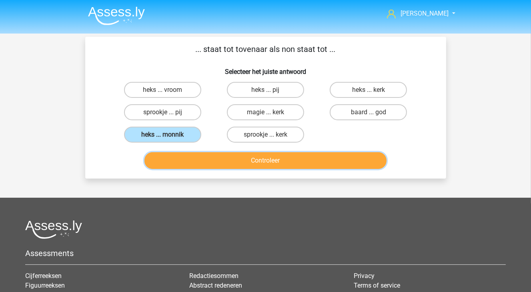
click at [197, 160] on button "Controleer" at bounding box center [265, 160] width 242 height 17
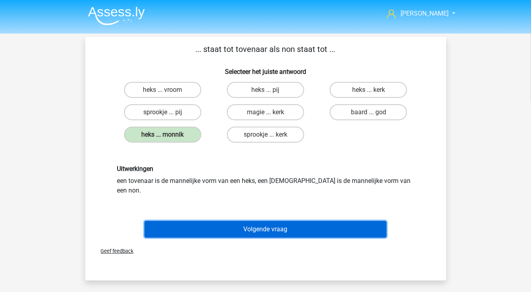
click at [221, 221] on button "Volgende vraag" at bounding box center [265, 229] width 242 height 17
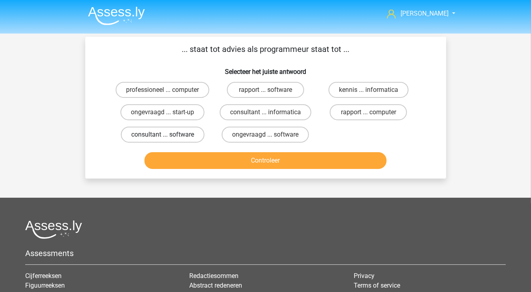
click at [146, 133] on label "consultant ... software" at bounding box center [163, 135] width 84 height 16
click at [162, 135] on input "consultant ... software" at bounding box center [164, 137] width 5 height 5
radio input "true"
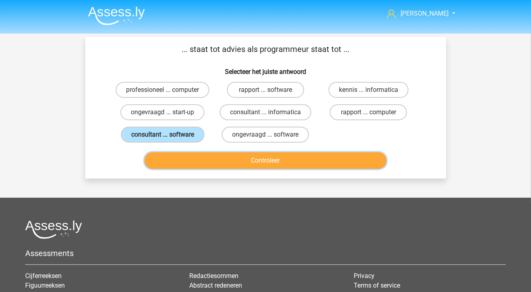
click at [199, 152] on button "Controleer" at bounding box center [265, 160] width 242 height 17
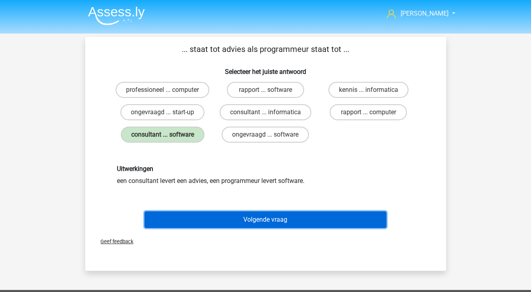
click at [213, 220] on button "Volgende vraag" at bounding box center [265, 220] width 242 height 17
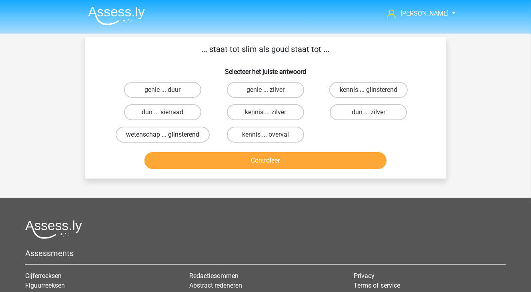
click at [198, 138] on label "wetenschap ... glinsterend" at bounding box center [163, 135] width 94 height 16
click at [168, 138] on input "wetenschap ... glinsterend" at bounding box center [164, 137] width 5 height 5
radio input "true"
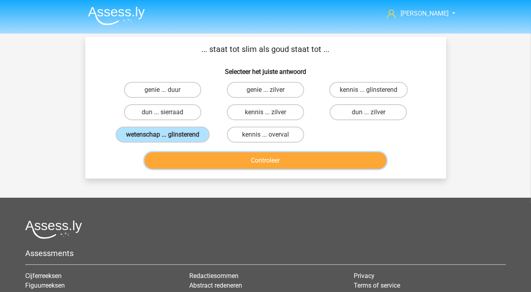
click at [216, 166] on button "Controleer" at bounding box center [265, 160] width 242 height 17
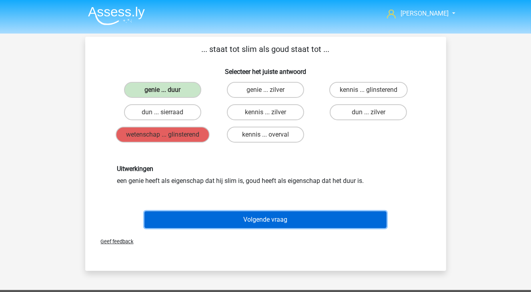
click at [264, 215] on button "Volgende vraag" at bounding box center [265, 220] width 242 height 17
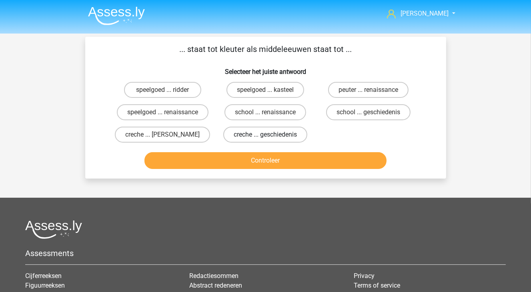
click at [252, 132] on label "creche ... geschiedenis" at bounding box center [265, 135] width 84 height 16
click at [265, 135] on input "creche ... geschiedenis" at bounding box center [267, 137] width 5 height 5
radio input "true"
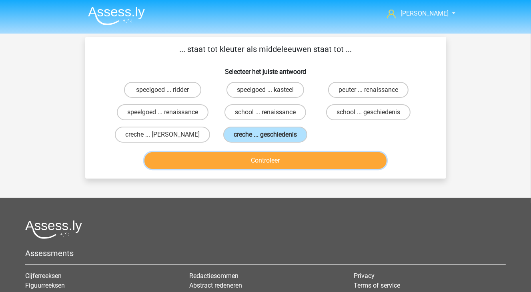
click at [256, 154] on button "Controleer" at bounding box center [265, 160] width 242 height 17
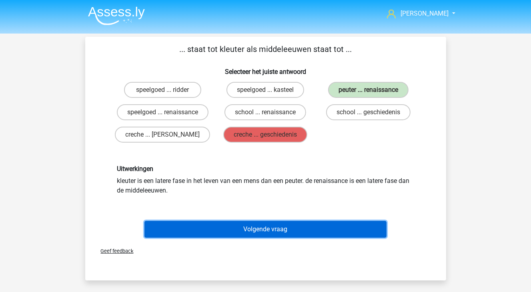
click at [280, 230] on button "Volgende vraag" at bounding box center [265, 229] width 242 height 17
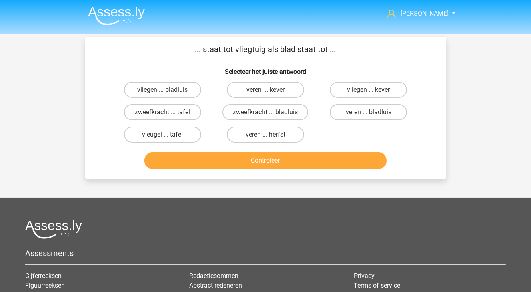
drag, startPoint x: 46, startPoint y: 96, endPoint x: 58, endPoint y: 97, distance: 11.6
click at [58, 97] on div "anita anitadeboer2002@gmail.com Nederlands English" at bounding box center [265, 204] width 531 height 409
drag, startPoint x: 58, startPoint y: 97, endPoint x: 102, endPoint y: 64, distance: 55.7
click at [102, 64] on div "... staat tot vliegtuig als blad staat tot ... Selecteer het juiste antwoord vl…" at bounding box center [265, 107] width 354 height 129
drag, startPoint x: 501, startPoint y: 117, endPoint x: 489, endPoint y: 49, distance: 68.5
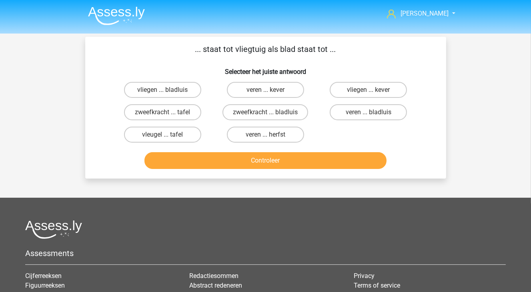
click at [489, 49] on div "anita anitadeboer2002@gmail.com Nederlands English" at bounding box center [265, 204] width 531 height 409
click at [17, 102] on div "anita anitadeboer2002@gmail.com Nederlands English" at bounding box center [265, 204] width 531 height 409
drag, startPoint x: 17, startPoint y: 102, endPoint x: 437, endPoint y: 99, distance: 420.3
click at [437, 99] on div "... staat tot vliegtuig als blad staat tot ... Selecteer het juiste antwoord vl…" at bounding box center [265, 107] width 354 height 129
click at [16, 107] on div "anita anitadeboer2002@gmail.com Nederlands English" at bounding box center [265, 204] width 531 height 409
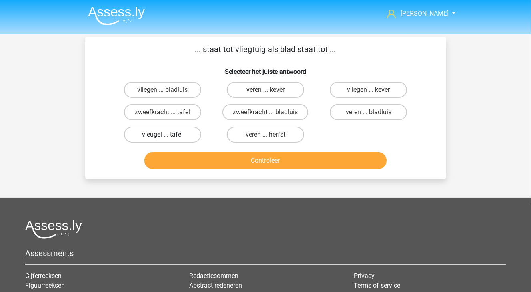
click at [154, 135] on label "vleugel ... tafel" at bounding box center [162, 135] width 77 height 16
click at [162, 135] on input "vleugel ... tafel" at bounding box center [164, 137] width 5 height 5
radio input "true"
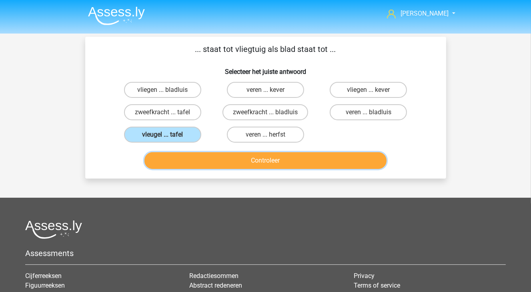
click at [166, 152] on button "Controleer" at bounding box center [265, 160] width 242 height 17
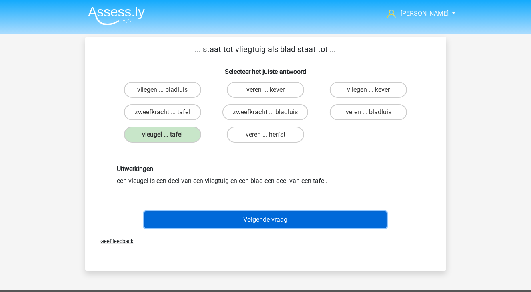
click at [197, 221] on button "Volgende vraag" at bounding box center [265, 220] width 242 height 17
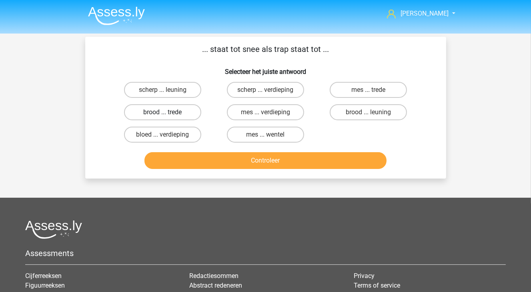
click at [158, 112] on label "brood ... trede" at bounding box center [162, 112] width 77 height 16
click at [162, 112] on input "brood ... trede" at bounding box center [164, 114] width 5 height 5
radio input "true"
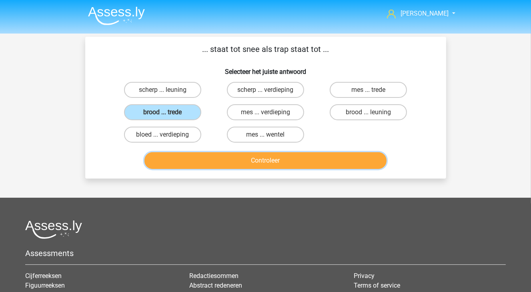
click at [196, 158] on button "Controleer" at bounding box center [265, 160] width 242 height 17
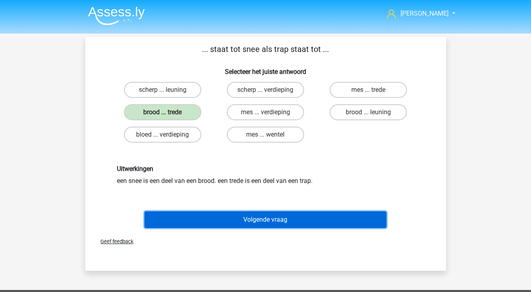
click at [199, 222] on button "Volgende vraag" at bounding box center [265, 220] width 242 height 17
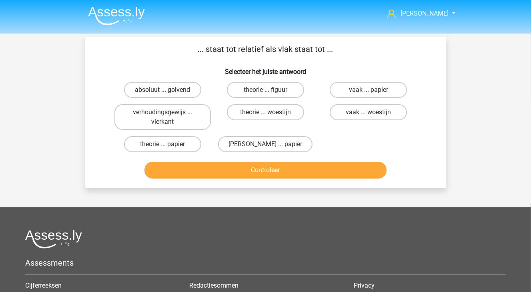
click at [141, 94] on label "absoluut ... golvend" at bounding box center [162, 90] width 77 height 16
click at [162, 94] on input "absoluut ... golvend" at bounding box center [164, 92] width 5 height 5
radio input "true"
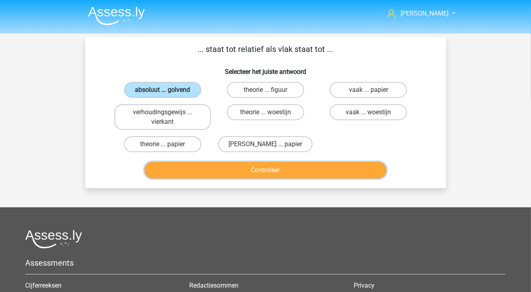
click at [198, 174] on button "Controleer" at bounding box center [265, 170] width 242 height 17
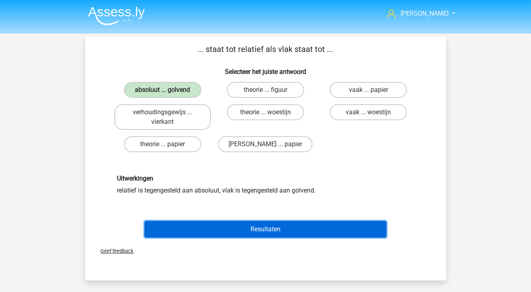
click at [203, 229] on button "Resultaten" at bounding box center [265, 229] width 242 height 17
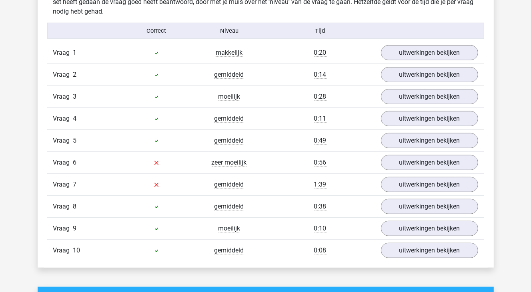
scroll to position [480, 0]
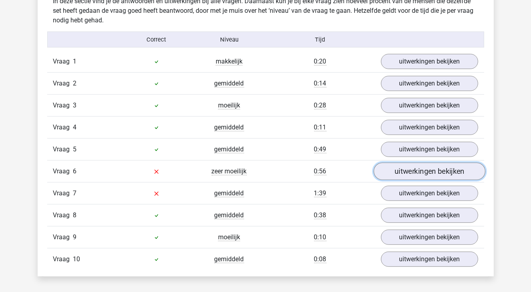
click at [429, 174] on link "uitwerkingen bekijken" at bounding box center [429, 172] width 112 height 18
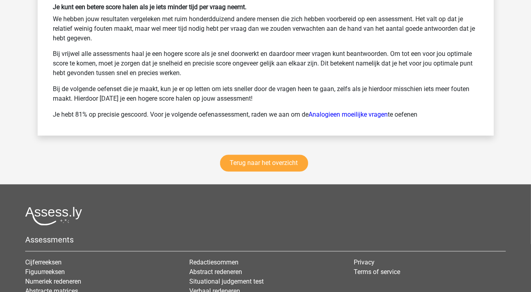
scroll to position [1360, 0]
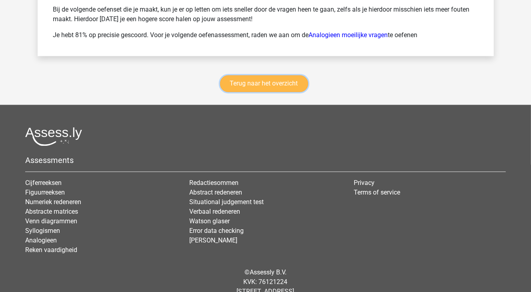
click at [297, 87] on link "Terug naar het overzicht" at bounding box center [264, 83] width 88 height 17
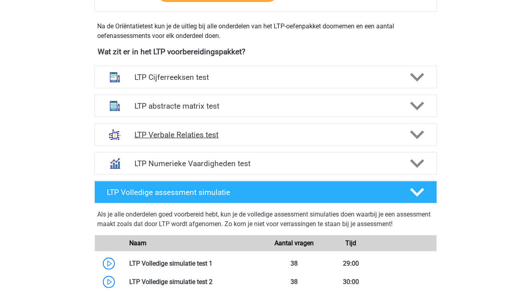
scroll to position [240, 0]
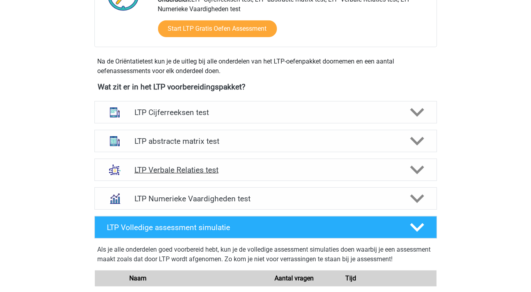
click at [258, 169] on h4 "LTP Verbale Relaties test" at bounding box center [265, 170] width 262 height 9
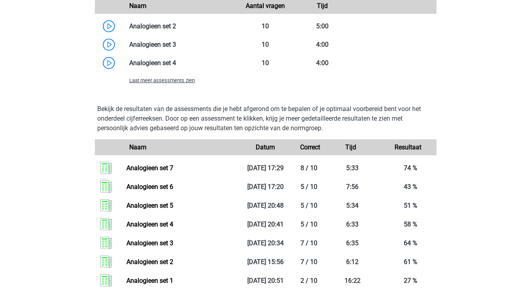
scroll to position [800, 0]
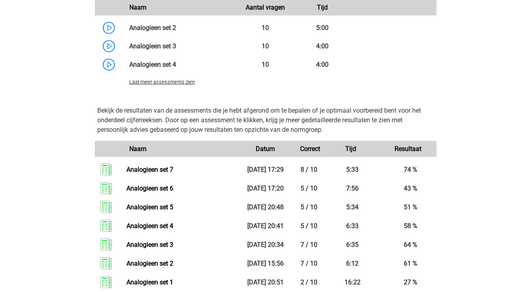
click at [136, 81] on span "Laat meer assessments zien" at bounding box center [162, 82] width 66 height 6
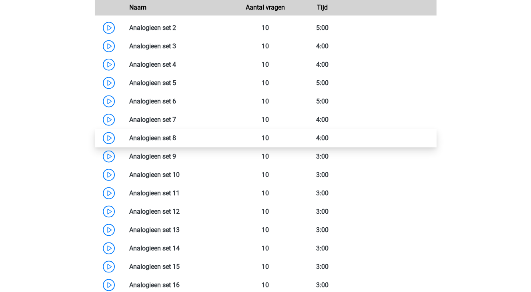
click at [176, 137] on link at bounding box center [176, 138] width 0 height 8
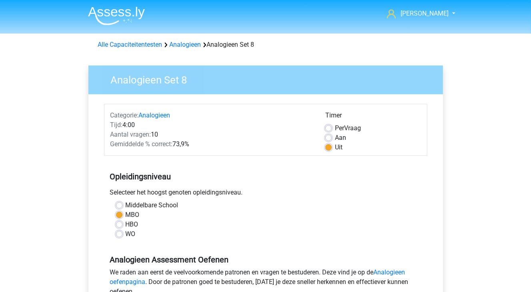
scroll to position [200, 0]
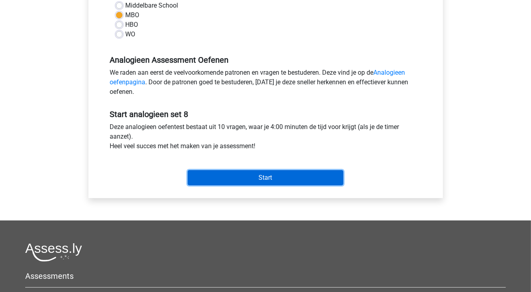
click at [304, 177] on input "Start" at bounding box center [266, 177] width 156 height 15
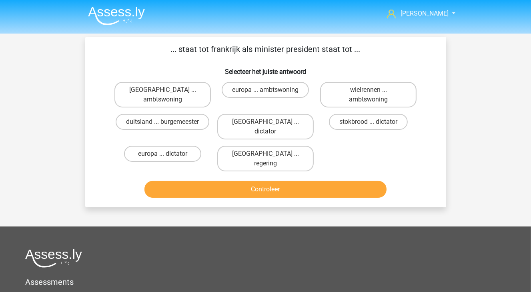
drag, startPoint x: 58, startPoint y: 167, endPoint x: 379, endPoint y: 212, distance: 324.0
click at [284, 146] on label "parijs ... regering" at bounding box center [265, 159] width 96 height 26
click at [270, 154] on input "parijs ... regering" at bounding box center [267, 156] width 5 height 5
radio input "true"
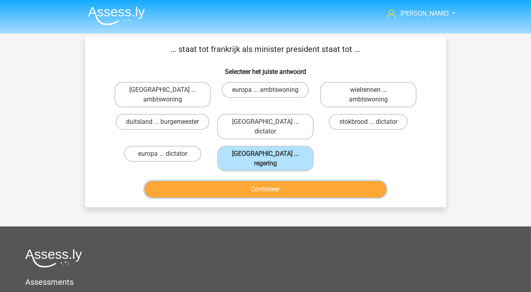
click at [281, 181] on button "Controleer" at bounding box center [265, 189] width 242 height 17
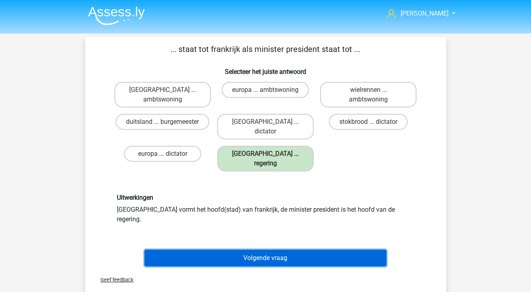
click at [241, 250] on button "Volgende vraag" at bounding box center [265, 258] width 242 height 17
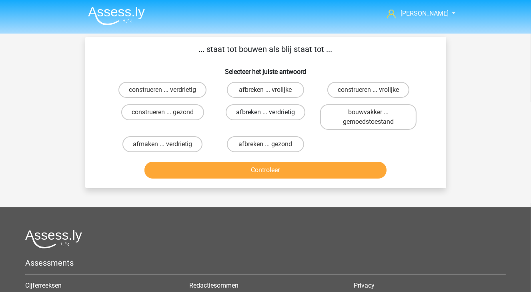
click at [272, 112] on label "afbreken ... verdrietig" at bounding box center [266, 112] width 80 height 16
click at [270, 112] on input "afbreken ... verdrietig" at bounding box center [267, 114] width 5 height 5
radio input "true"
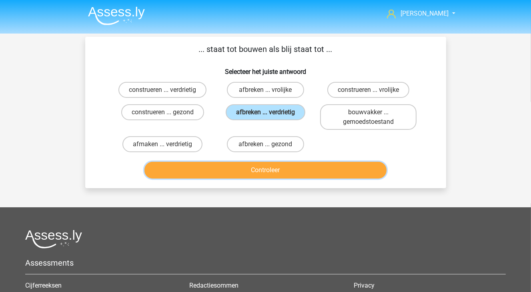
click at [287, 171] on button "Controleer" at bounding box center [265, 170] width 242 height 17
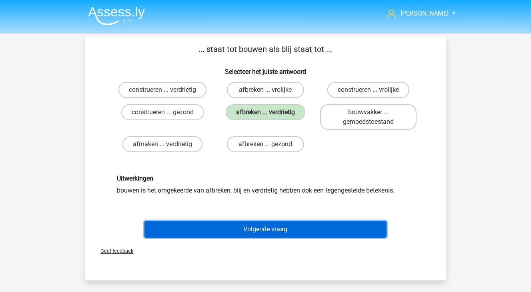
click at [266, 230] on button "Volgende vraag" at bounding box center [265, 229] width 242 height 17
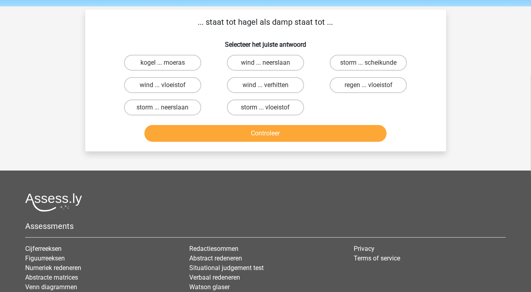
scroll to position [37, 0]
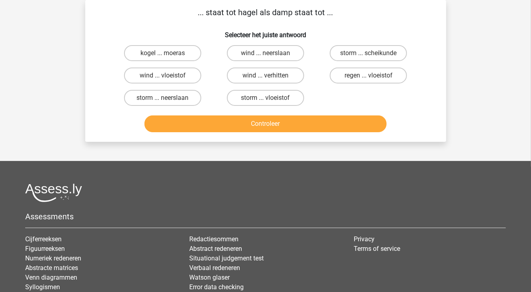
drag, startPoint x: 390, startPoint y: 79, endPoint x: 376, endPoint y: 130, distance: 52.9
click at [390, 79] on label "regen ... vloeistof" at bounding box center [368, 76] width 77 height 16
click at [374, 79] on input "regen ... vloeistof" at bounding box center [370, 78] width 5 height 5
radio input "true"
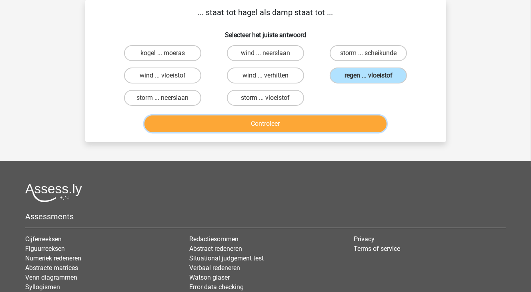
click at [366, 124] on button "Controleer" at bounding box center [265, 124] width 242 height 17
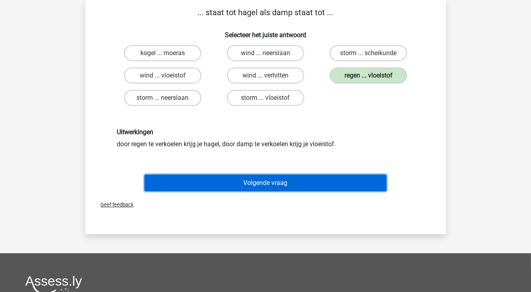
click at [317, 182] on button "Volgende vraag" at bounding box center [265, 183] width 242 height 17
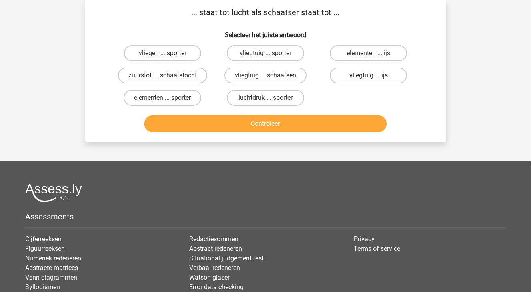
click at [389, 74] on label "vliegtuig ... ijs" at bounding box center [368, 76] width 77 height 16
click at [374, 76] on input "vliegtuig ... ijs" at bounding box center [370, 78] width 5 height 5
radio input "true"
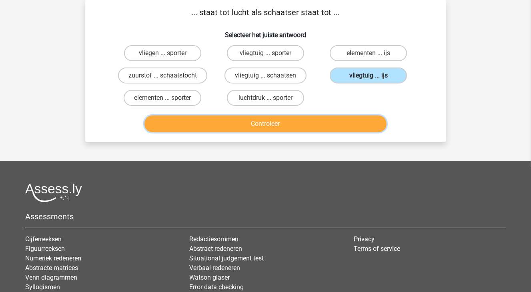
click at [349, 124] on button "Controleer" at bounding box center [265, 124] width 242 height 17
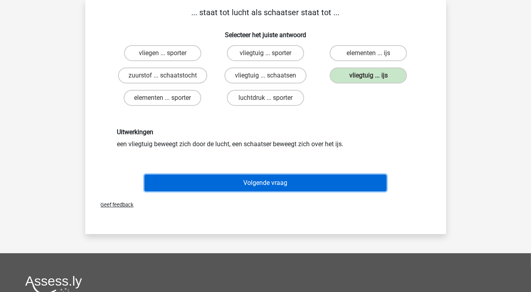
click at [314, 185] on button "Volgende vraag" at bounding box center [265, 183] width 242 height 17
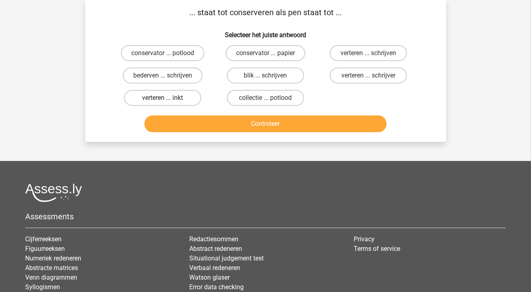
click at [176, 98] on label "verteren ... inkt" at bounding box center [162, 98] width 77 height 16
click at [168, 98] on input "verteren ... inkt" at bounding box center [164, 100] width 5 height 5
radio input "true"
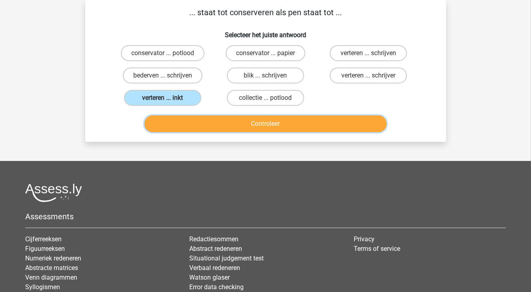
click at [197, 122] on button "Controleer" at bounding box center [265, 124] width 242 height 17
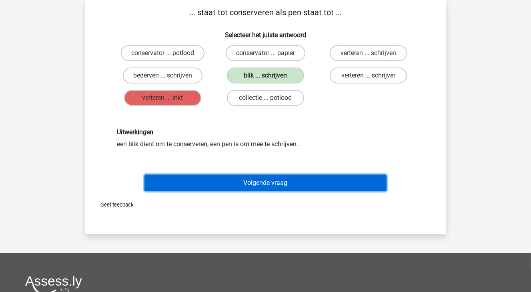
click at [297, 181] on button "Volgende vraag" at bounding box center [265, 183] width 242 height 17
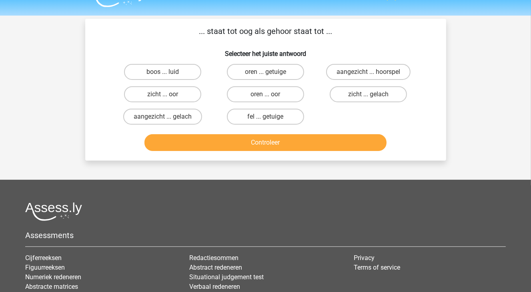
scroll to position [0, 0]
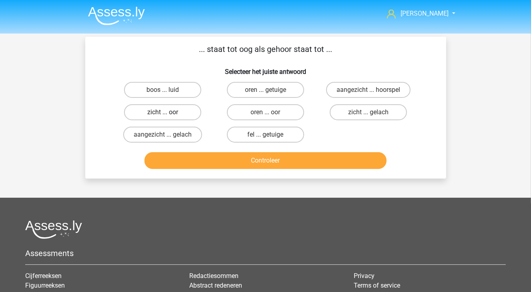
click at [191, 110] on label "zicht ... oor" at bounding box center [162, 112] width 77 height 16
click at [168, 112] on input "zicht ... oor" at bounding box center [164, 114] width 5 height 5
radio input "true"
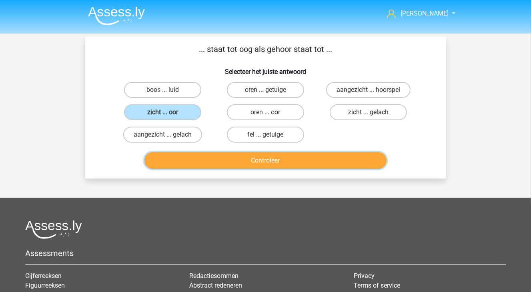
click at [190, 162] on button "Controleer" at bounding box center [265, 160] width 242 height 17
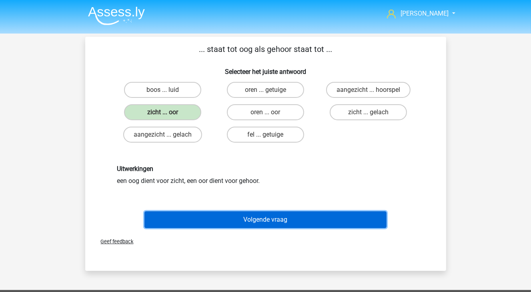
click at [212, 221] on button "Volgende vraag" at bounding box center [265, 220] width 242 height 17
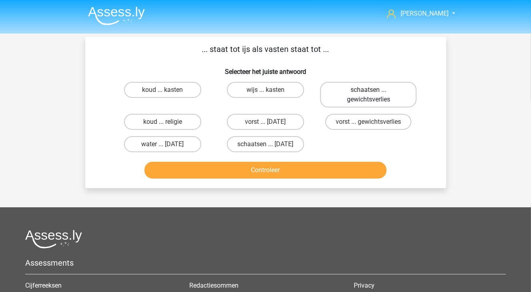
click at [389, 98] on label "schaatsen ... gewichtsverlies" at bounding box center [368, 95] width 96 height 26
click at [374, 95] on input "schaatsen ... gewichtsverlies" at bounding box center [370, 92] width 5 height 5
radio input "true"
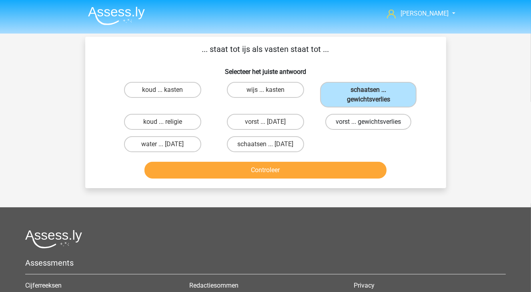
click at [371, 121] on label "vorst ... gewichtsverlies" at bounding box center [368, 122] width 86 height 16
click at [371, 122] on input "vorst ... gewichtsverlies" at bounding box center [370, 124] width 5 height 5
radio input "true"
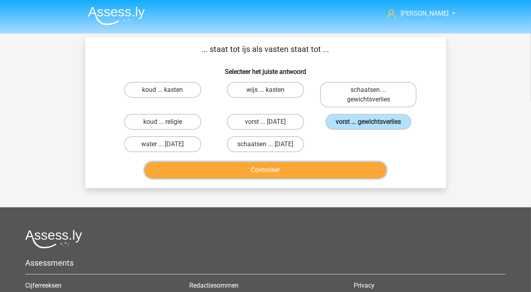
click at [338, 172] on button "Controleer" at bounding box center [265, 170] width 242 height 17
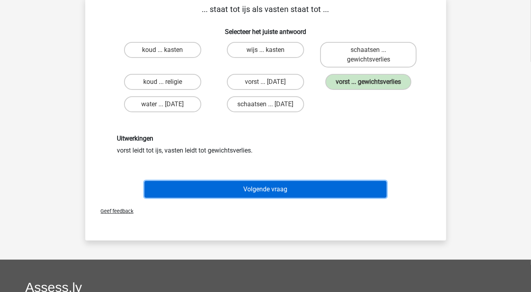
click at [264, 193] on button "Volgende vraag" at bounding box center [265, 189] width 242 height 17
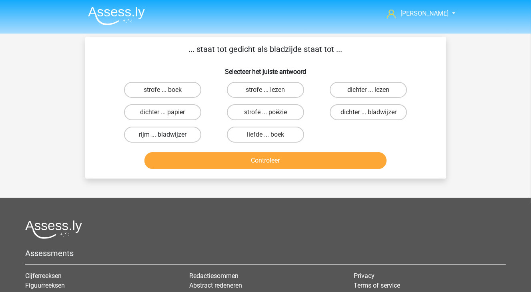
click at [182, 129] on label "rijm ... bladwijzer" at bounding box center [162, 135] width 77 height 16
click at [168, 135] on input "rijm ... bladwijzer" at bounding box center [164, 137] width 5 height 5
radio input "true"
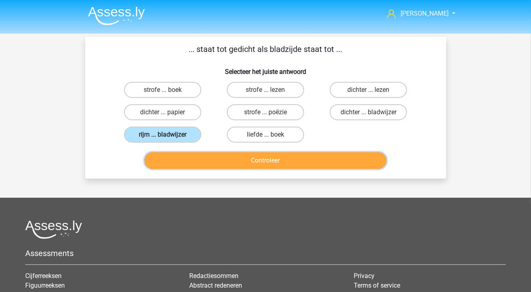
click at [197, 157] on button "Controleer" at bounding box center [265, 160] width 242 height 17
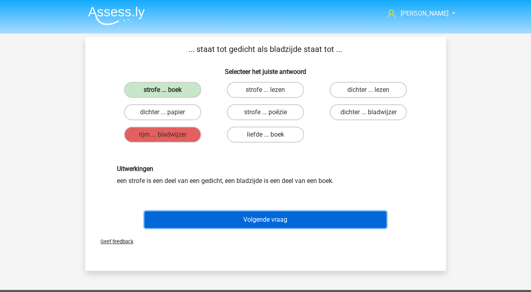
click at [304, 222] on button "Volgende vraag" at bounding box center [265, 220] width 242 height 17
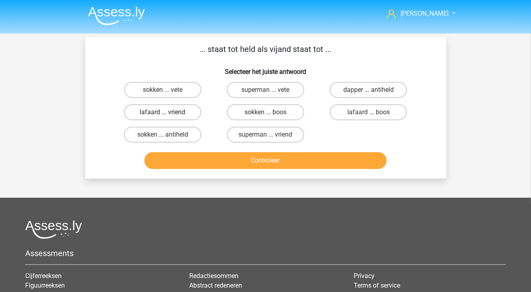
click at [185, 108] on label "lafaard ... vriend" at bounding box center [162, 112] width 77 height 16
click at [168, 112] on input "lafaard ... vriend" at bounding box center [164, 114] width 5 height 5
radio input "true"
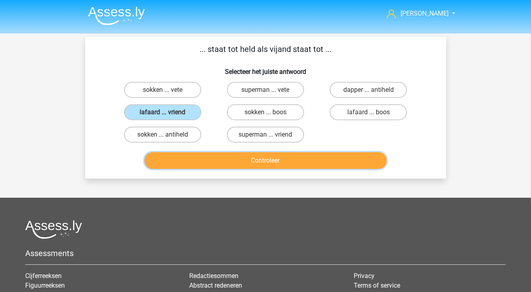
click at [244, 166] on button "Controleer" at bounding box center [265, 160] width 242 height 17
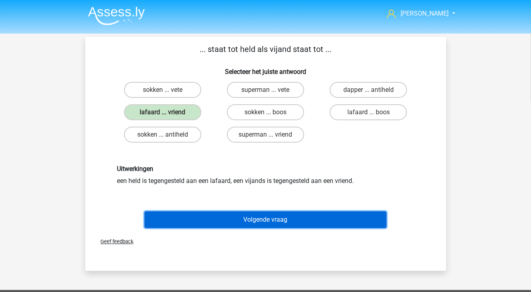
click at [239, 220] on button "Volgende vraag" at bounding box center [265, 220] width 242 height 17
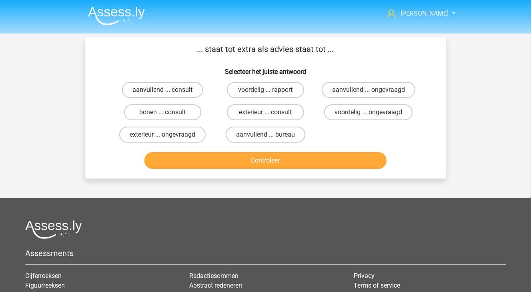
click at [160, 93] on label "aanvullend ... consult" at bounding box center [162, 90] width 81 height 16
click at [162, 93] on input "aanvullend ... consult" at bounding box center [164, 92] width 5 height 5
radio input "true"
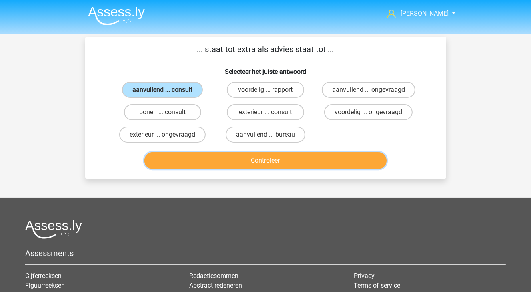
click at [179, 162] on button "Controleer" at bounding box center [265, 160] width 242 height 17
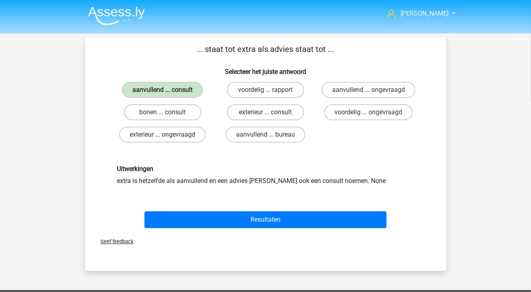
click at [218, 227] on div "Resultaten" at bounding box center [265, 222] width 309 height 20
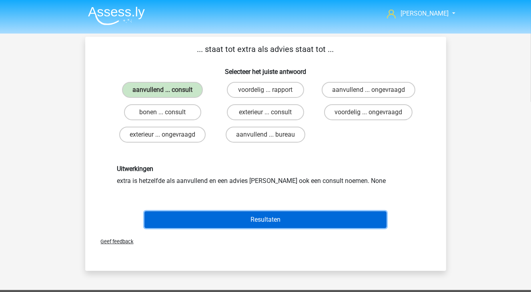
click at [219, 224] on button "Resultaten" at bounding box center [265, 220] width 242 height 17
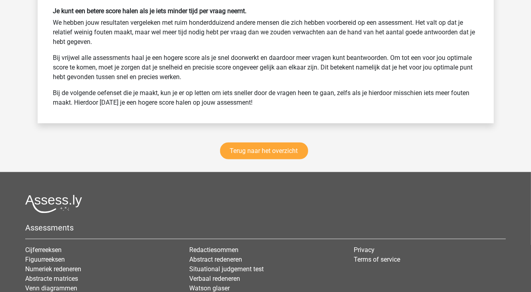
scroll to position [1080, 0]
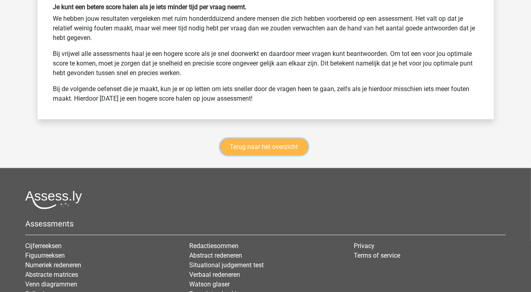
click at [234, 144] on link "Terug naar het overzicht" at bounding box center [264, 147] width 88 height 17
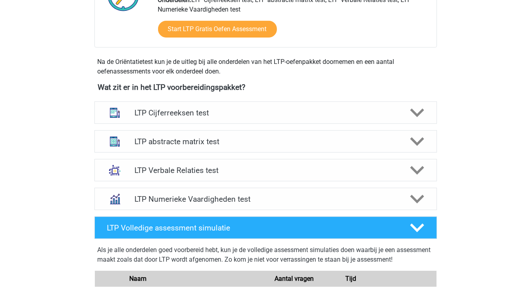
scroll to position [280, 0]
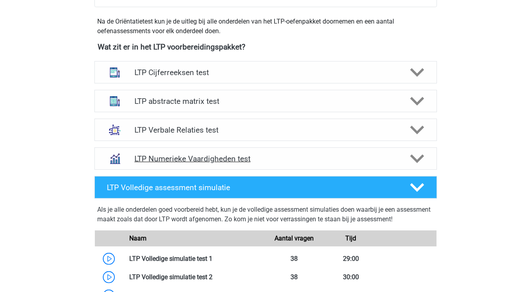
click at [228, 159] on h4 "LTP Numerieke Vaardigheden test" at bounding box center [265, 158] width 262 height 9
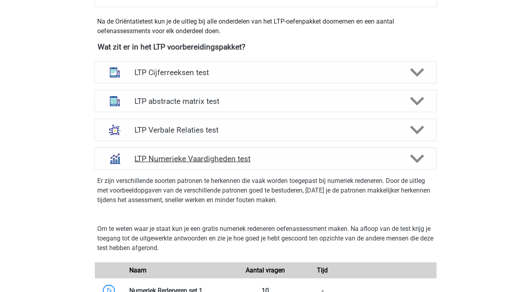
click at [228, 158] on h4 "LTP Numerieke Vaardigheden test" at bounding box center [265, 158] width 262 height 9
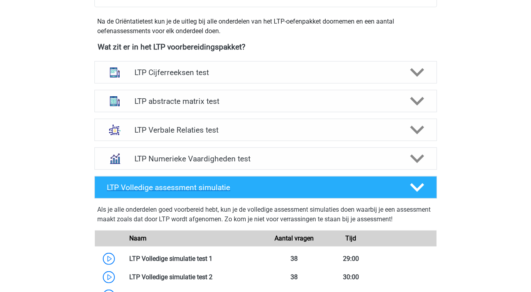
click at [407, 190] on div at bounding box center [415, 188] width 27 height 14
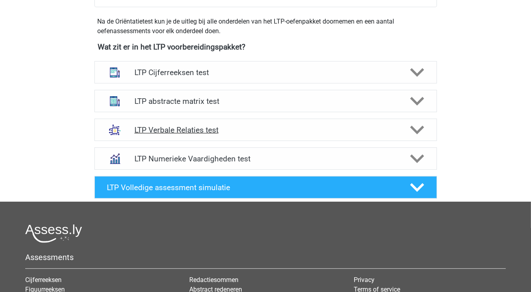
click at [200, 138] on div "LTP Verbale Relaties test" at bounding box center [265, 130] width 342 height 22
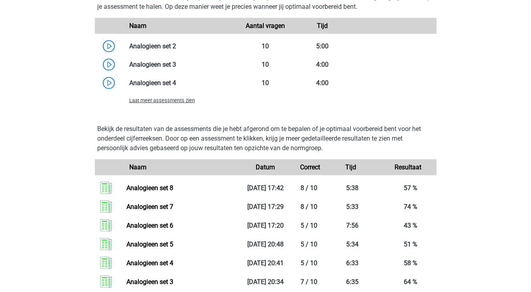
scroll to position [720, 0]
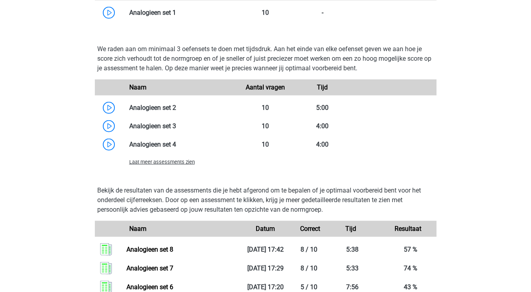
click at [182, 162] on span "Laat meer assessments zien" at bounding box center [162, 162] width 66 height 6
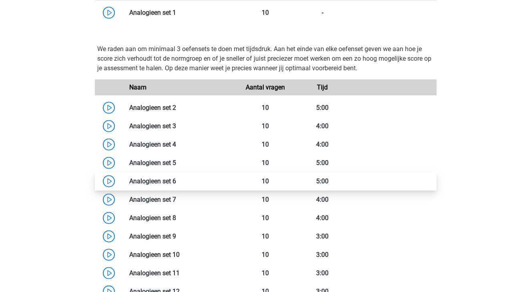
scroll to position [760, 0]
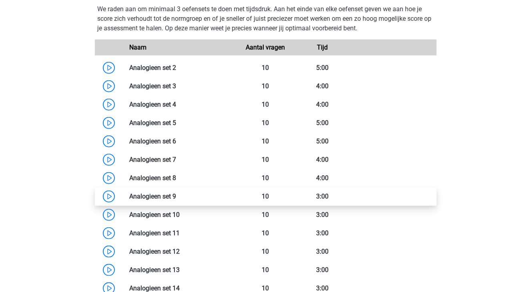
click at [176, 194] on link at bounding box center [176, 197] width 0 height 8
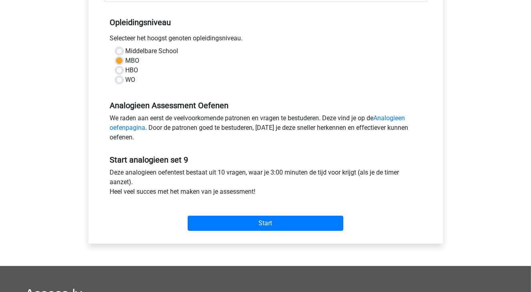
scroll to position [160, 0]
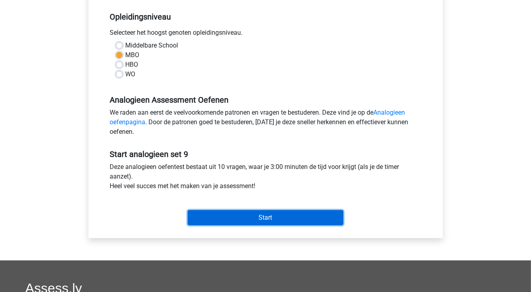
click at [250, 217] on input "Start" at bounding box center [266, 217] width 156 height 15
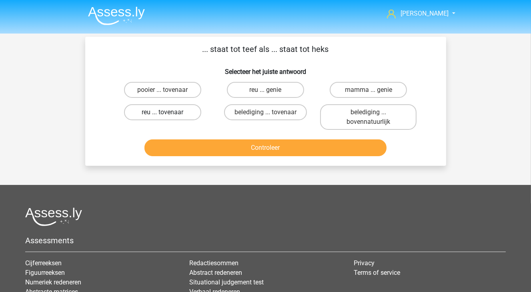
click at [169, 116] on label "reu ... tovenaar" at bounding box center [162, 112] width 77 height 16
click at [168, 116] on input "reu ... tovenaar" at bounding box center [164, 114] width 5 height 5
radio input "true"
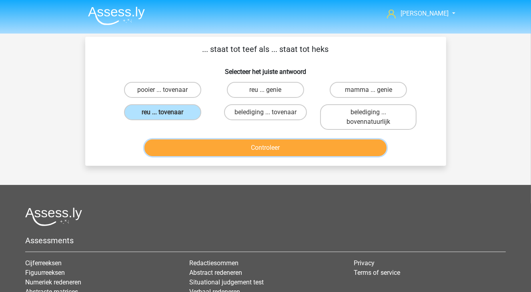
click at [210, 149] on button "Controleer" at bounding box center [265, 148] width 242 height 17
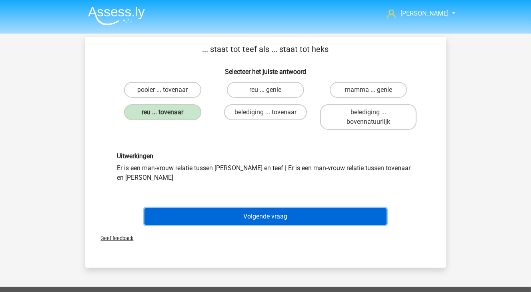
click at [214, 209] on button "Volgende vraag" at bounding box center [265, 216] width 242 height 17
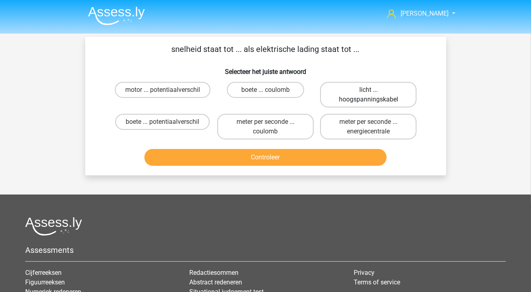
click at [397, 92] on label "licht ... hoogspanningskabel" at bounding box center [368, 95] width 96 height 26
click at [374, 92] on input "licht ... hoogspanningskabel" at bounding box center [370, 92] width 5 height 5
radio input "true"
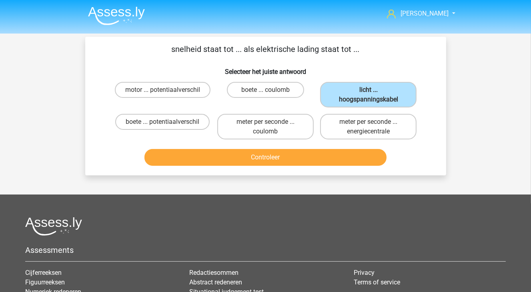
click at [371, 148] on div "Controleer" at bounding box center [265, 156] width 335 height 26
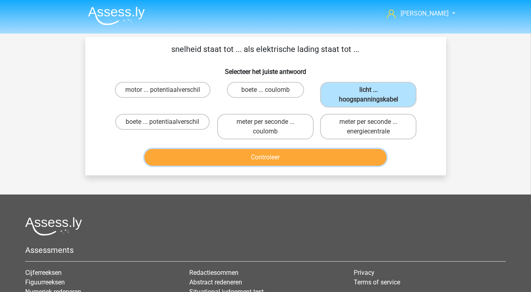
click at [370, 152] on button "Controleer" at bounding box center [265, 157] width 242 height 17
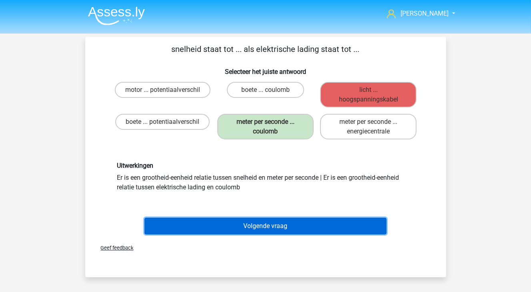
click at [258, 225] on button "Volgende vraag" at bounding box center [265, 226] width 242 height 17
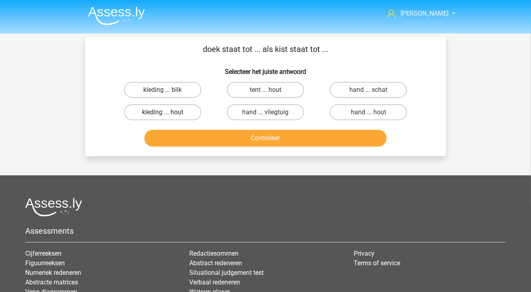
click at [145, 109] on label "kleding ... hout" at bounding box center [162, 112] width 77 height 16
click at [162, 112] on input "kleding ... hout" at bounding box center [164, 114] width 5 height 5
radio input "true"
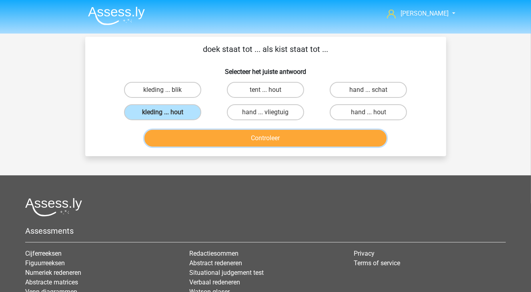
click at [188, 139] on button "Controleer" at bounding box center [265, 138] width 242 height 17
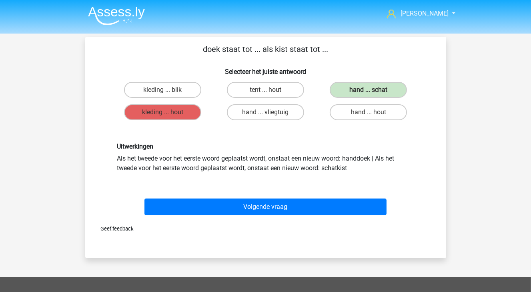
drag, startPoint x: 206, startPoint y: 172, endPoint x: 194, endPoint y: 172, distance: 11.6
click at [194, 172] on div "Uitwerkingen Als het tweede voor het eerste woord geplaatst wordt, onstaat een …" at bounding box center [265, 158] width 309 height 30
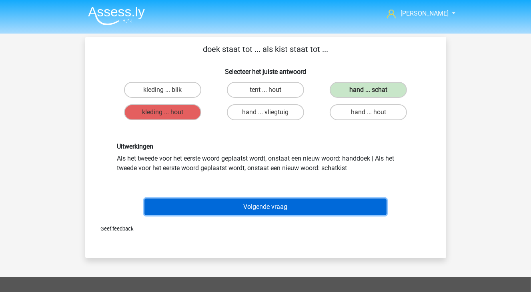
click at [232, 207] on button "Volgende vraag" at bounding box center [265, 207] width 242 height 17
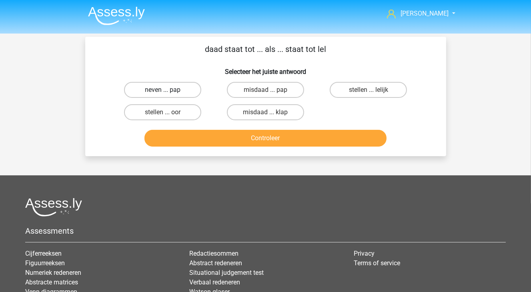
click at [186, 87] on label "neven ... pap" at bounding box center [162, 90] width 77 height 16
click at [168, 90] on input "neven ... pap" at bounding box center [164, 92] width 5 height 5
radio input "true"
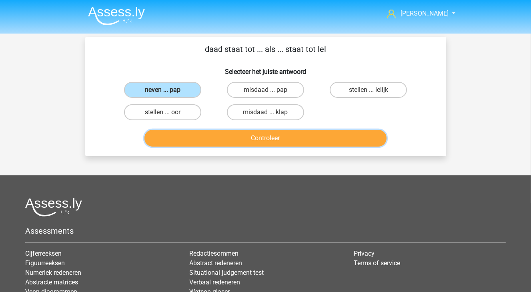
click at [200, 138] on button "Controleer" at bounding box center [265, 138] width 242 height 17
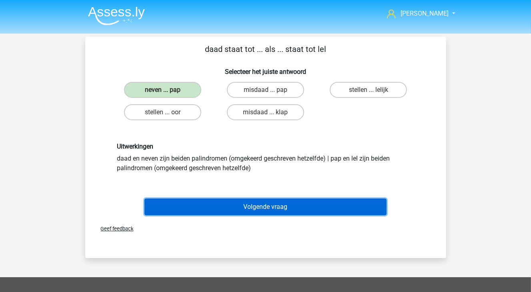
click at [217, 202] on button "Volgende vraag" at bounding box center [265, 207] width 242 height 17
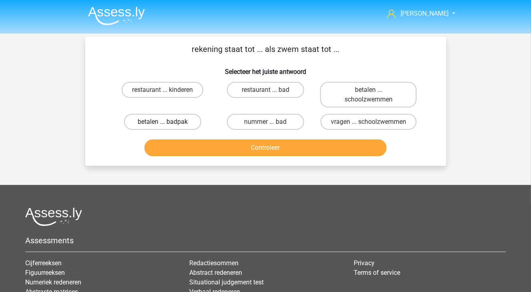
click at [184, 124] on label "betalen ... badpak" at bounding box center [162, 122] width 77 height 16
click at [168, 124] on input "betalen ... badpak" at bounding box center [164, 124] width 5 height 5
radio input "true"
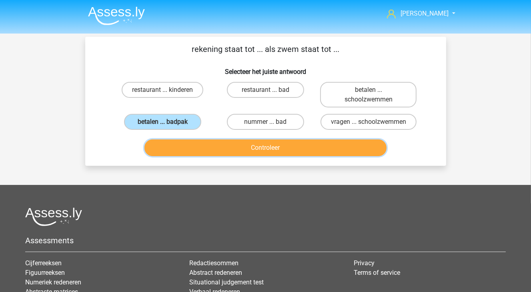
click at [199, 146] on button "Controleer" at bounding box center [265, 148] width 242 height 17
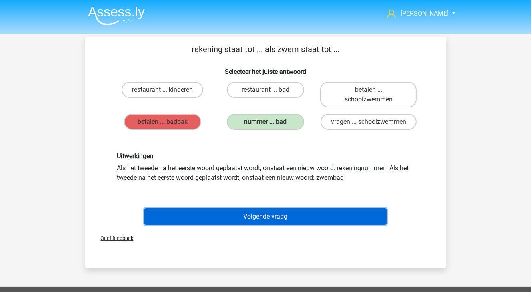
click at [246, 213] on button "Volgende vraag" at bounding box center [265, 216] width 242 height 17
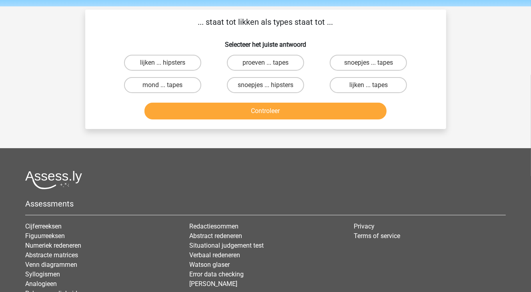
scroll to position [37, 0]
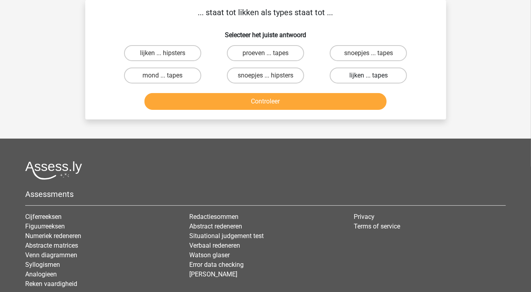
click at [392, 76] on label "lijken ... tapes" at bounding box center [368, 76] width 77 height 16
click at [374, 76] on input "lijken ... tapes" at bounding box center [370, 78] width 5 height 5
radio input "true"
click at [349, 92] on div "Controleer" at bounding box center [265, 100] width 335 height 26
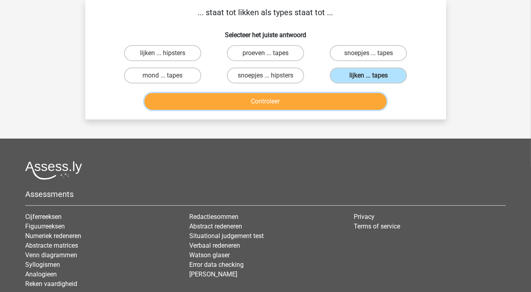
click at [349, 98] on button "Controleer" at bounding box center [265, 101] width 242 height 17
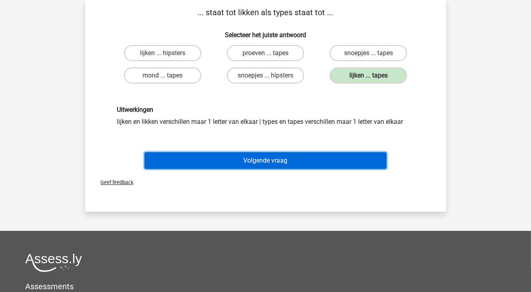
click at [297, 162] on button "Volgende vraag" at bounding box center [265, 160] width 242 height 17
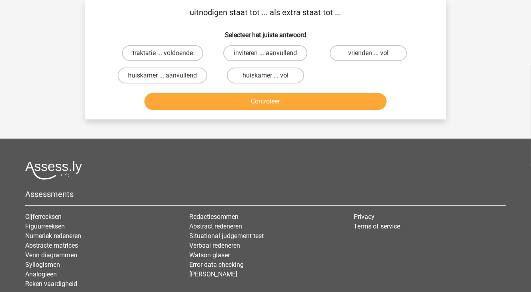
scroll to position [0, 0]
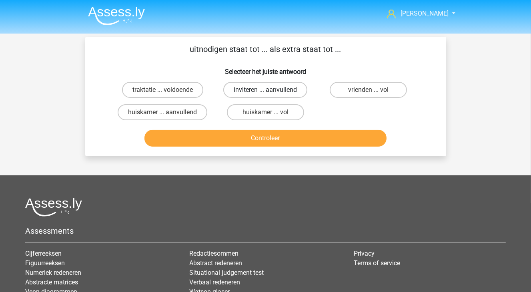
click at [253, 89] on label "inviteren ... aanvullend" at bounding box center [265, 90] width 84 height 16
click at [265, 90] on input "inviteren ... aanvullend" at bounding box center [267, 92] width 5 height 5
radio input "true"
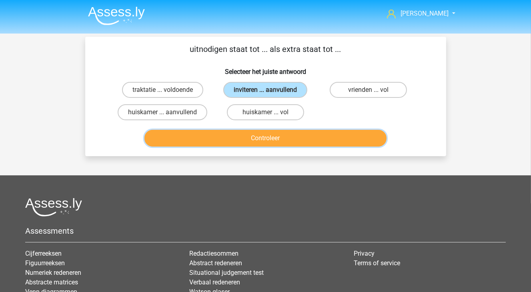
click at [288, 137] on button "Controleer" at bounding box center [265, 138] width 242 height 17
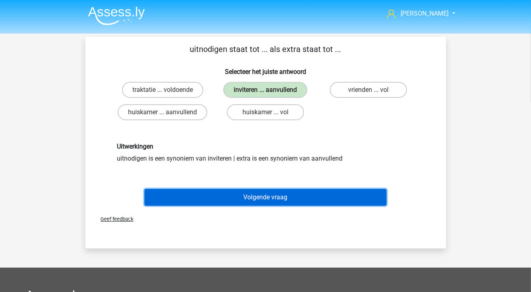
click at [267, 197] on button "Volgende vraag" at bounding box center [265, 197] width 242 height 17
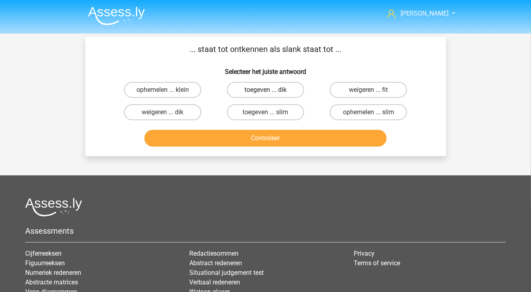
click at [288, 94] on label "toegeven ... dik" at bounding box center [265, 90] width 77 height 16
click at [270, 94] on input "toegeven ... dik" at bounding box center [267, 92] width 5 height 5
radio input "true"
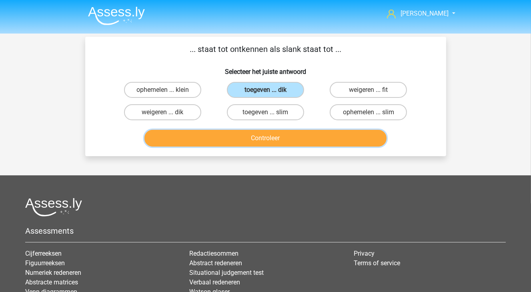
click at [290, 141] on button "Controleer" at bounding box center [265, 138] width 242 height 17
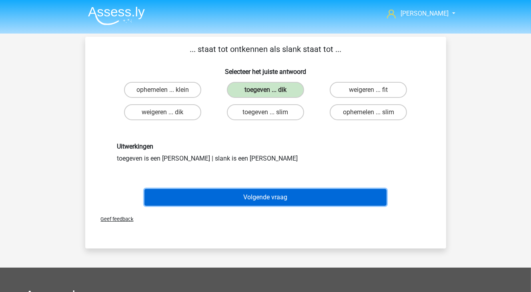
click at [281, 200] on button "Volgende vraag" at bounding box center [265, 197] width 242 height 17
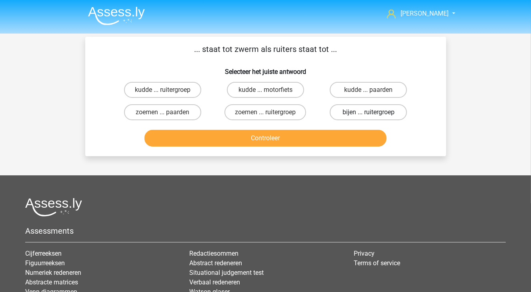
click at [364, 114] on label "bijen ... ruitergroep" at bounding box center [368, 112] width 77 height 16
click at [368, 114] on input "bijen ... ruitergroep" at bounding box center [370, 114] width 5 height 5
radio input "true"
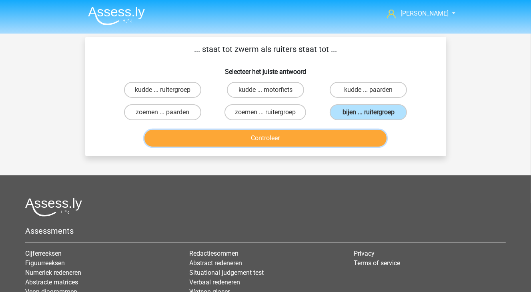
click at [358, 135] on button "Controleer" at bounding box center [265, 138] width 242 height 17
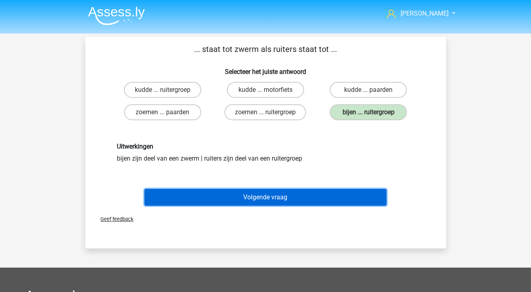
click at [249, 200] on button "Volgende vraag" at bounding box center [265, 197] width 242 height 17
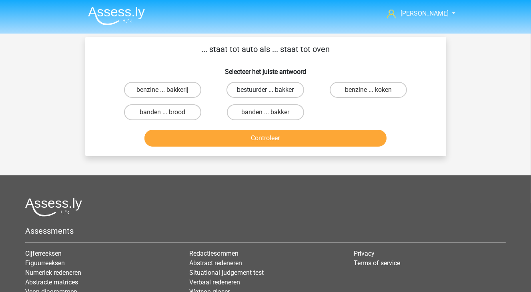
click at [264, 88] on label "bestuurder ... bakker" at bounding box center [265, 90] width 78 height 16
click at [265, 90] on input "bestuurder ... bakker" at bounding box center [267, 92] width 5 height 5
radio input "true"
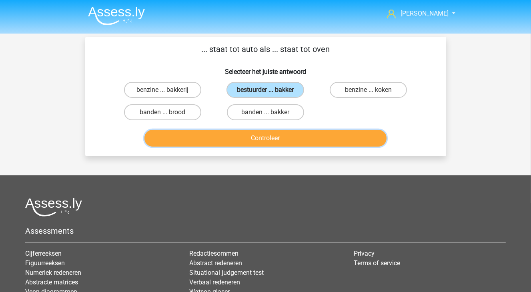
click at [264, 137] on button "Controleer" at bounding box center [265, 138] width 242 height 17
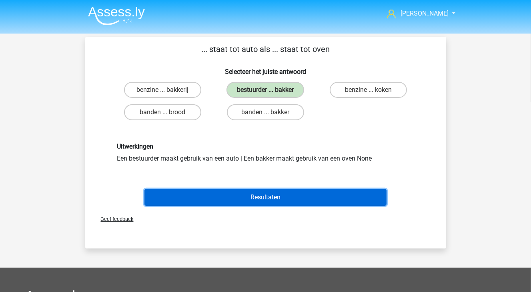
click at [260, 194] on button "Resultaten" at bounding box center [265, 197] width 242 height 17
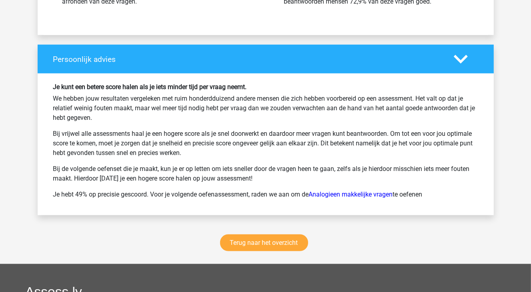
scroll to position [1120, 0]
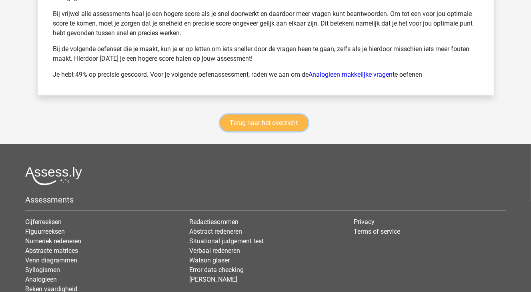
click at [272, 125] on link "Terug naar het overzicht" at bounding box center [264, 123] width 88 height 17
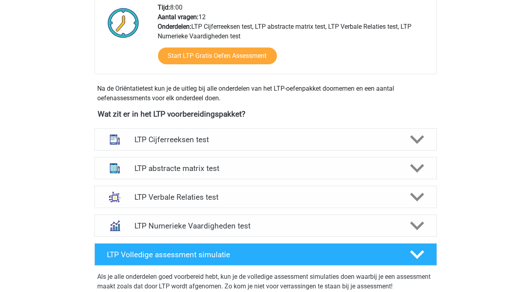
scroll to position [280, 0]
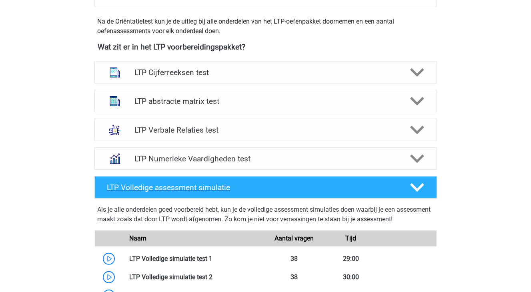
click at [417, 196] on div "LTP Volledige assessment simulatie" at bounding box center [265, 187] width 342 height 22
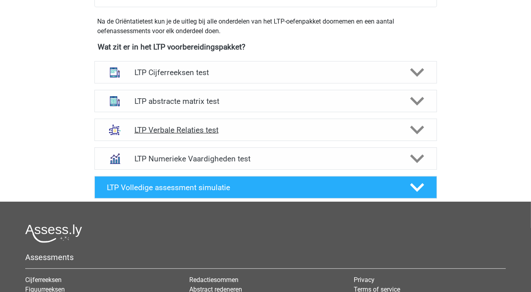
click at [216, 130] on h4 "LTP Verbale Relaties test" at bounding box center [265, 130] width 262 height 9
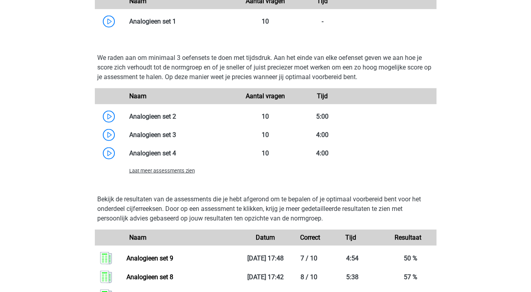
scroll to position [640, 0]
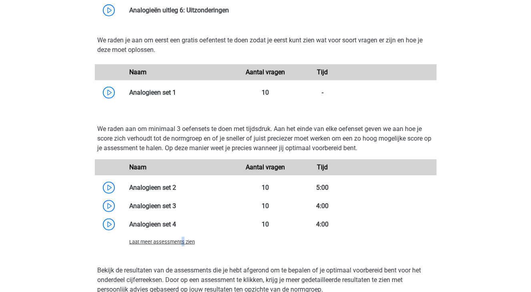
click at [182, 244] on span "Laat meer assessments zien" at bounding box center [162, 242] width 66 height 6
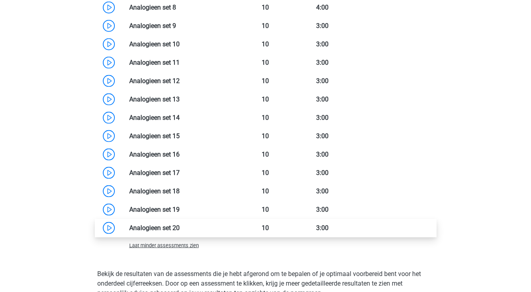
scroll to position [920, 0]
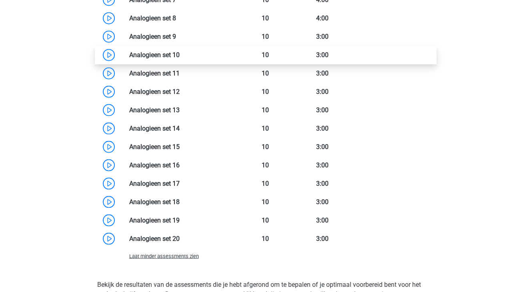
click at [180, 54] on link at bounding box center [180, 55] width 0 height 8
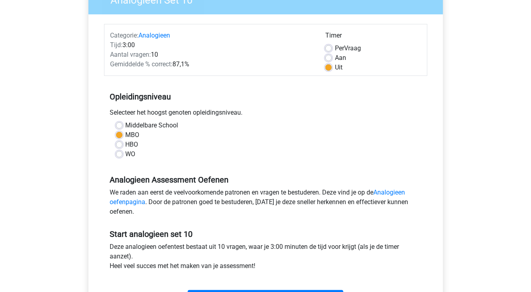
scroll to position [160, 0]
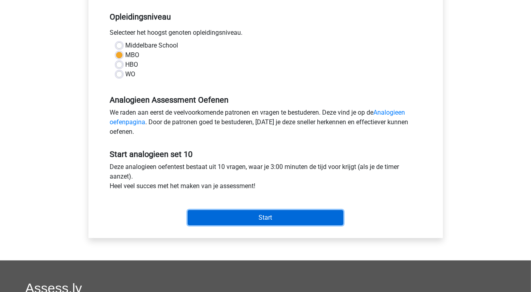
click at [269, 215] on input "Start" at bounding box center [266, 217] width 156 height 15
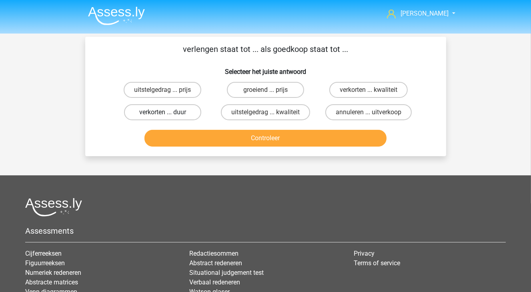
click at [181, 110] on label "verkorten ... duur" at bounding box center [162, 112] width 77 height 16
click at [168, 112] on input "verkorten ... duur" at bounding box center [164, 114] width 5 height 5
radio input "true"
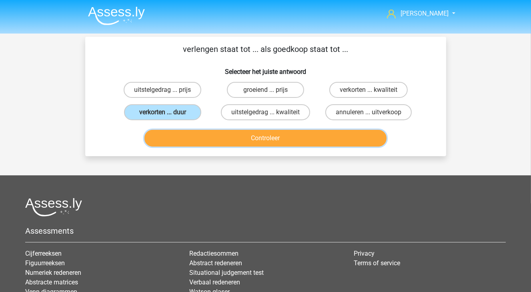
click at [208, 140] on button "Controleer" at bounding box center [265, 138] width 242 height 17
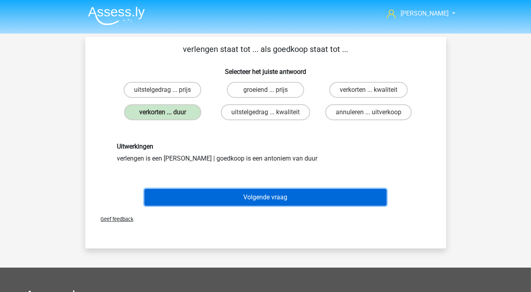
click at [245, 194] on button "Volgende vraag" at bounding box center [265, 197] width 242 height 17
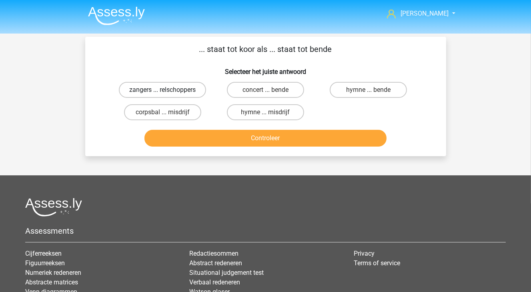
click at [171, 88] on label "zangers ... relschoppers" at bounding box center [162, 90] width 87 height 16
click at [168, 90] on input "zangers ... relschoppers" at bounding box center [164, 92] width 5 height 5
radio input "true"
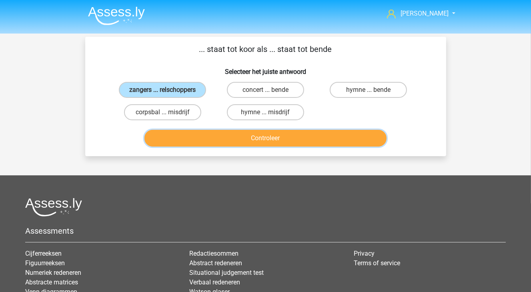
click at [196, 138] on button "Controleer" at bounding box center [265, 138] width 242 height 17
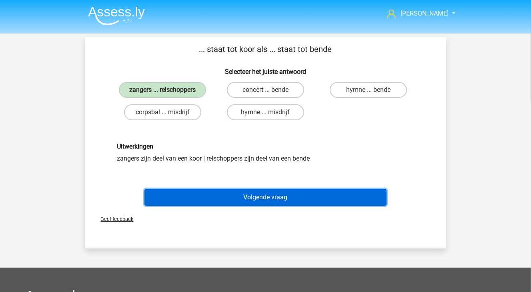
click at [235, 200] on button "Volgende vraag" at bounding box center [265, 197] width 242 height 17
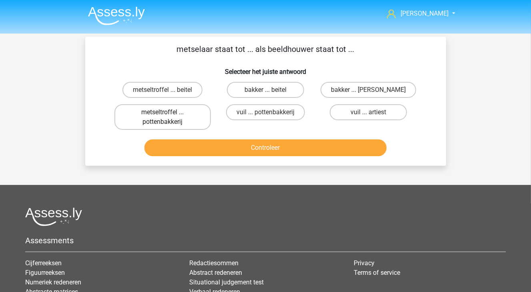
click at [183, 118] on label "metseltroffel ... pottenbakkerij" at bounding box center [162, 117] width 96 height 26
click at [168, 118] on input "metseltroffel ... pottenbakkerij" at bounding box center [164, 114] width 5 height 5
radio input "true"
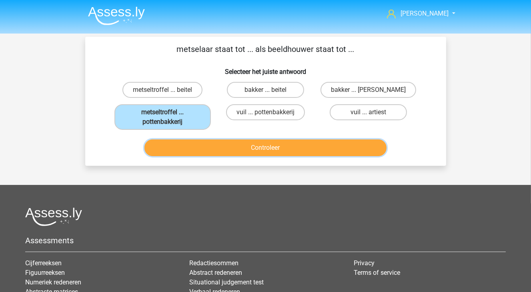
click at [191, 146] on button "Controleer" at bounding box center [265, 148] width 242 height 17
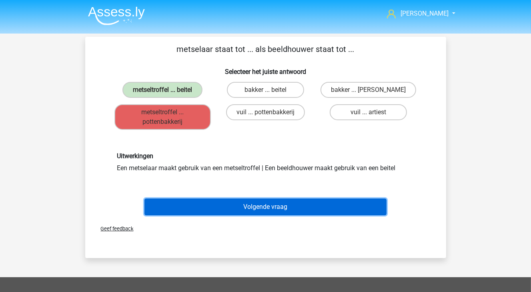
click at [230, 206] on button "Volgende vraag" at bounding box center [265, 207] width 242 height 17
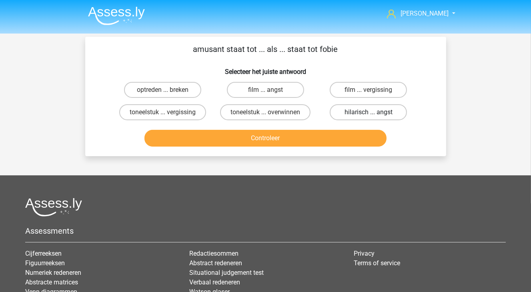
click at [361, 113] on label "hilarisch ... angst" at bounding box center [368, 112] width 77 height 16
click at [368, 113] on input "hilarisch ... angst" at bounding box center [370, 114] width 5 height 5
radio input "true"
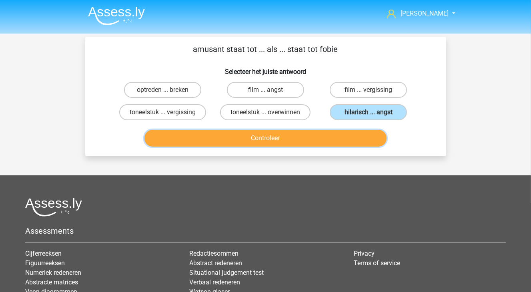
click at [355, 131] on button "Controleer" at bounding box center [265, 138] width 242 height 17
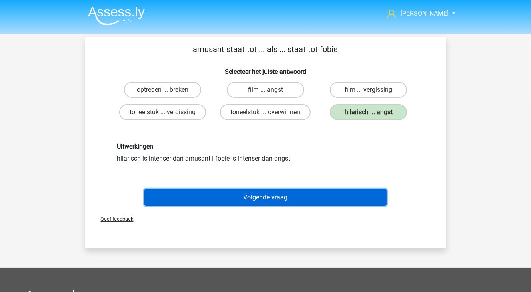
click at [263, 201] on button "Volgende vraag" at bounding box center [265, 197] width 242 height 17
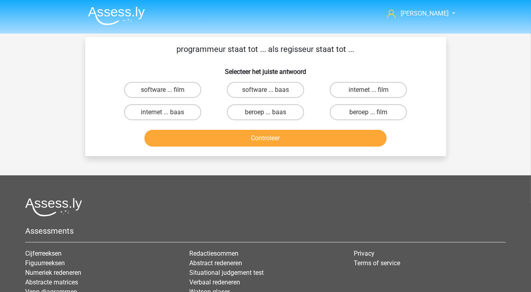
click at [167, 92] on input "software ... film" at bounding box center [164, 92] width 5 height 5
radio input "true"
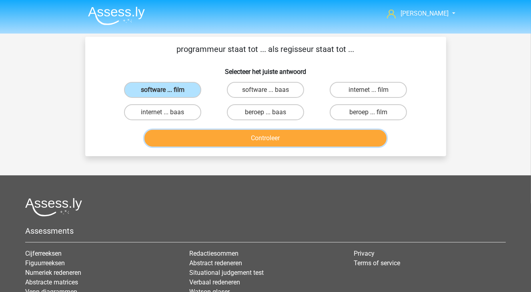
click at [196, 132] on button "Controleer" at bounding box center [265, 138] width 242 height 17
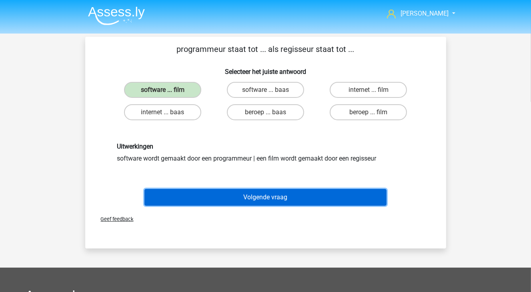
click at [222, 197] on button "Volgende vraag" at bounding box center [265, 197] width 242 height 17
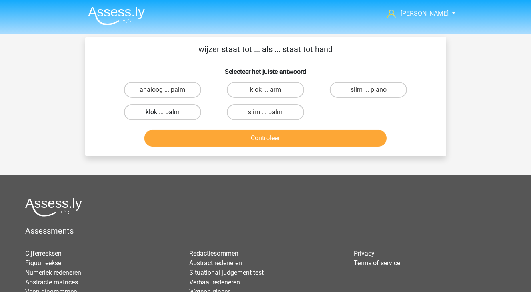
click at [189, 110] on label "klok ... palm" at bounding box center [162, 112] width 77 height 16
click at [168, 112] on input "klok ... palm" at bounding box center [164, 114] width 5 height 5
radio input "true"
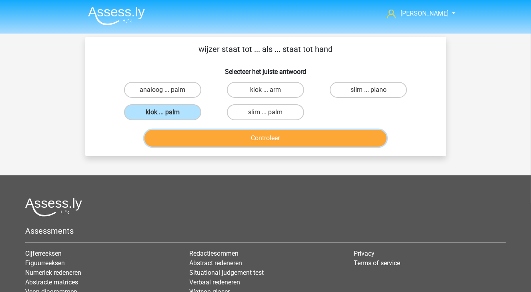
click at [195, 136] on button "Controleer" at bounding box center [265, 138] width 242 height 17
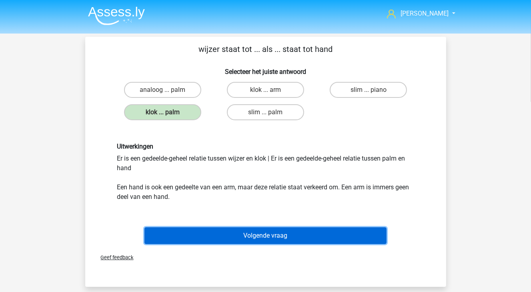
click at [240, 236] on button "Volgende vraag" at bounding box center [265, 236] width 242 height 17
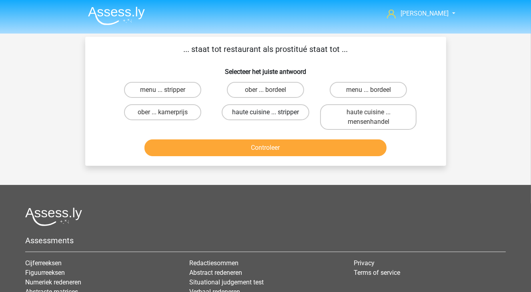
click at [306, 110] on label "haute cuisine ... stripper" at bounding box center [266, 112] width 88 height 16
click at [270, 112] on input "haute cuisine ... stripper" at bounding box center [267, 114] width 5 height 5
radio input "true"
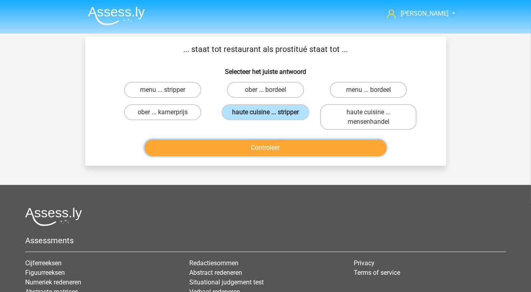
click at [295, 144] on button "Controleer" at bounding box center [265, 148] width 242 height 17
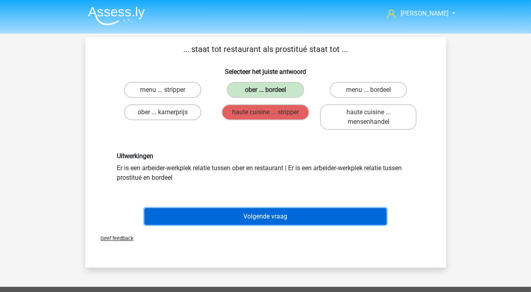
click at [300, 215] on button "Volgende vraag" at bounding box center [265, 216] width 242 height 17
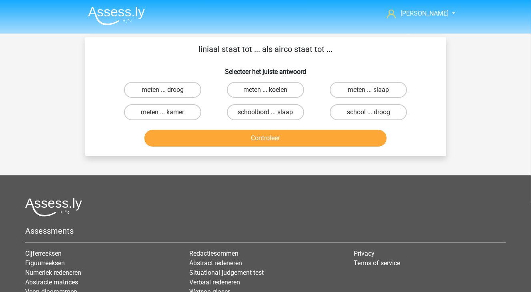
click at [246, 92] on label "meten ... koelen" at bounding box center [265, 90] width 77 height 16
click at [265, 92] on input "meten ... koelen" at bounding box center [267, 92] width 5 height 5
radio input "true"
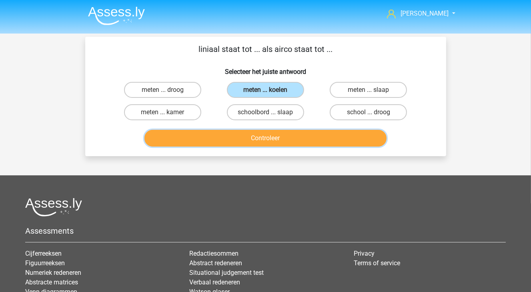
click at [256, 145] on button "Controleer" at bounding box center [265, 138] width 242 height 17
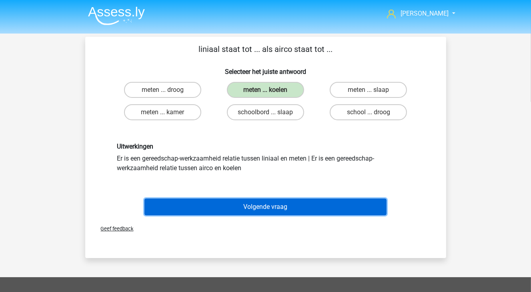
click at [258, 211] on button "Volgende vraag" at bounding box center [265, 207] width 242 height 17
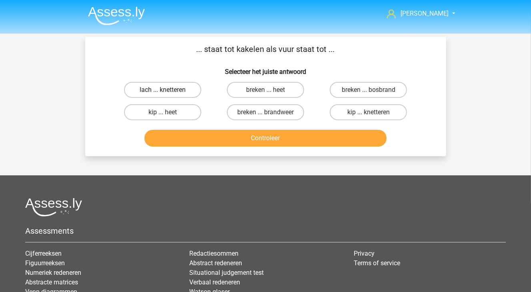
click at [160, 94] on label "lach ... knetteren" at bounding box center [162, 90] width 77 height 16
click at [162, 94] on input "lach ... knetteren" at bounding box center [164, 92] width 5 height 5
radio input "true"
click at [392, 108] on label "kip ... knetteren" at bounding box center [368, 112] width 77 height 16
click at [374, 112] on input "kip ... knetteren" at bounding box center [370, 114] width 5 height 5
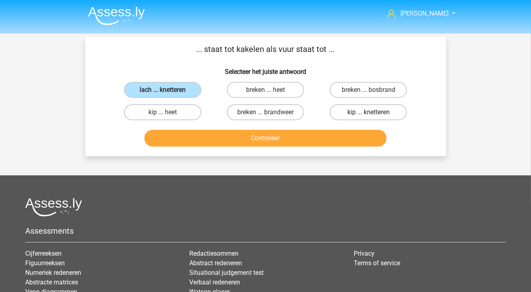
radio input "true"
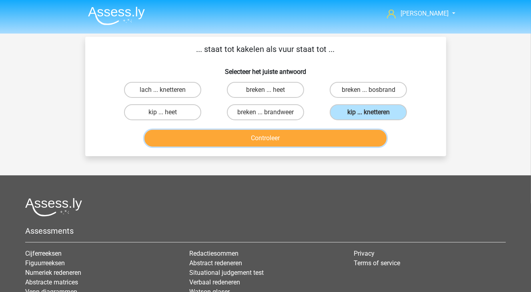
click at [365, 132] on button "Controleer" at bounding box center [265, 138] width 242 height 17
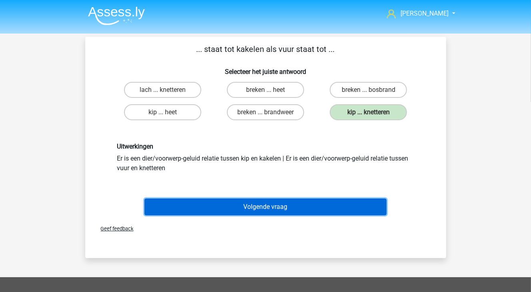
click at [270, 210] on button "Volgende vraag" at bounding box center [265, 207] width 242 height 17
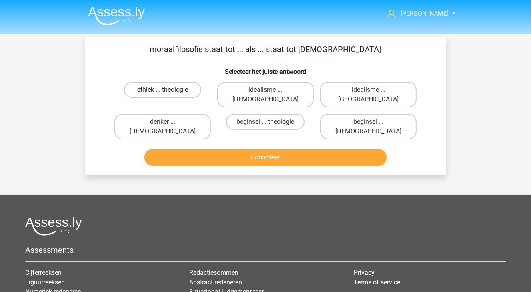
click at [180, 90] on label "ethiek ... theologie" at bounding box center [162, 90] width 77 height 16
click at [168, 90] on input "ethiek ... theologie" at bounding box center [164, 92] width 5 height 5
radio input "true"
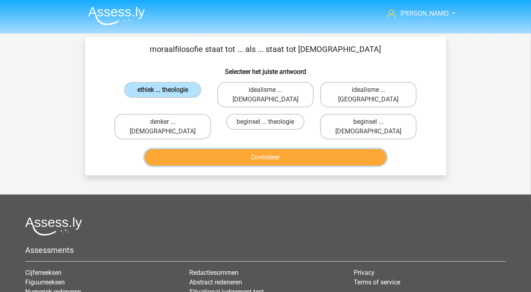
click at [235, 149] on button "Controleer" at bounding box center [265, 157] width 242 height 17
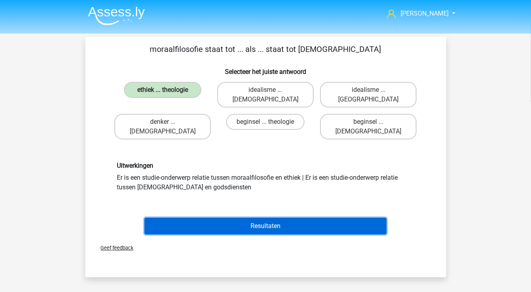
click at [277, 218] on button "Resultaten" at bounding box center [265, 226] width 242 height 17
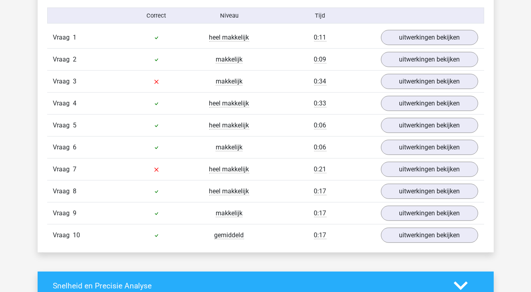
scroll to position [520, 0]
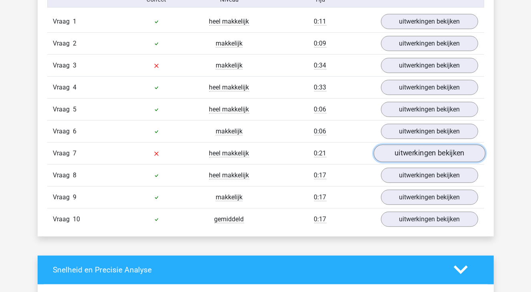
click at [431, 157] on link "uitwerkingen bekijken" at bounding box center [429, 154] width 112 height 18
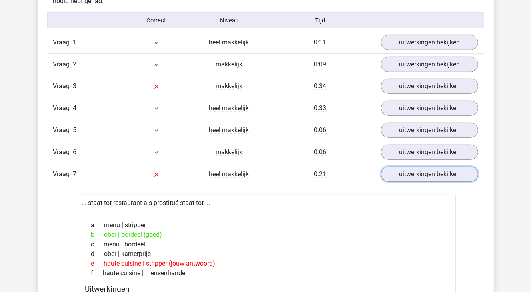
scroll to position [480, 0]
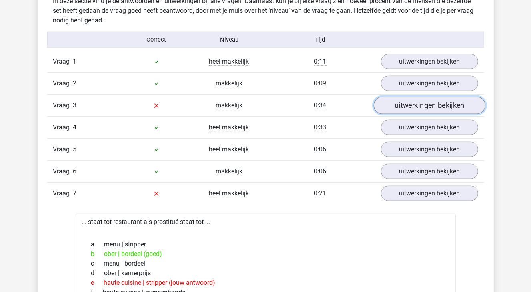
click at [448, 103] on link "uitwerkingen bekijken" at bounding box center [429, 106] width 112 height 18
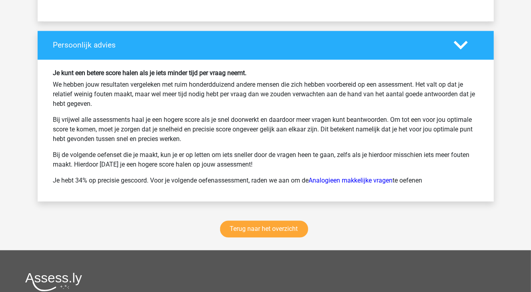
scroll to position [1320, 0]
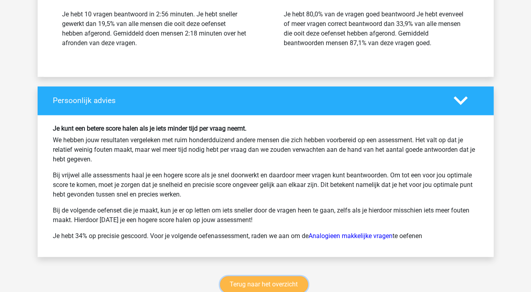
click at [276, 279] on link "Terug naar het overzicht" at bounding box center [264, 285] width 88 height 17
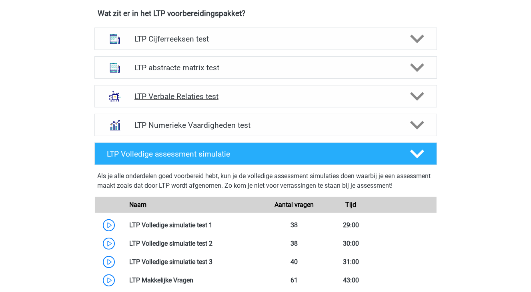
scroll to position [280, 0]
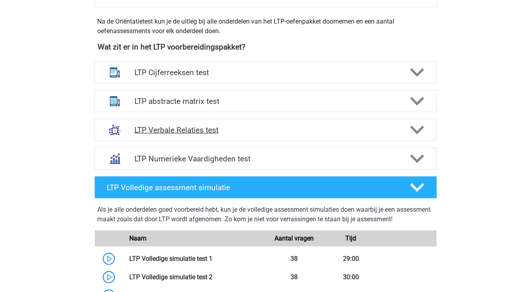
click at [212, 129] on h4 "LTP Verbale Relaties test" at bounding box center [265, 130] width 262 height 9
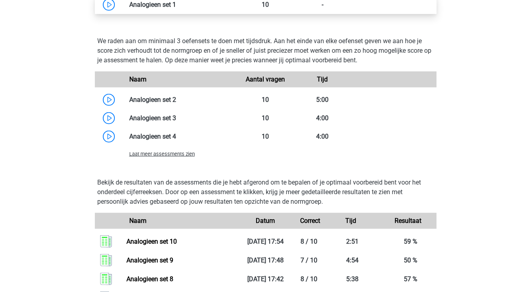
scroll to position [720, 0]
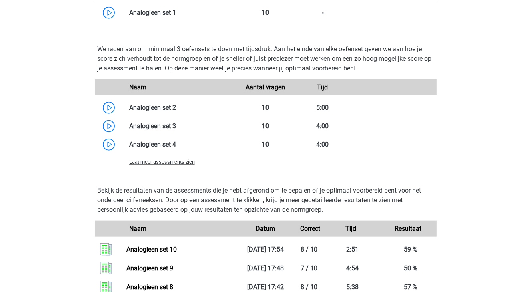
click at [189, 159] on span "Laat meer assessments zien" at bounding box center [162, 162] width 66 height 6
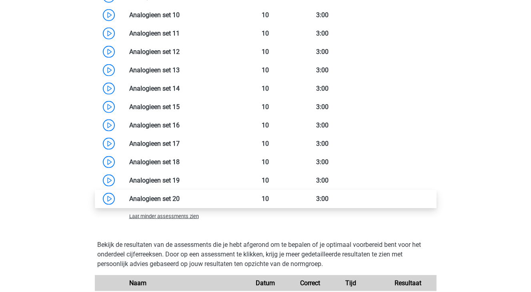
scroll to position [920, 0]
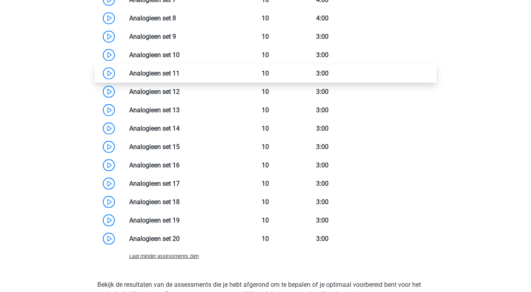
click at [180, 76] on link at bounding box center [180, 74] width 0 height 8
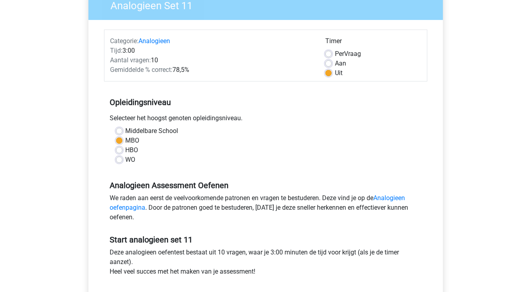
scroll to position [160, 0]
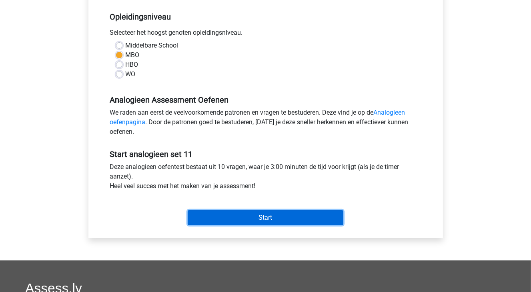
click at [294, 213] on input "Start" at bounding box center [266, 217] width 156 height 15
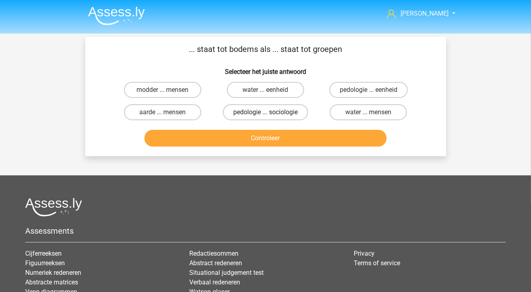
click at [271, 114] on label "pedologie ... sociologie" at bounding box center [265, 112] width 85 height 16
click at [270, 114] on input "pedologie ... sociologie" at bounding box center [267, 114] width 5 height 5
radio input "true"
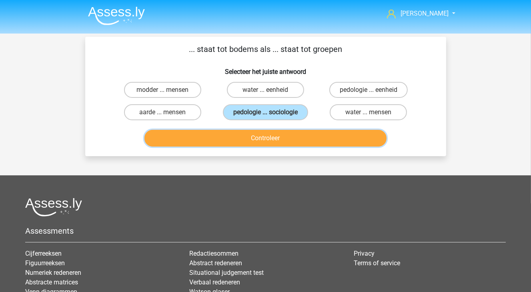
click at [278, 131] on button "Controleer" at bounding box center [265, 138] width 242 height 17
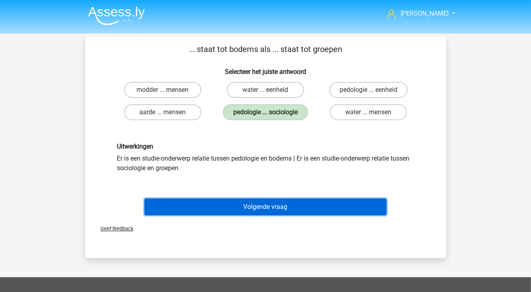
click at [293, 206] on button "Volgende vraag" at bounding box center [265, 207] width 242 height 17
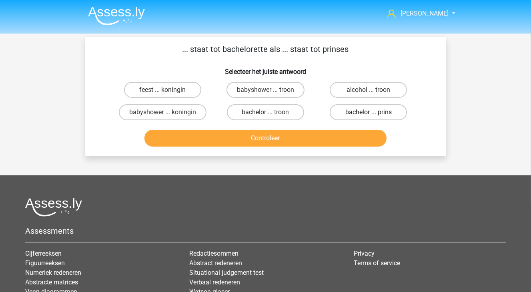
click at [338, 112] on label "bachelor ... prins" at bounding box center [368, 112] width 77 height 16
click at [368, 112] on input "bachelor ... prins" at bounding box center [370, 114] width 5 height 5
radio input "true"
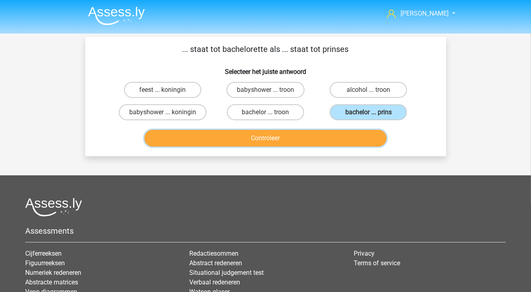
click at [335, 130] on button "Controleer" at bounding box center [265, 138] width 242 height 17
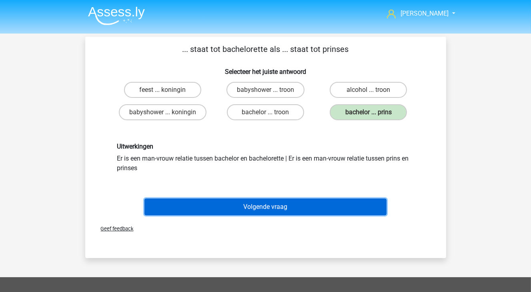
click at [275, 207] on button "Volgende vraag" at bounding box center [265, 207] width 242 height 17
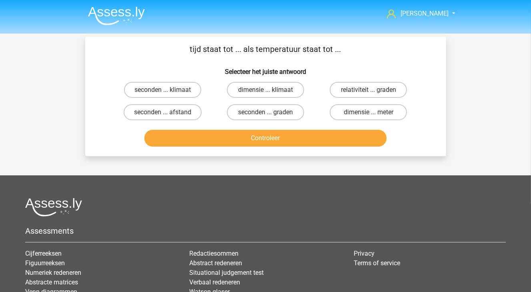
click at [266, 112] on input "seconden ... graden" at bounding box center [267, 114] width 5 height 5
radio input "true"
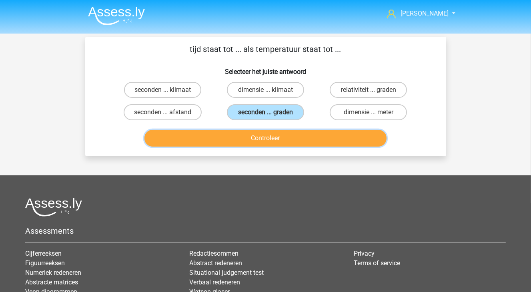
click at [268, 134] on button "Controleer" at bounding box center [265, 138] width 242 height 17
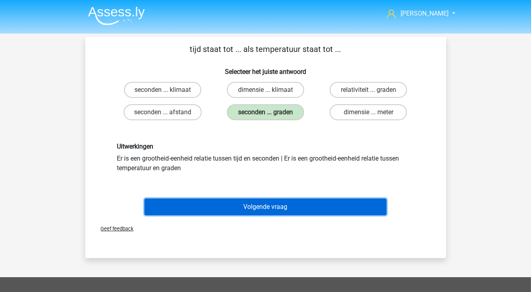
click at [271, 208] on button "Volgende vraag" at bounding box center [265, 207] width 242 height 17
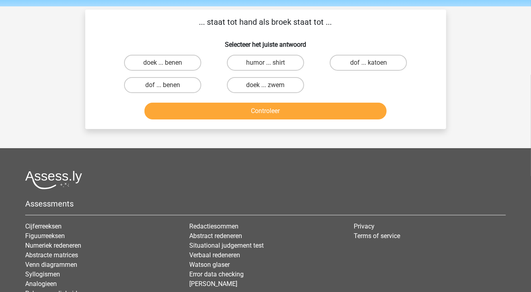
scroll to position [37, 0]
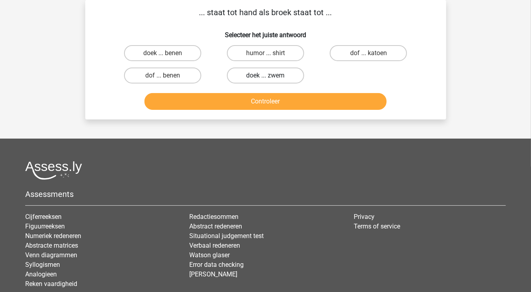
click at [274, 83] on label "doek ... zwem" at bounding box center [265, 76] width 77 height 16
click at [270, 81] on input "doek ... zwem" at bounding box center [267, 78] width 5 height 5
radio input "true"
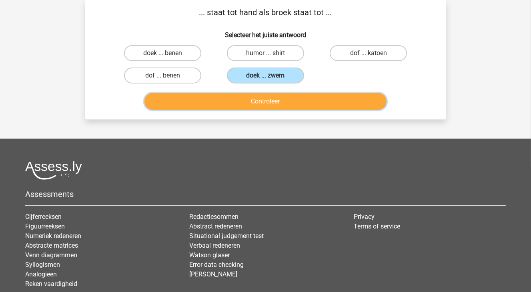
click at [274, 97] on button "Controleer" at bounding box center [265, 101] width 242 height 17
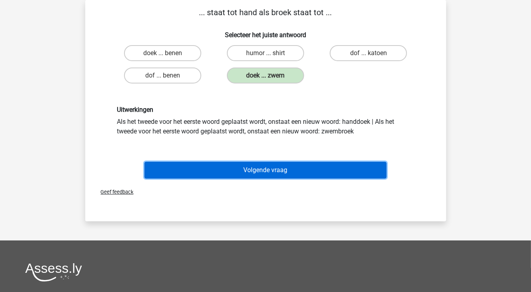
click at [276, 174] on button "Volgende vraag" at bounding box center [265, 170] width 242 height 17
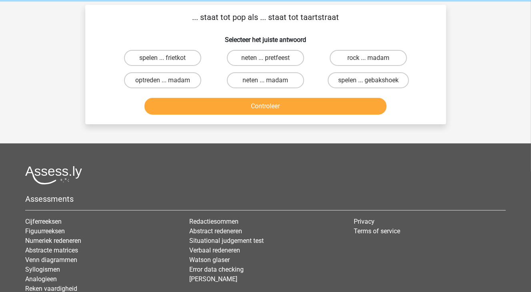
scroll to position [0, 0]
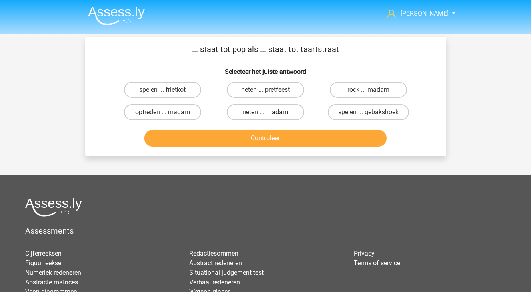
click at [289, 118] on label "neten ... madam" at bounding box center [265, 112] width 77 height 16
click at [270, 118] on input "neten ... madam" at bounding box center [267, 114] width 5 height 5
radio input "true"
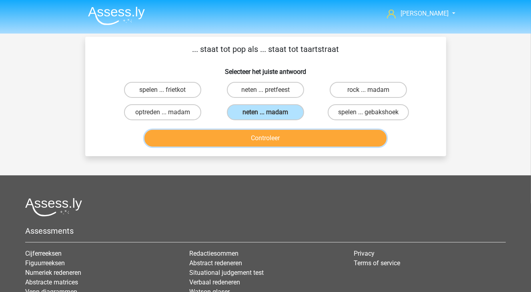
click at [293, 136] on button "Controleer" at bounding box center [265, 138] width 242 height 17
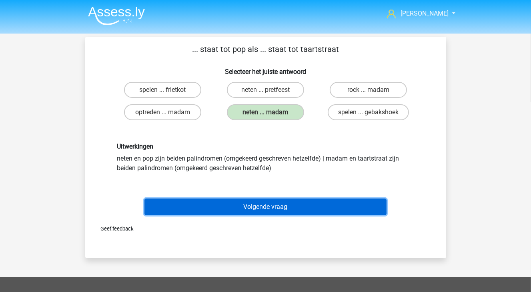
click at [282, 206] on button "Volgende vraag" at bounding box center [265, 207] width 242 height 17
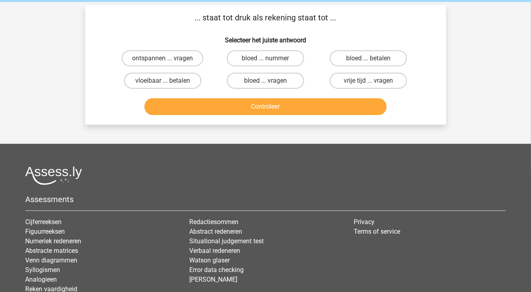
scroll to position [37, 0]
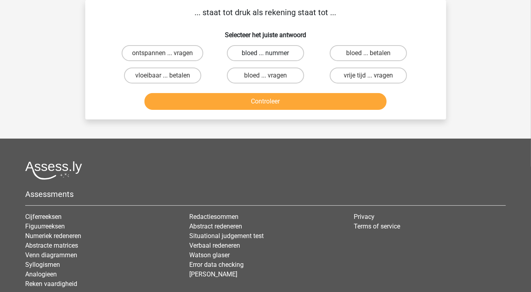
click at [255, 52] on label "bloed ... nummer" at bounding box center [265, 53] width 77 height 16
click at [265, 53] on input "bloed ... nummer" at bounding box center [267, 55] width 5 height 5
radio input "true"
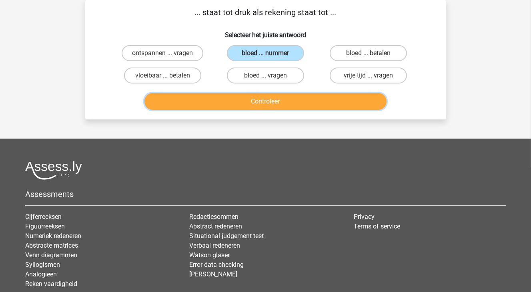
click at [275, 101] on button "Controleer" at bounding box center [265, 101] width 242 height 17
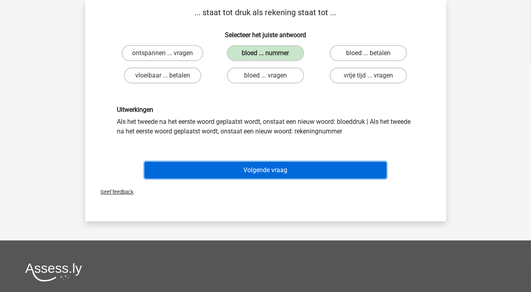
click at [276, 177] on button "Volgende vraag" at bounding box center [265, 170] width 242 height 17
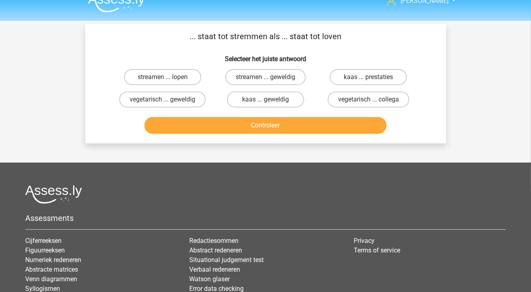
scroll to position [0, 0]
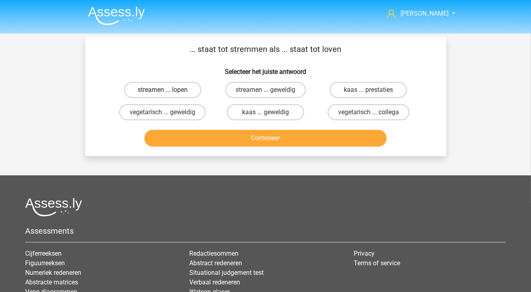
click at [161, 92] on label "streamen ... lopen" at bounding box center [162, 90] width 77 height 16
click at [162, 92] on input "streamen ... lopen" at bounding box center [164, 92] width 5 height 5
radio input "true"
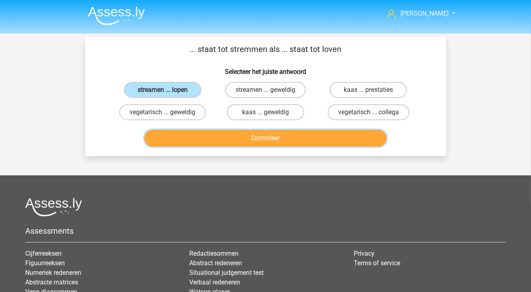
click at [264, 141] on button "Controleer" at bounding box center [265, 138] width 242 height 17
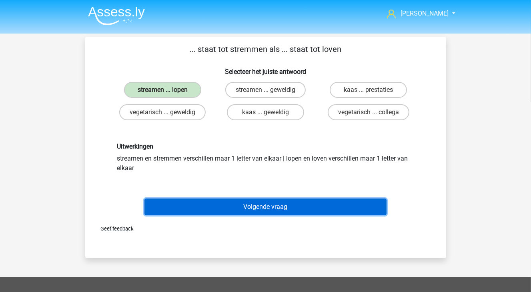
click at [266, 209] on button "Volgende vraag" at bounding box center [265, 207] width 242 height 17
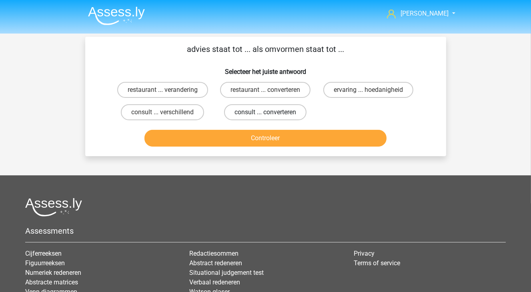
click at [252, 110] on label "consult ... converteren" at bounding box center [265, 112] width 82 height 16
click at [265, 112] on input "consult ... converteren" at bounding box center [267, 114] width 5 height 5
radio input "true"
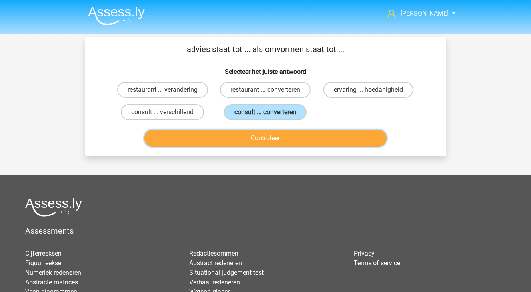
click at [251, 136] on button "Controleer" at bounding box center [265, 138] width 242 height 17
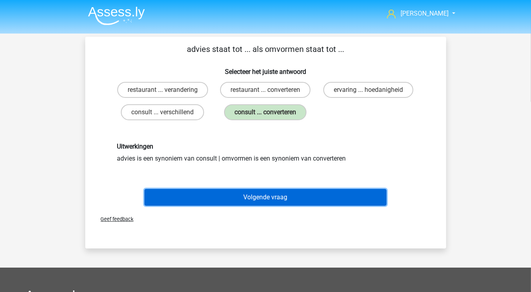
click at [304, 196] on button "Volgende vraag" at bounding box center [265, 197] width 242 height 17
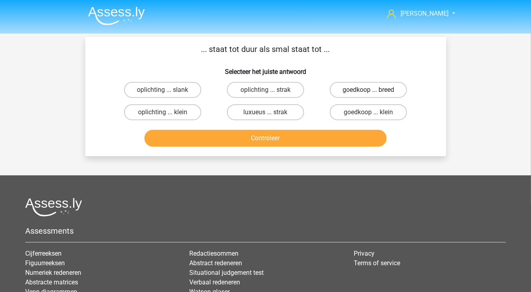
click at [352, 89] on label "goedkoop ... breed" at bounding box center [368, 90] width 77 height 16
click at [368, 90] on input "goedkoop ... breed" at bounding box center [370, 92] width 5 height 5
radio input "true"
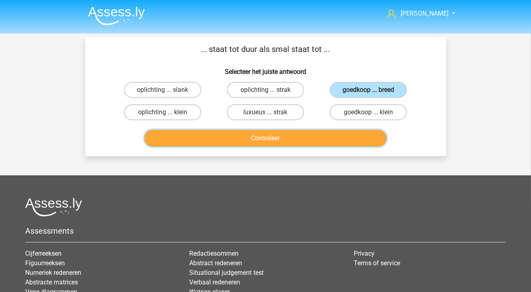
click at [336, 135] on button "Controleer" at bounding box center [265, 138] width 242 height 17
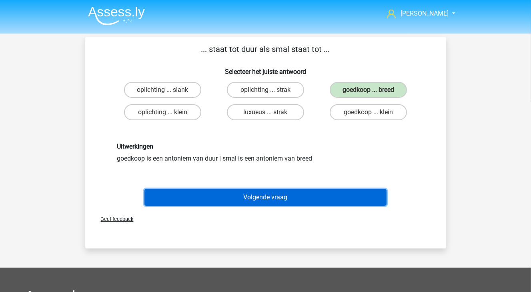
click at [266, 201] on button "Volgende vraag" at bounding box center [265, 197] width 242 height 17
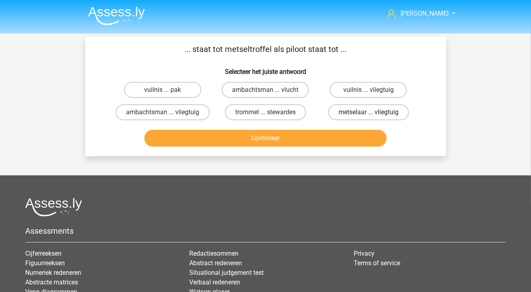
click at [346, 113] on label "metselaar ... vliegtuig" at bounding box center [368, 112] width 81 height 16
click at [368, 113] on input "metselaar ... vliegtuig" at bounding box center [370, 114] width 5 height 5
radio input "true"
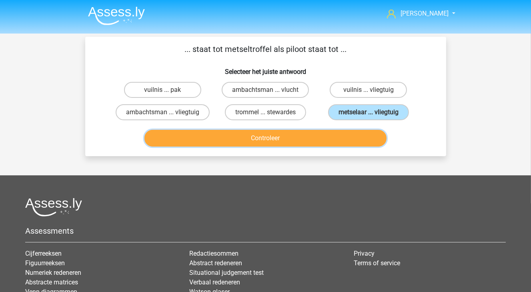
click at [336, 134] on button "Controleer" at bounding box center [265, 138] width 242 height 17
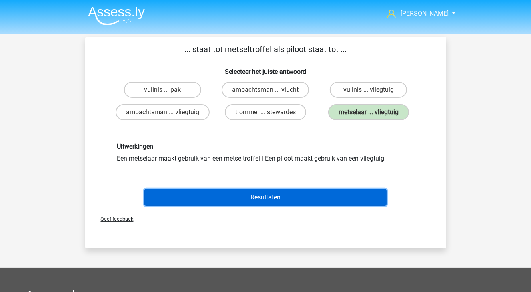
click at [252, 194] on button "Resultaten" at bounding box center [265, 197] width 242 height 17
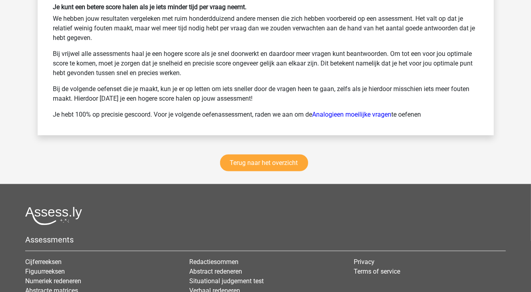
scroll to position [1040, 0]
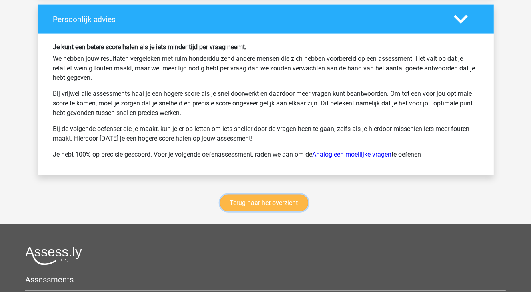
click at [288, 205] on link "Terug naar het overzicht" at bounding box center [264, 203] width 88 height 17
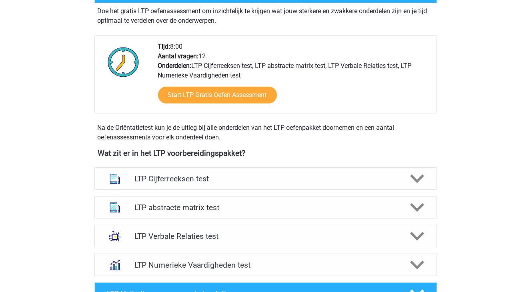
scroll to position [200, 0]
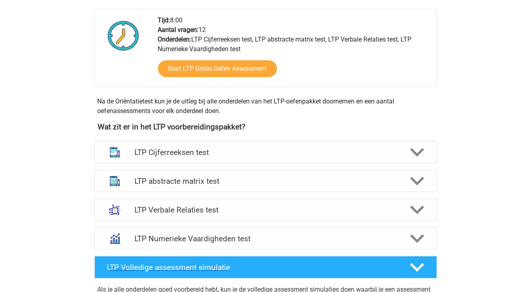
click at [342, 266] on h4 "LTP Volledige assessment simulatie" at bounding box center [252, 267] width 290 height 9
